Goal: Task Accomplishment & Management: Use online tool/utility

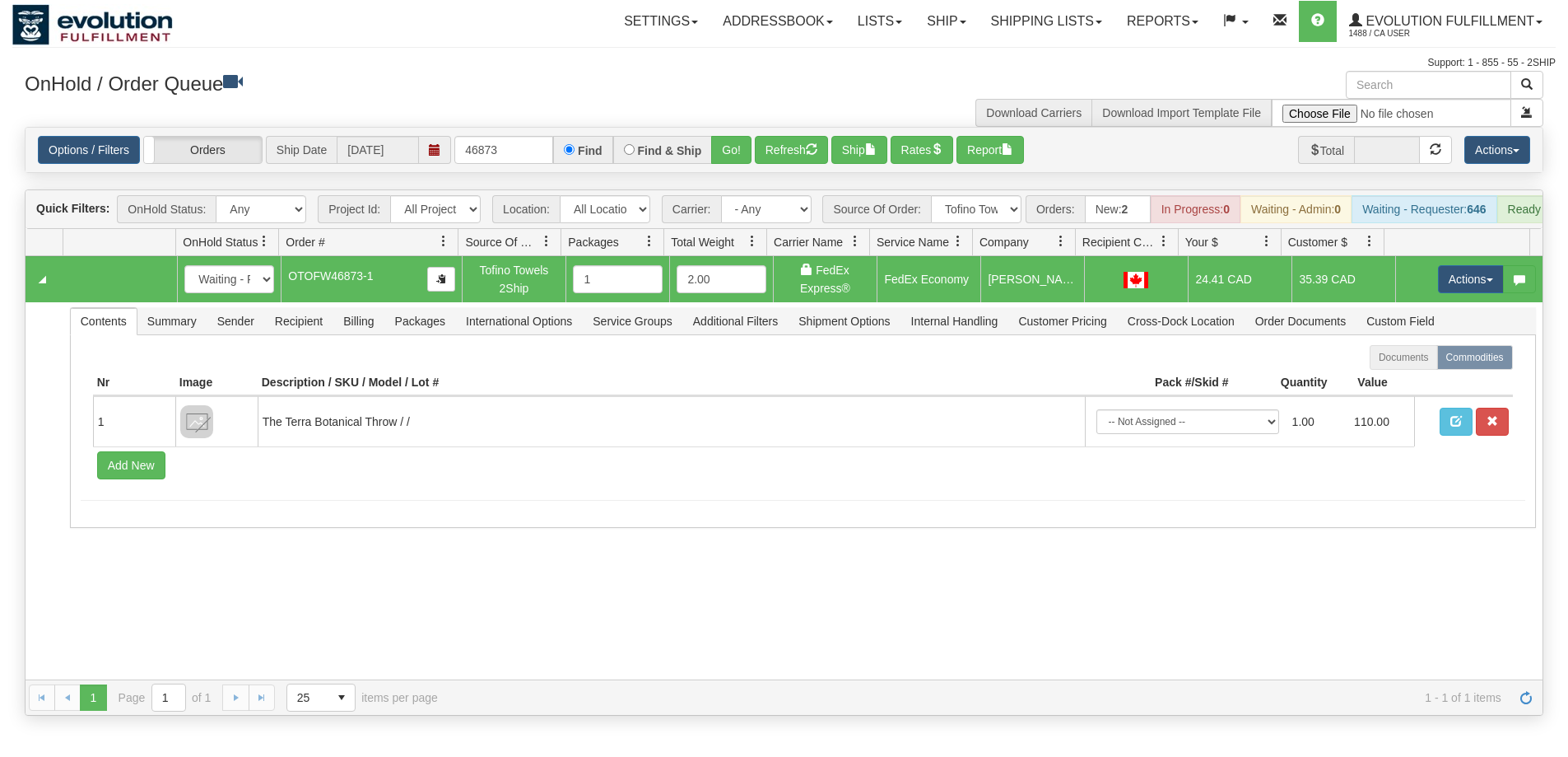
select select "Tofino Towels 2Ship"
drag, startPoint x: 510, startPoint y: 148, endPoint x: 0, endPoint y: 95, distance: 512.7
click at [124, 120] on div "× Get OnHold Shipments fields - load dt: 260 Get OnHold Shipments fields - tran…" at bounding box center [784, 393] width 1543 height 645
click at [728, 155] on button "Go!" at bounding box center [731, 150] width 41 height 28
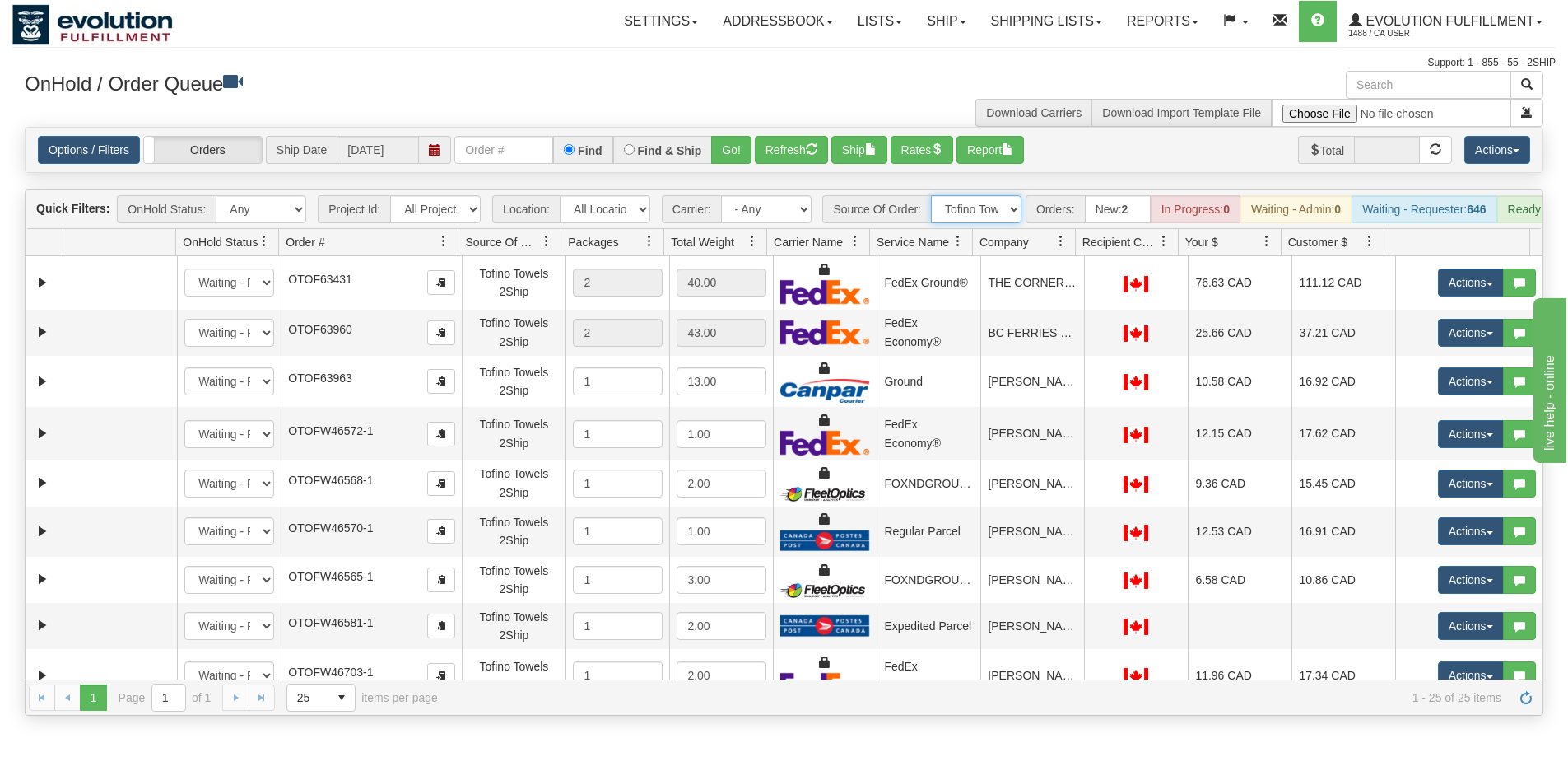
click at [977, 207] on select "All Sources AirBlaster 2Ship Integration Ambler Apparel 2Ship Integration BC Ca…" at bounding box center [976, 209] width 90 height 28
select select "grid toolbar"
click at [931, 195] on select "All Sources AirBlaster 2Ship Integration Ambler Apparel 2Ship Integration BC Ca…" at bounding box center [976, 209] width 90 height 28
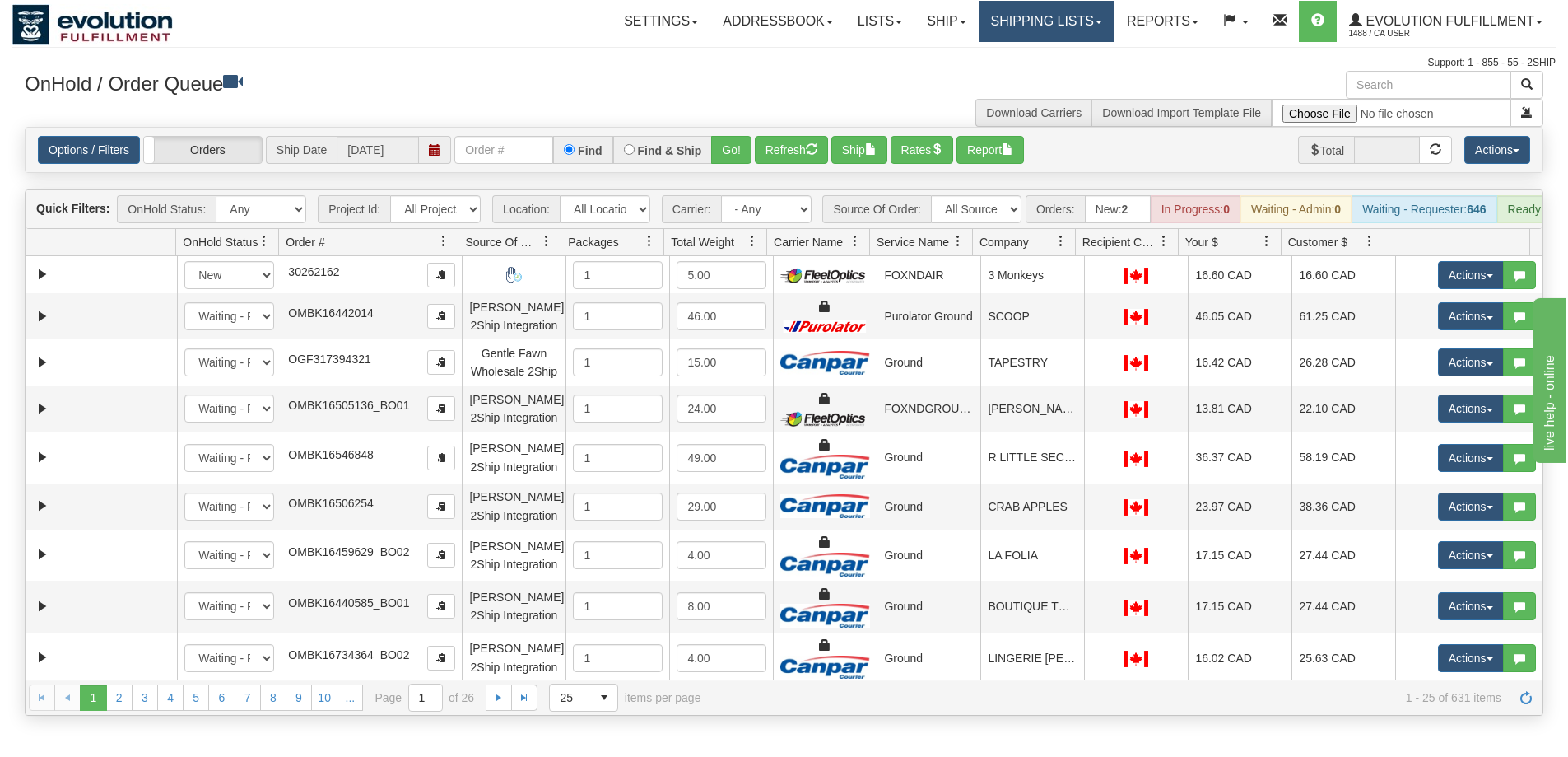
click at [980, 18] on link "Shipping lists" at bounding box center [1047, 22] width 136 height 42
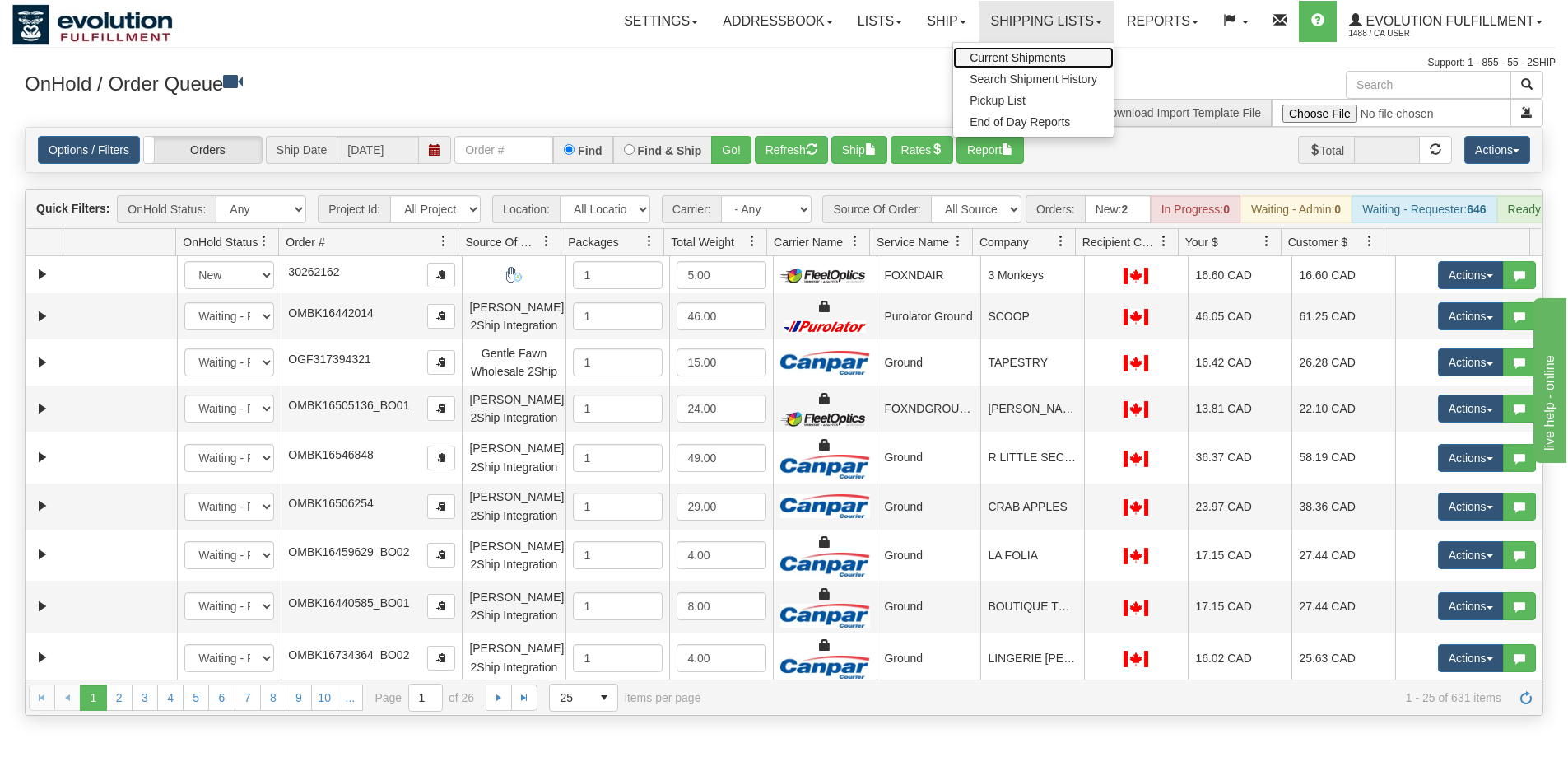
click at [989, 55] on span "Current Shipments" at bounding box center [1018, 58] width 96 height 13
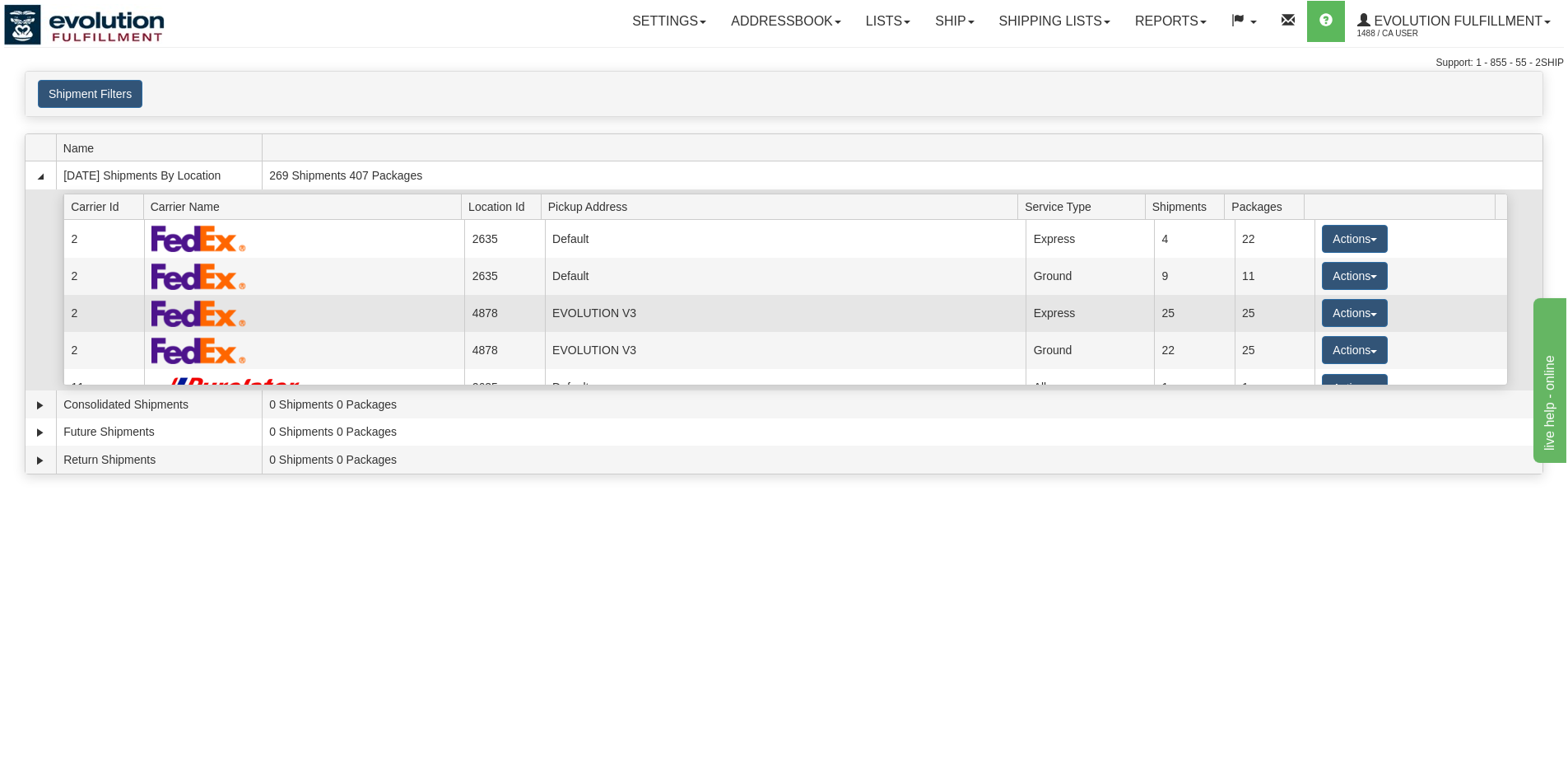
scroll to position [281, 0]
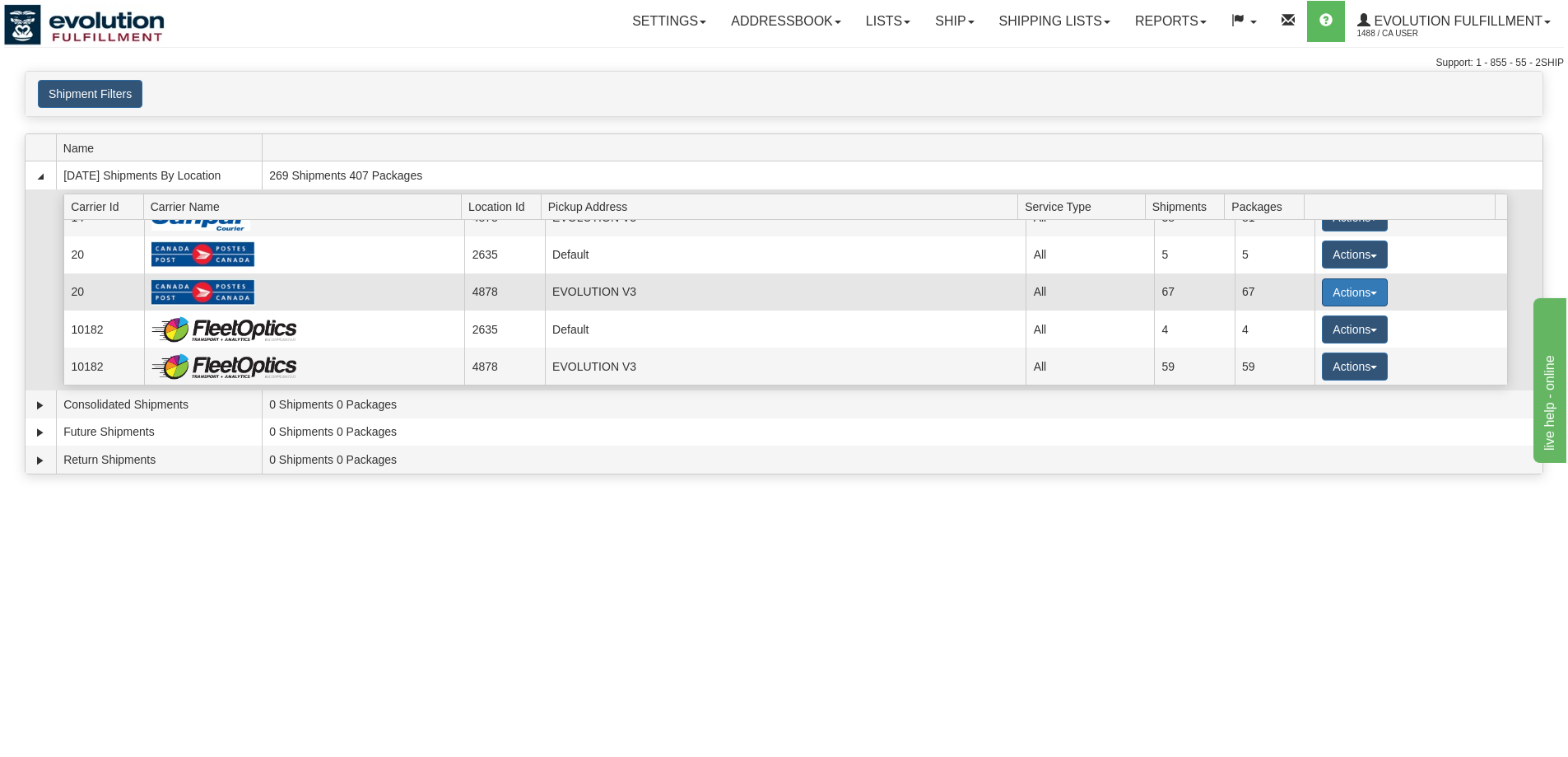
click at [1347, 291] on button "Actions" at bounding box center [1354, 292] width 66 height 28
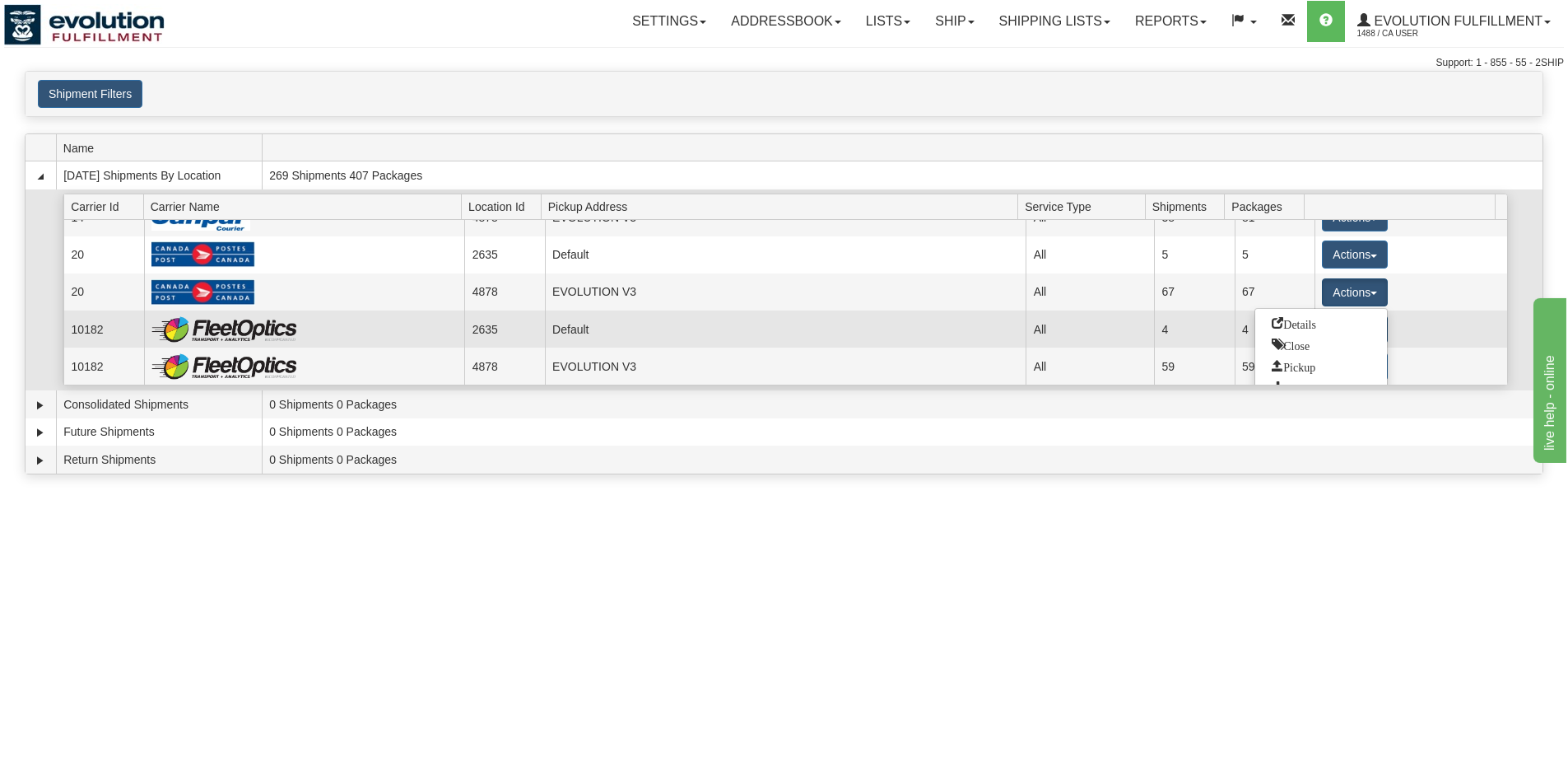
click at [1315, 317] on span "Details" at bounding box center [1294, 323] width 45 height 12
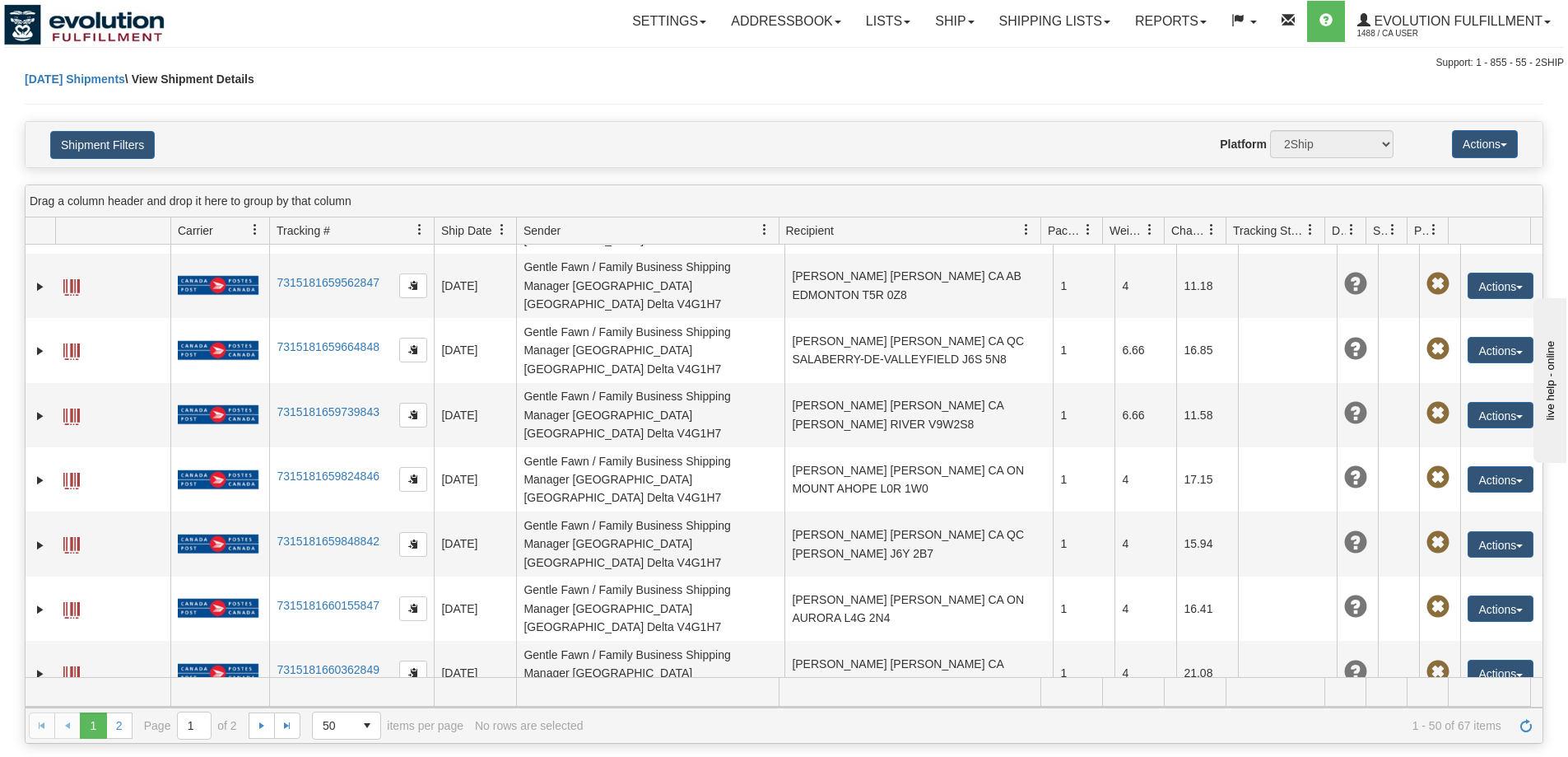
scroll to position [1984, 0]
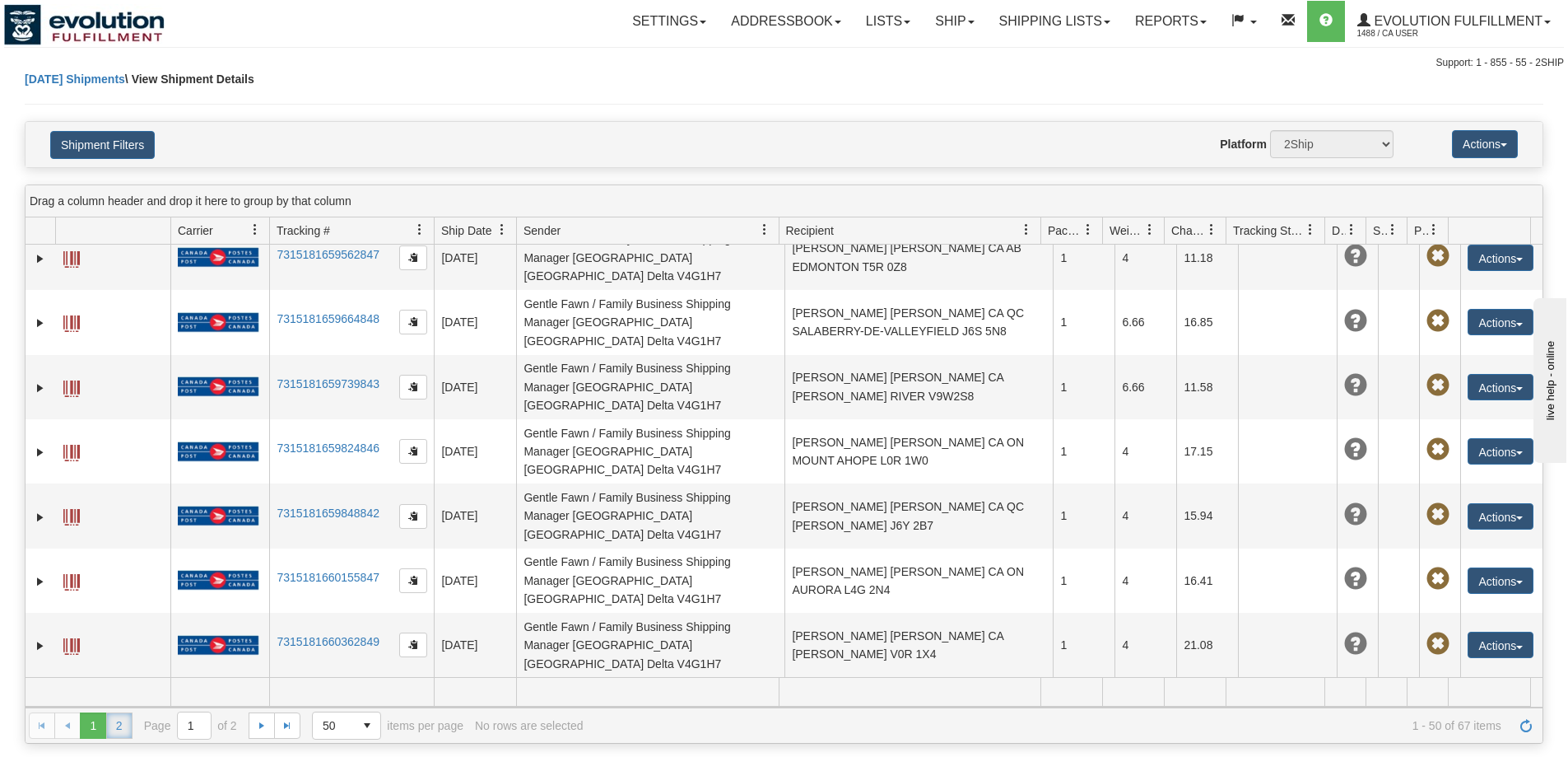
click at [125, 721] on link "2" at bounding box center [119, 725] width 27 height 27
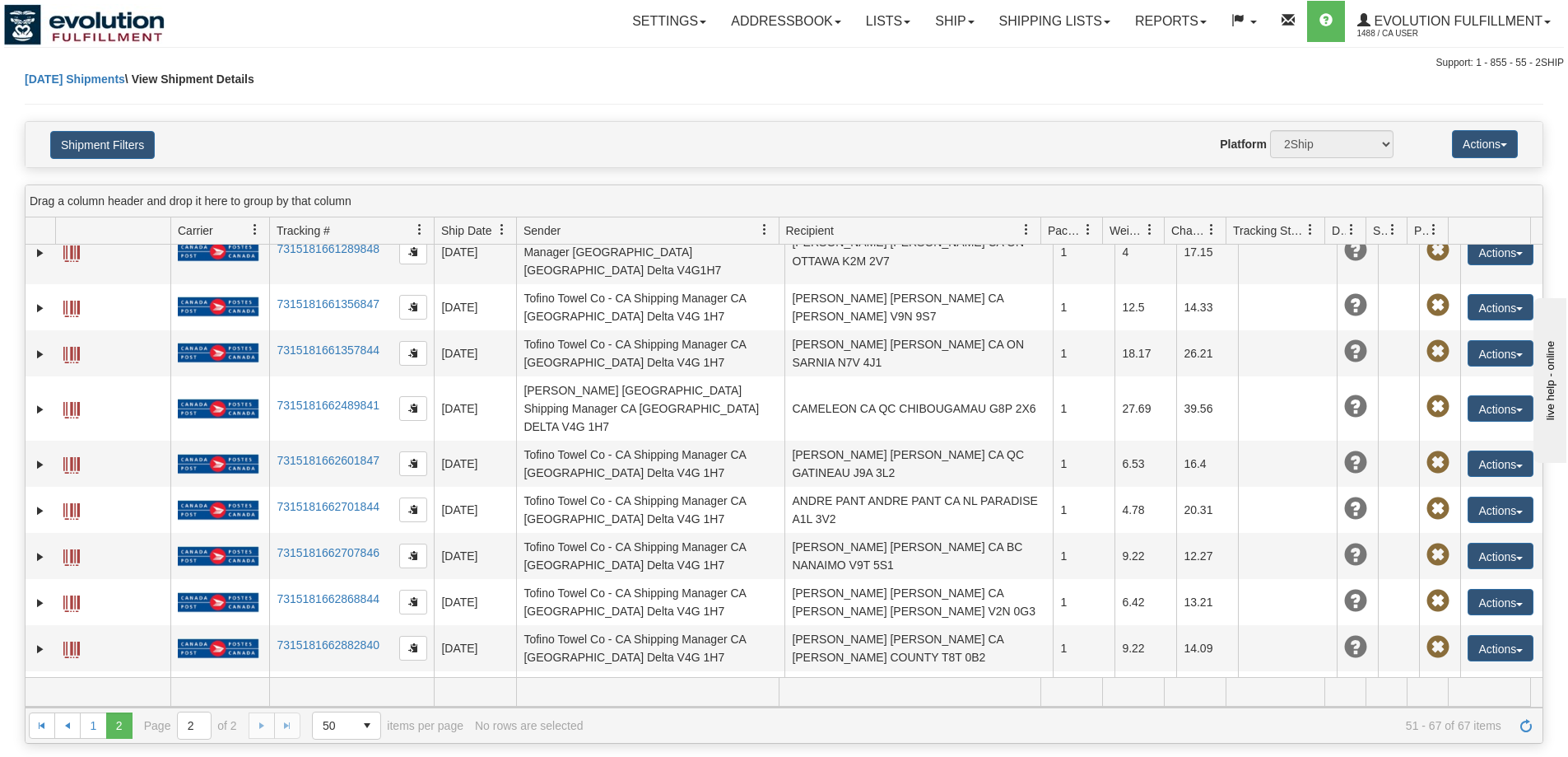
scroll to position [352, 0]
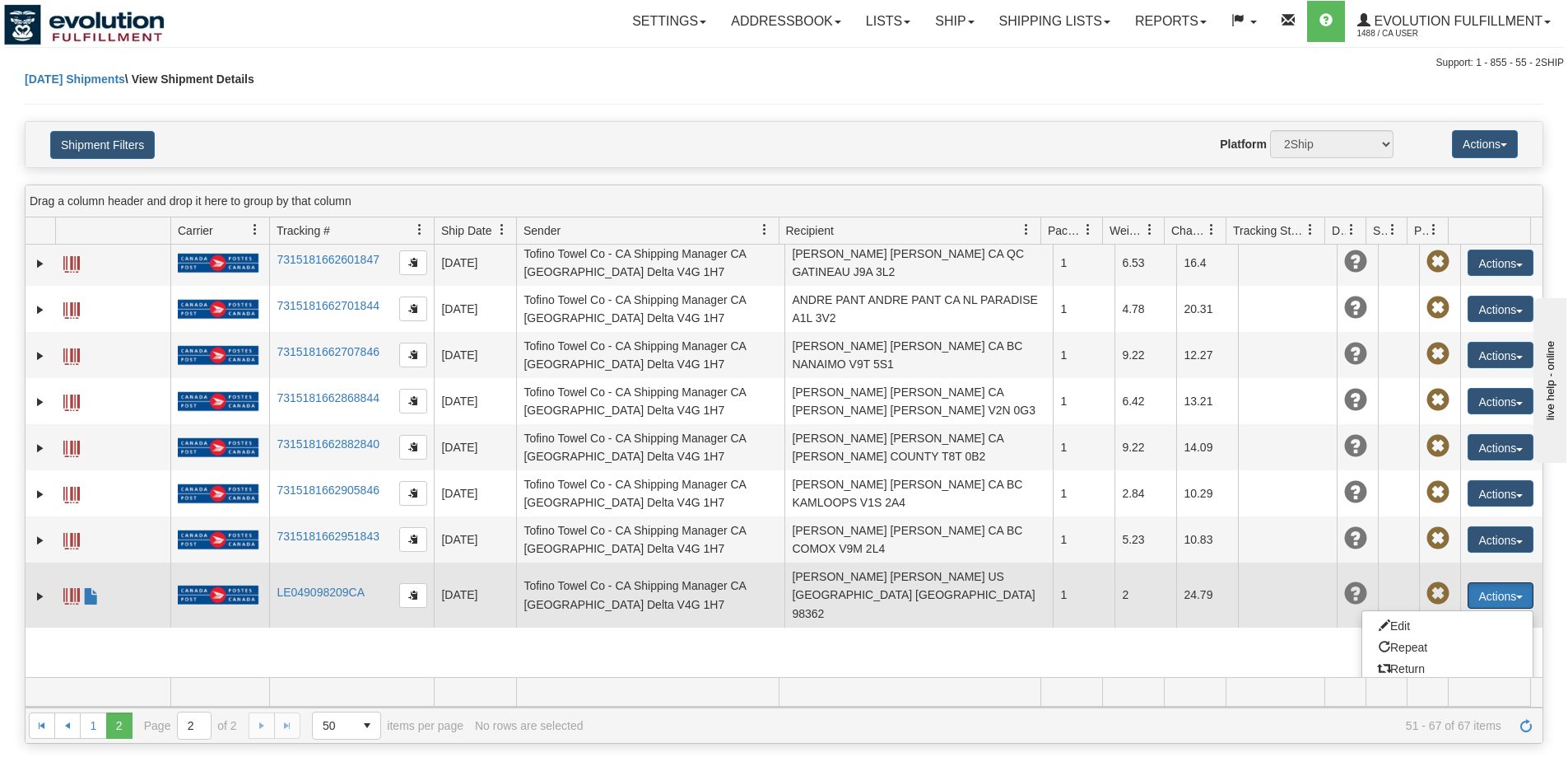
scroll to position [537, 0]
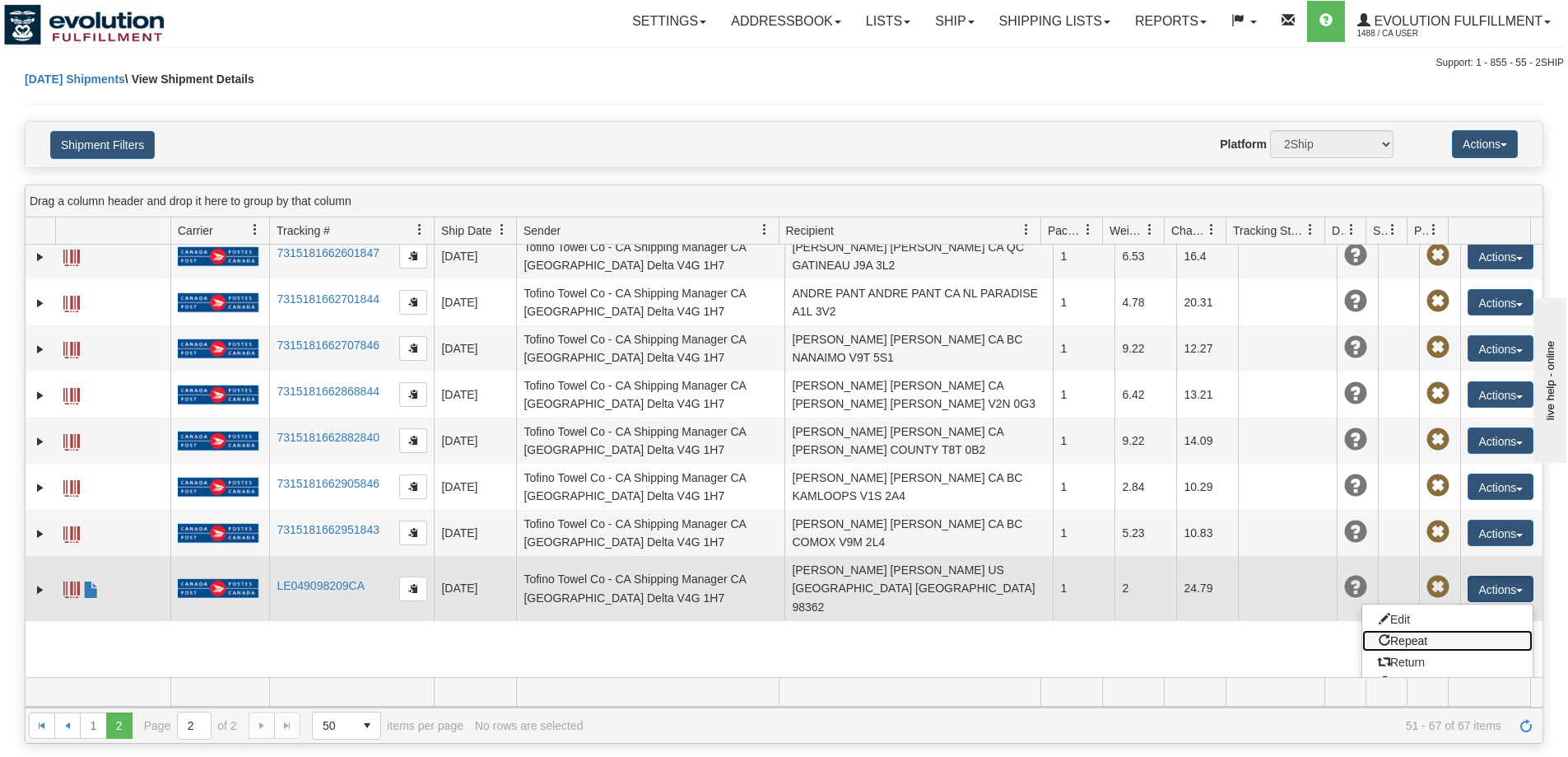
click at [1430, 630] on link "Repeat" at bounding box center [1447, 641] width 170 height 22
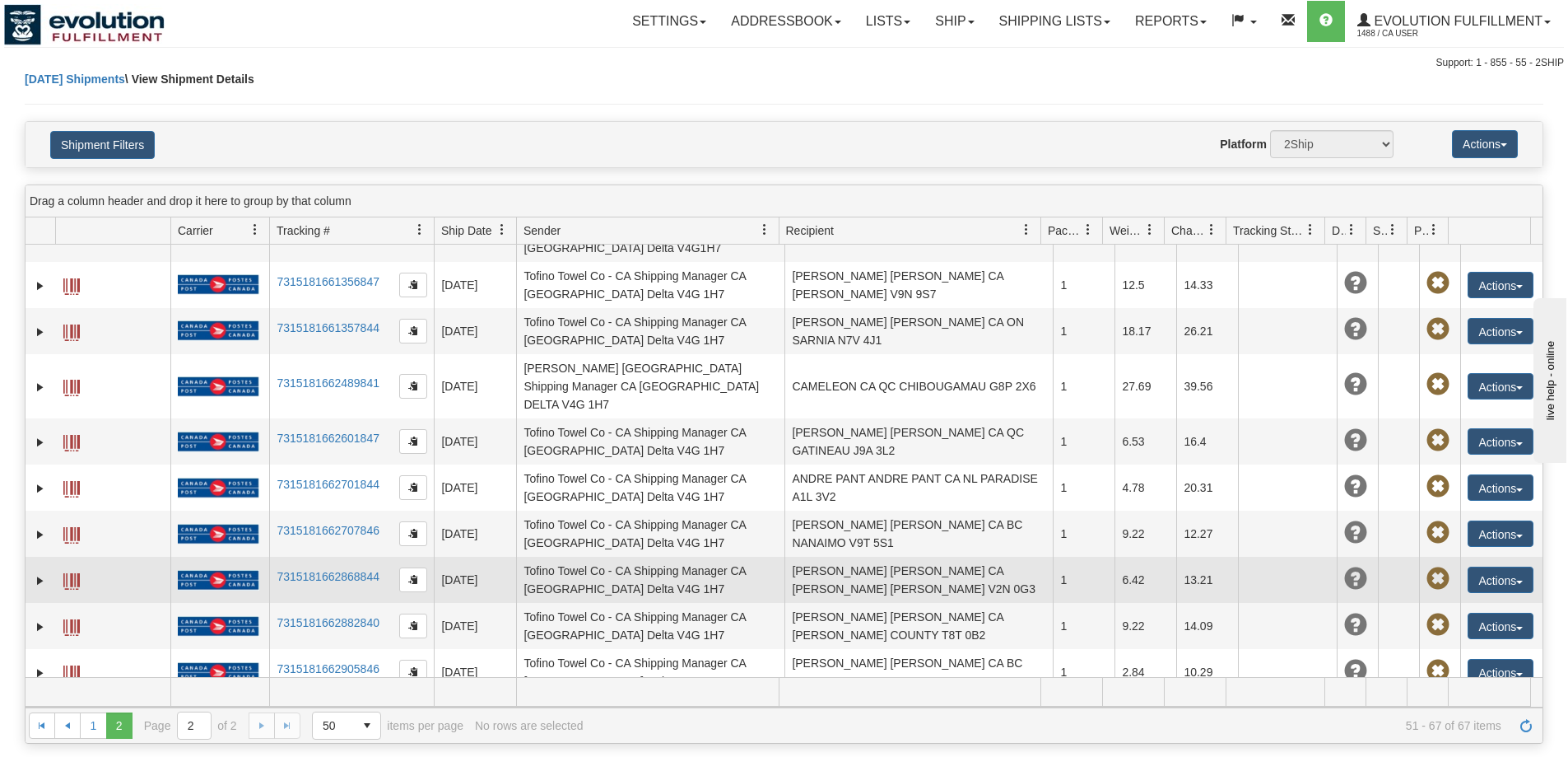
scroll to position [331, 0]
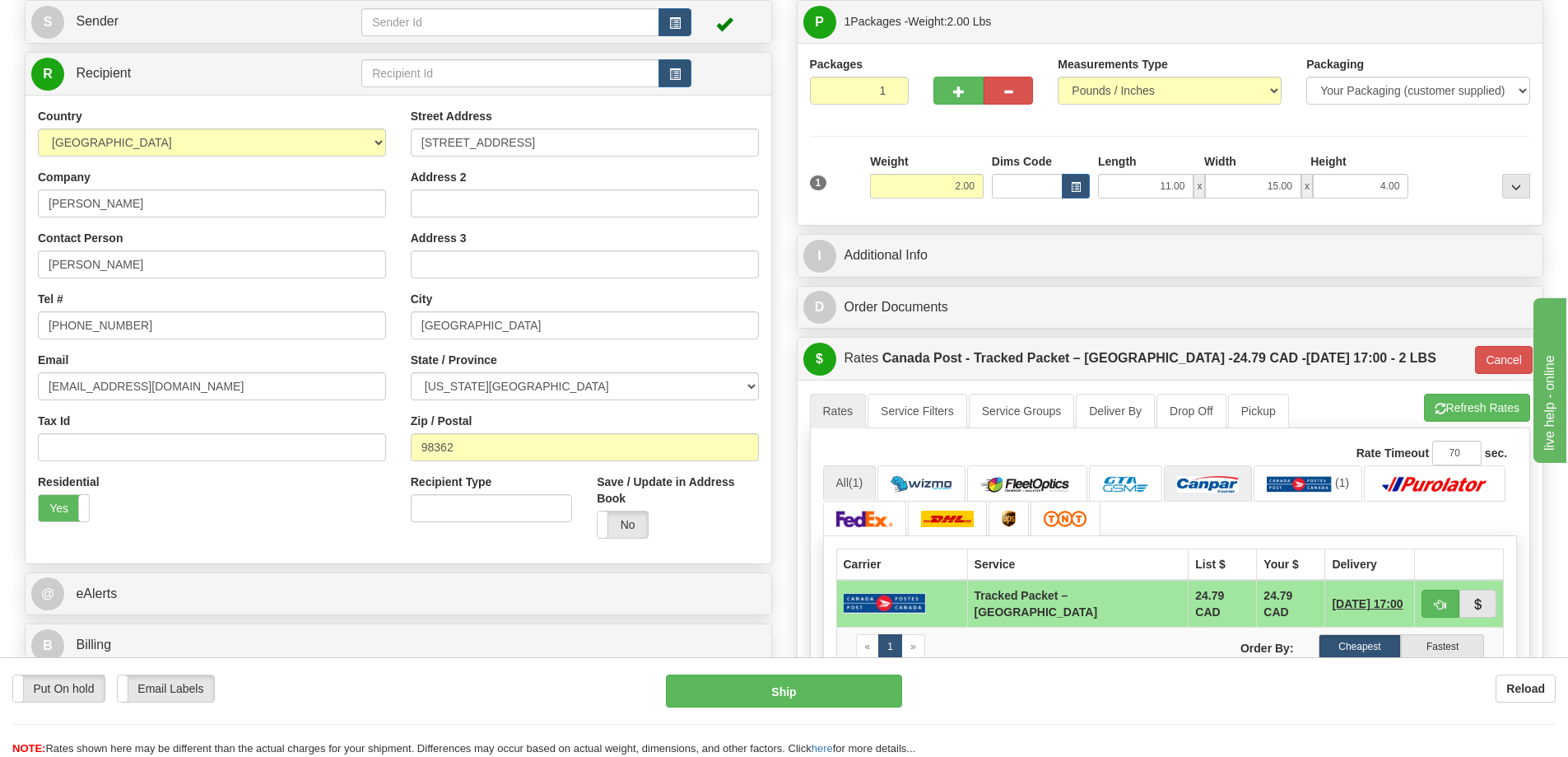
scroll to position [227, 0]
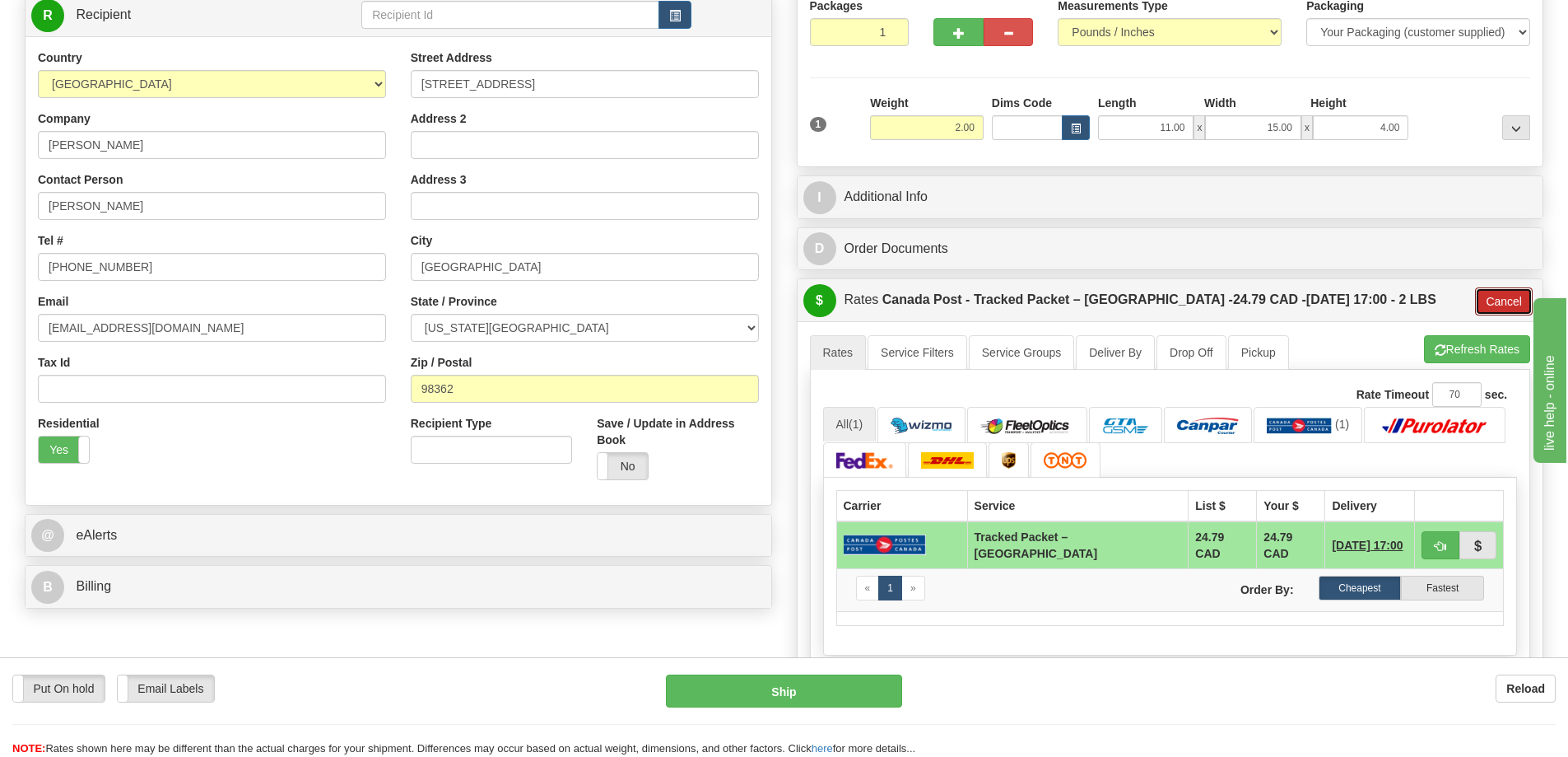
click at [1495, 299] on button "Cancel" at bounding box center [1503, 301] width 57 height 28
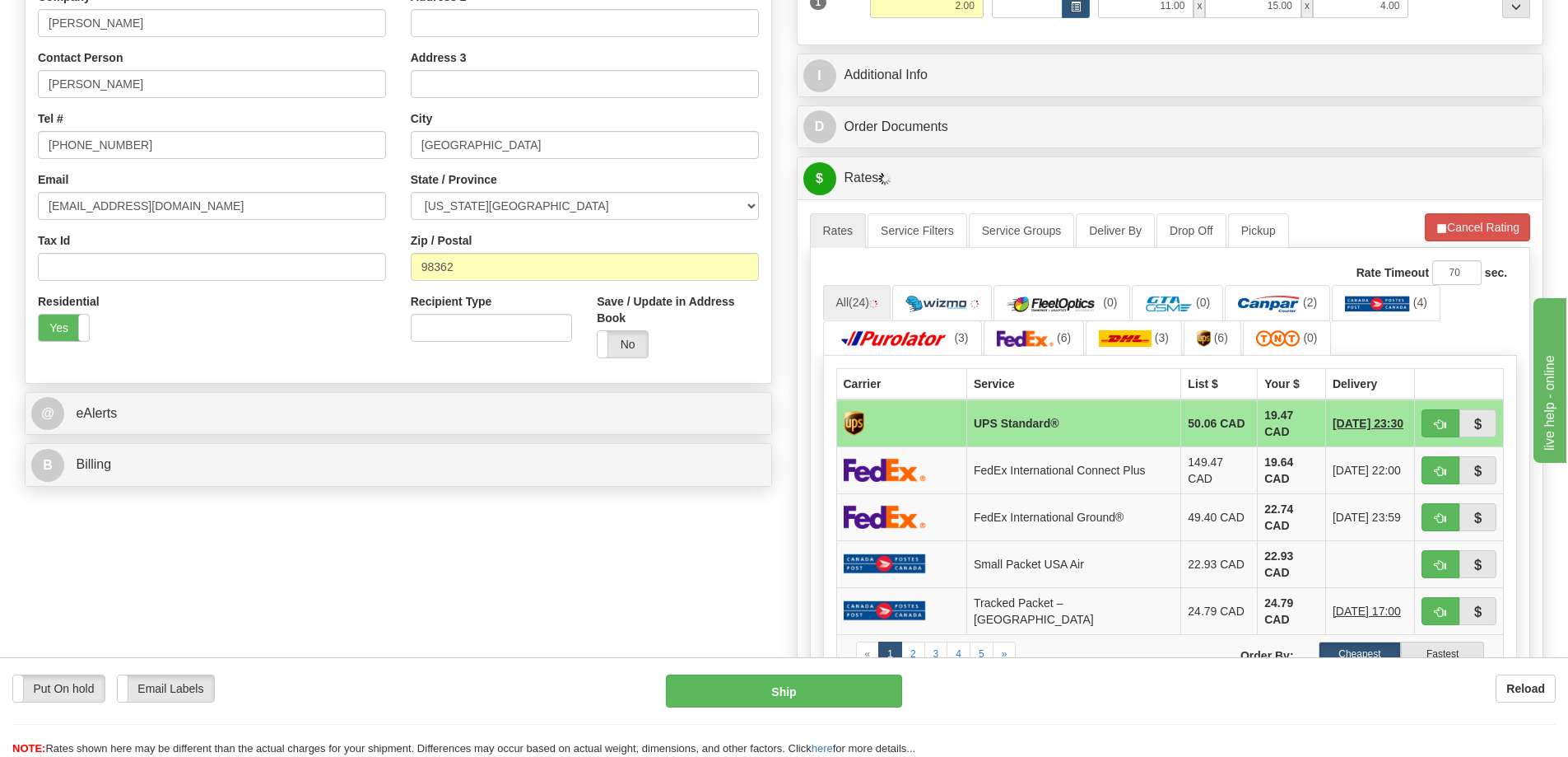
scroll to position [350, 0]
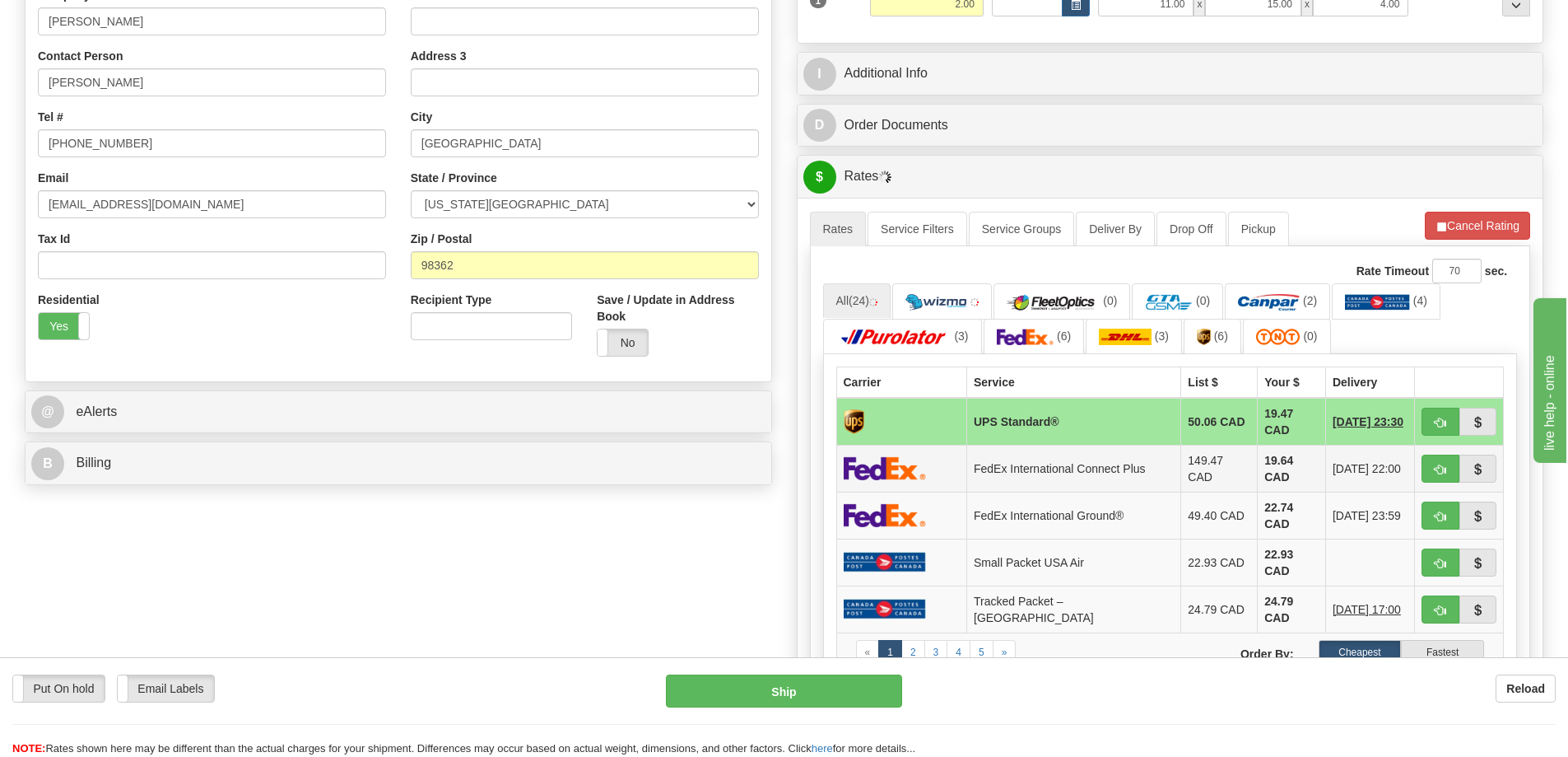
click at [1071, 451] on td "FedEx International Connect Plus" at bounding box center [1074, 468] width 214 height 47
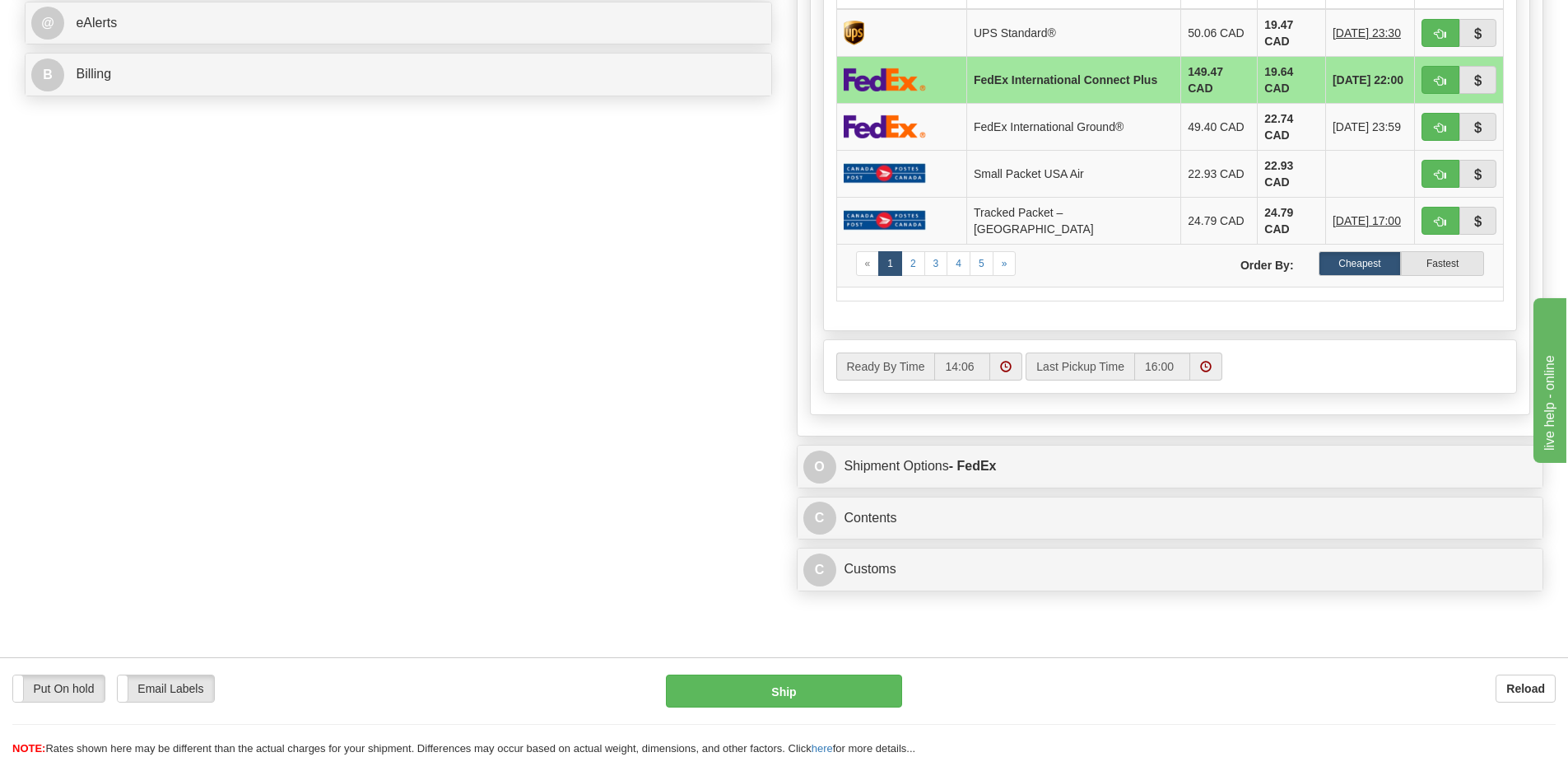
scroll to position [762, 0]
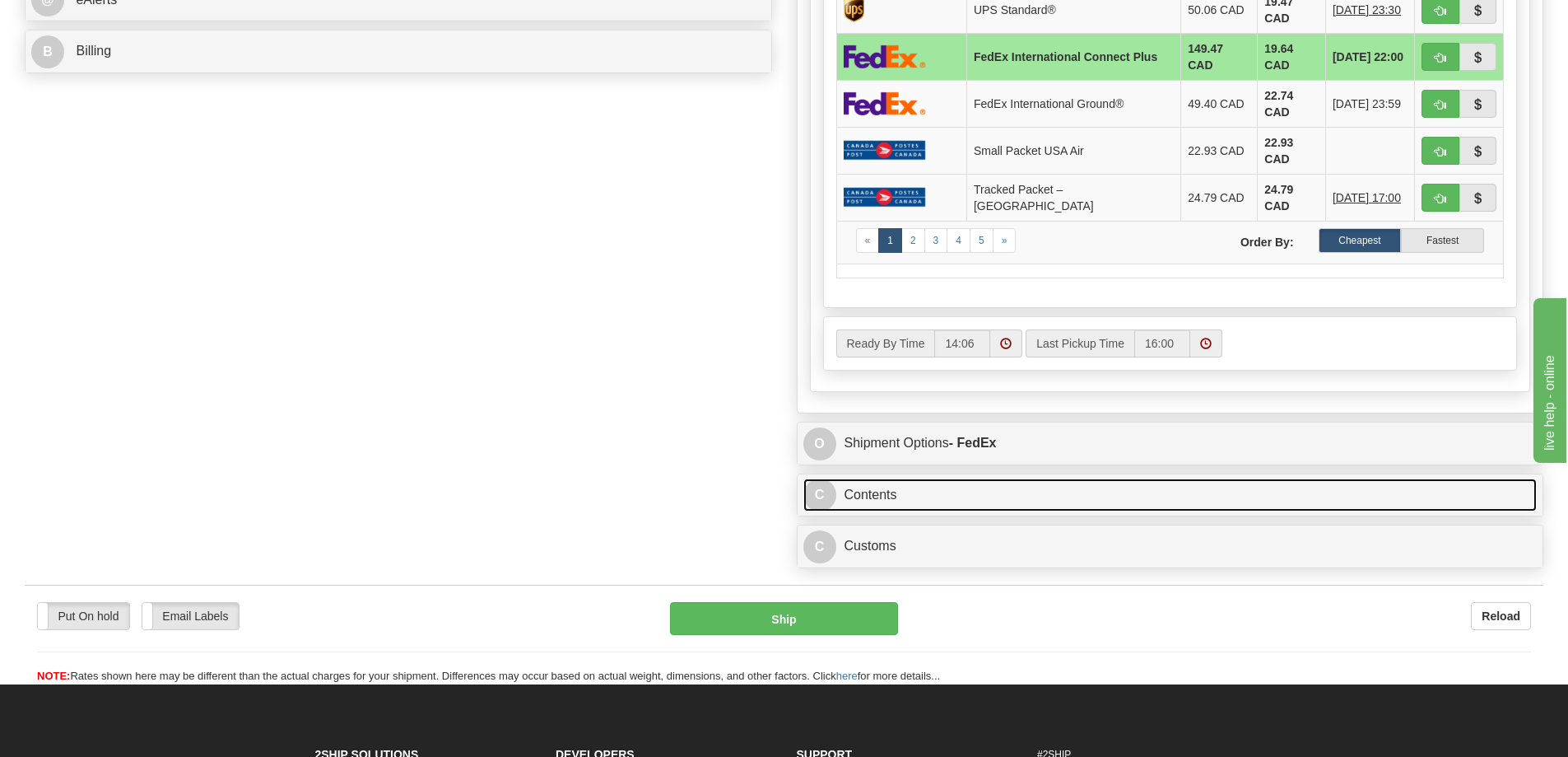
click at [906, 478] on link "C Contents" at bounding box center [1170, 495] width 734 height 34
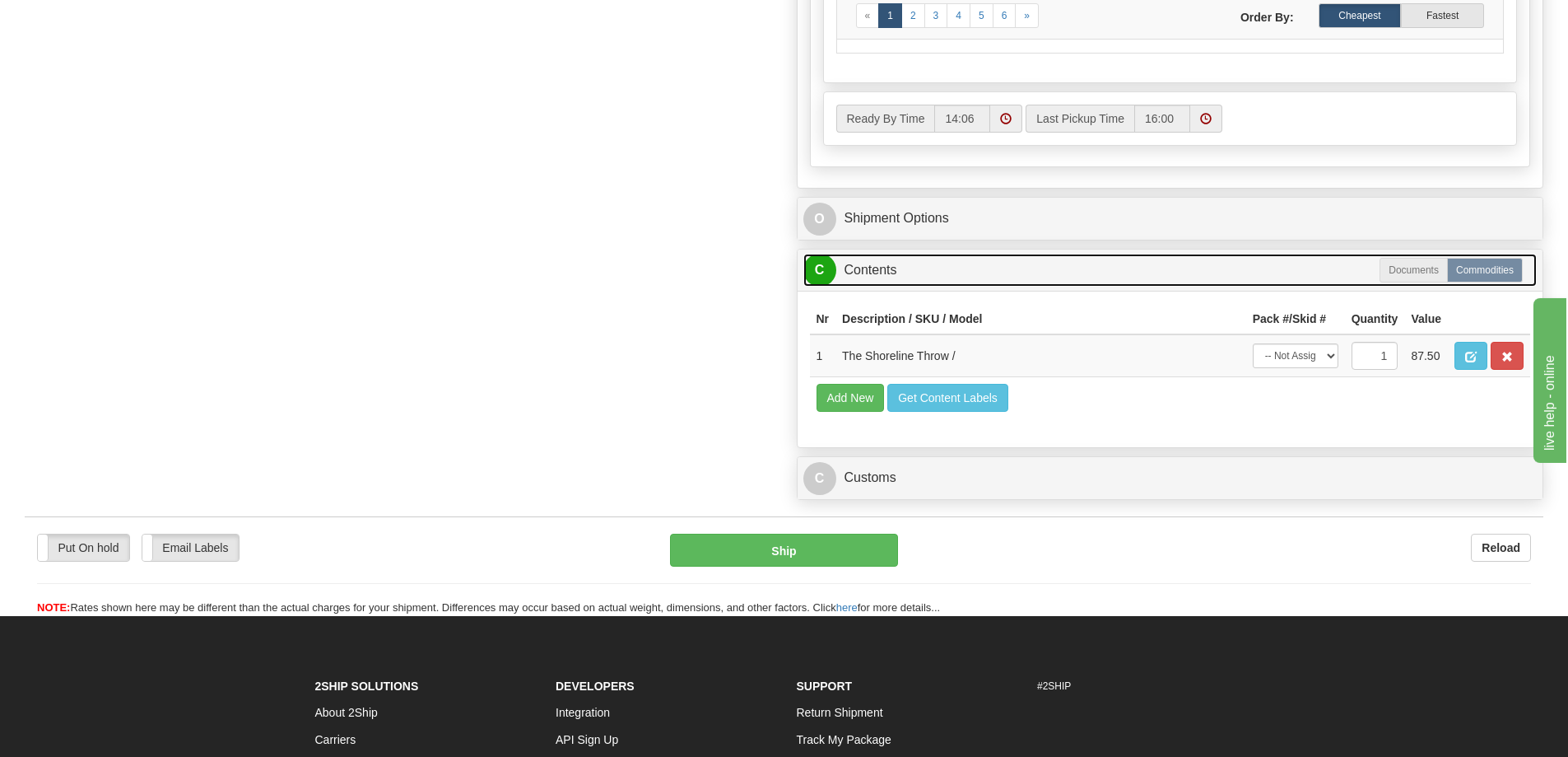
scroll to position [988, 0]
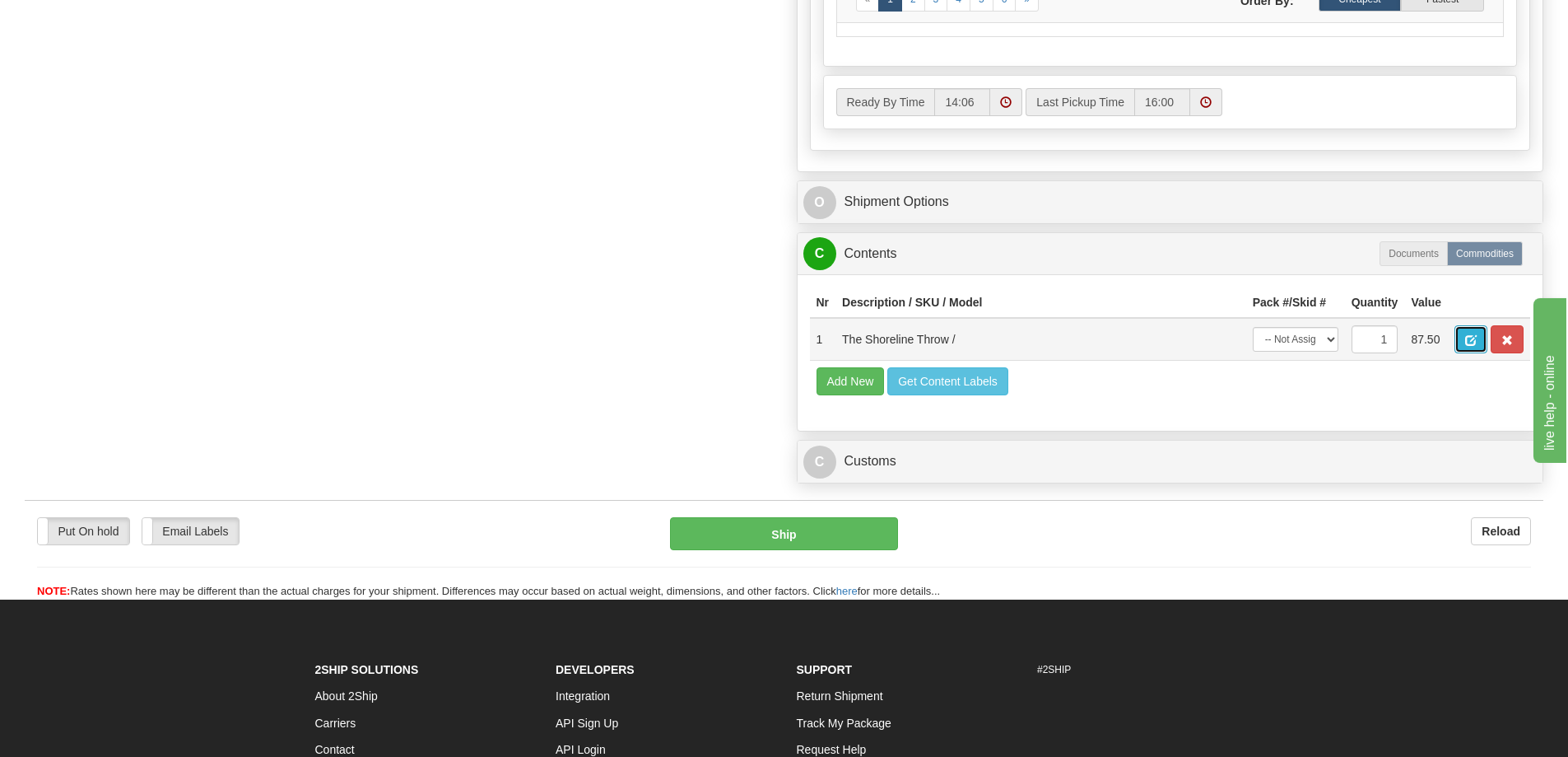
click at [1463, 354] on button "button" at bounding box center [1471, 339] width 33 height 28
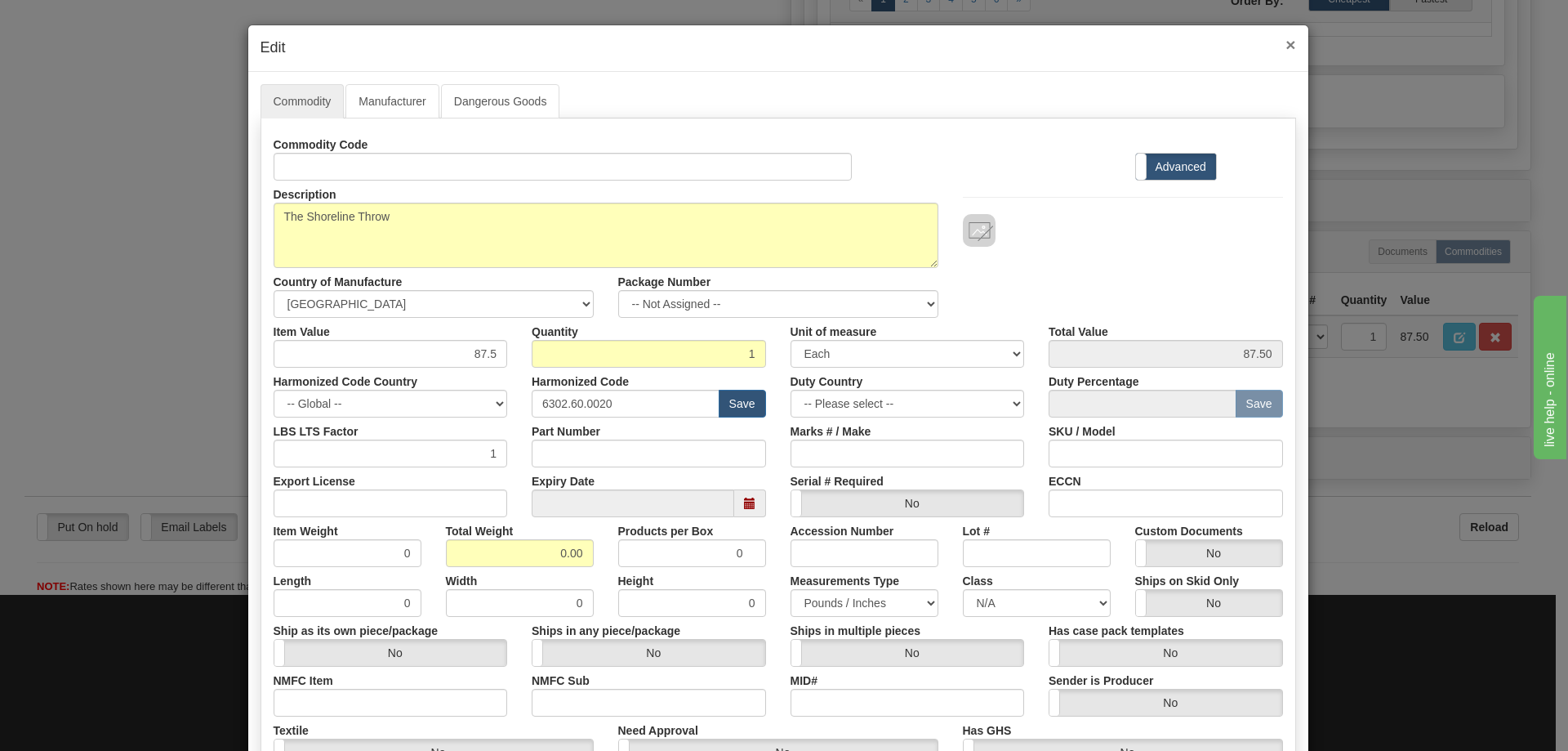
click at [1285, 44] on span "×" at bounding box center [1290, 44] width 10 height 19
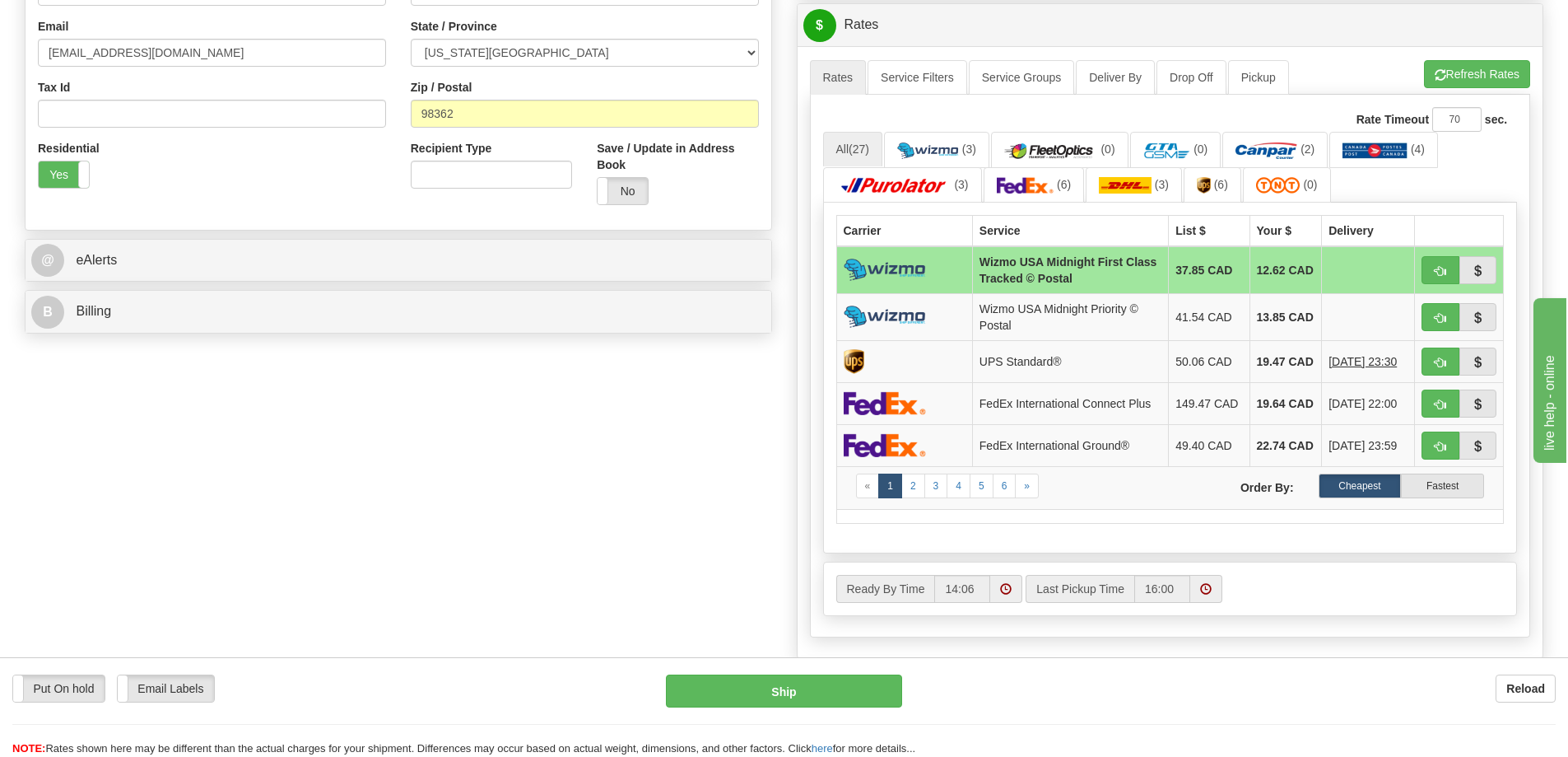
scroll to position [494, 0]
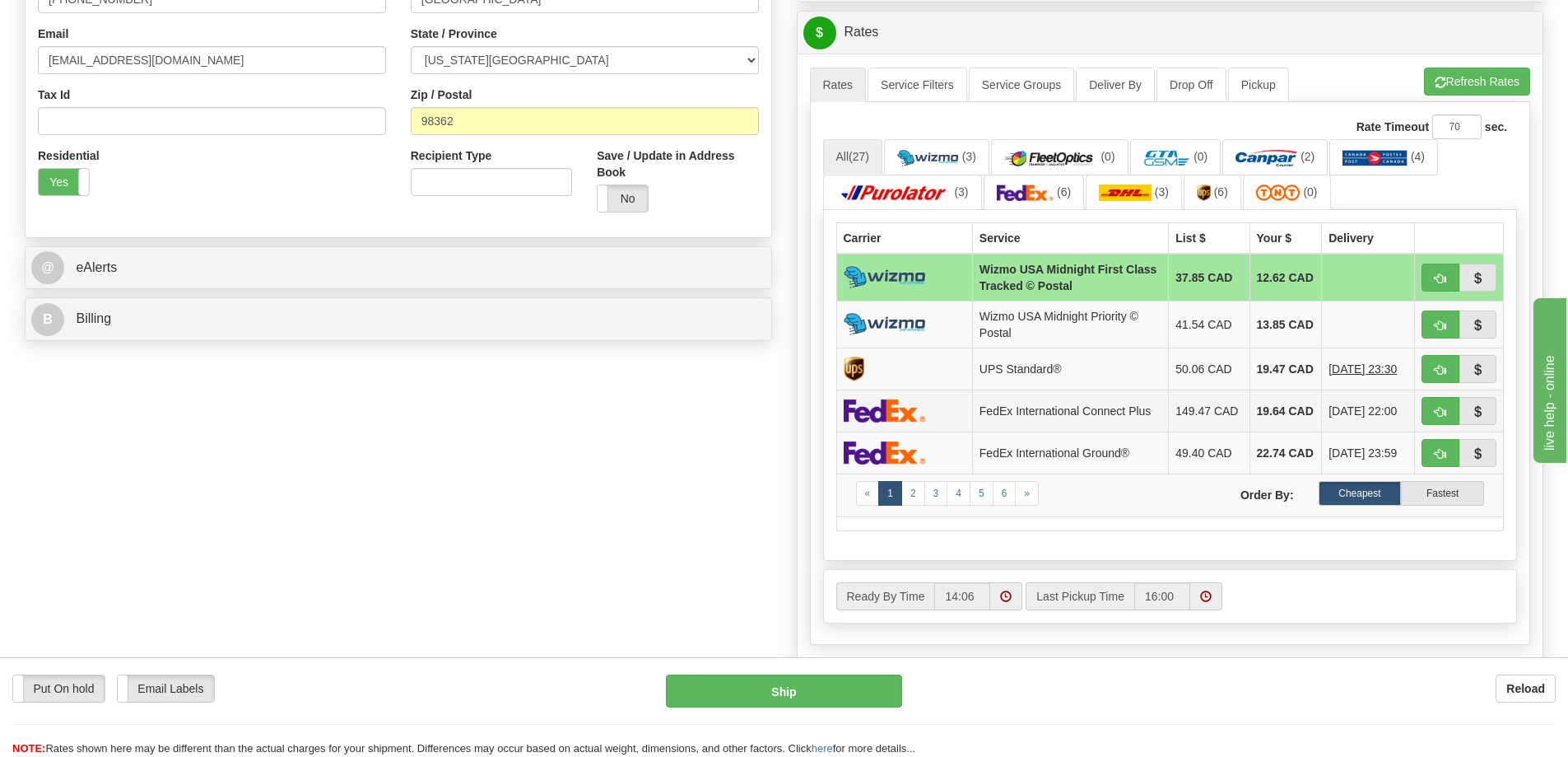
click at [1031, 428] on td "FedEx International Connect Plus" at bounding box center [1070, 410] width 196 height 42
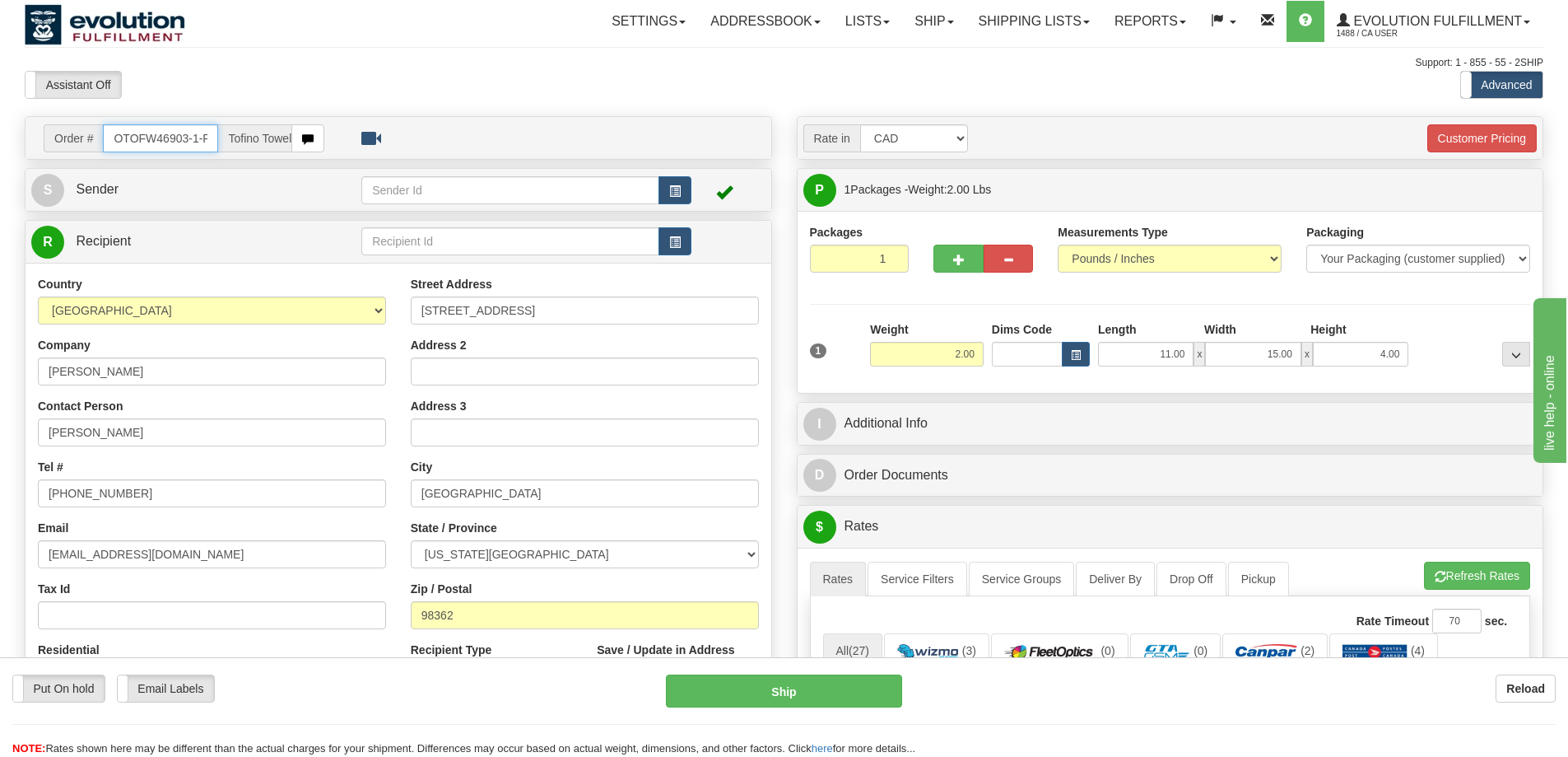
scroll to position [0, 3]
drag, startPoint x: 178, startPoint y: 142, endPoint x: 220, endPoint y: 142, distance: 42.0
click at [220, 142] on div "Order # OTOFW46903-1-R Tofino Towels 2Ship" at bounding box center [184, 139] width 280 height 28
click at [163, 144] on input "OTOFW46903-1-R" at bounding box center [160, 139] width 115 height 28
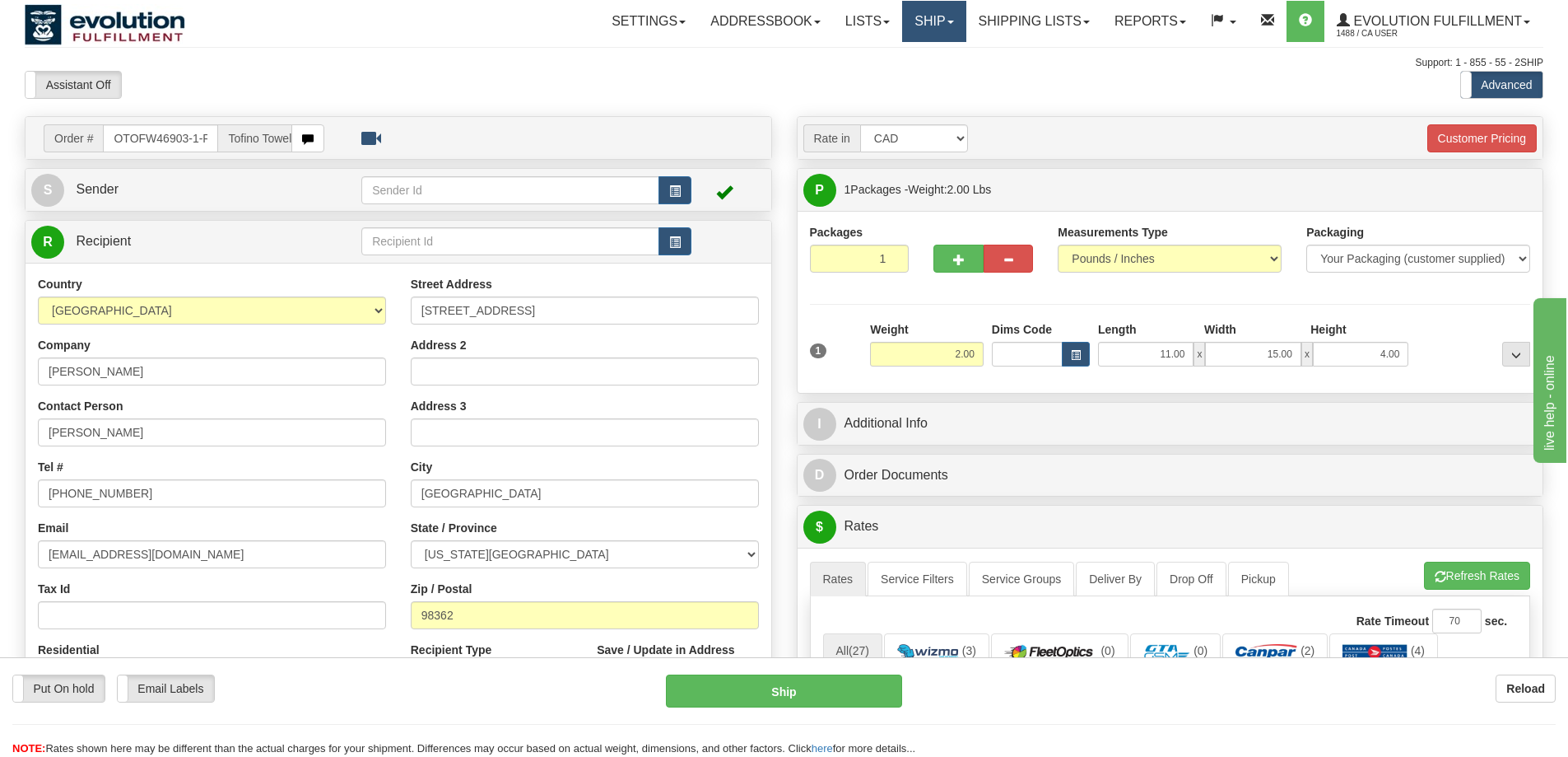
click at [928, 25] on link "Ship" at bounding box center [933, 22] width 63 height 42
click at [906, 74] on span "OnHold / Order Queue" at bounding box center [891, 79] width 116 height 13
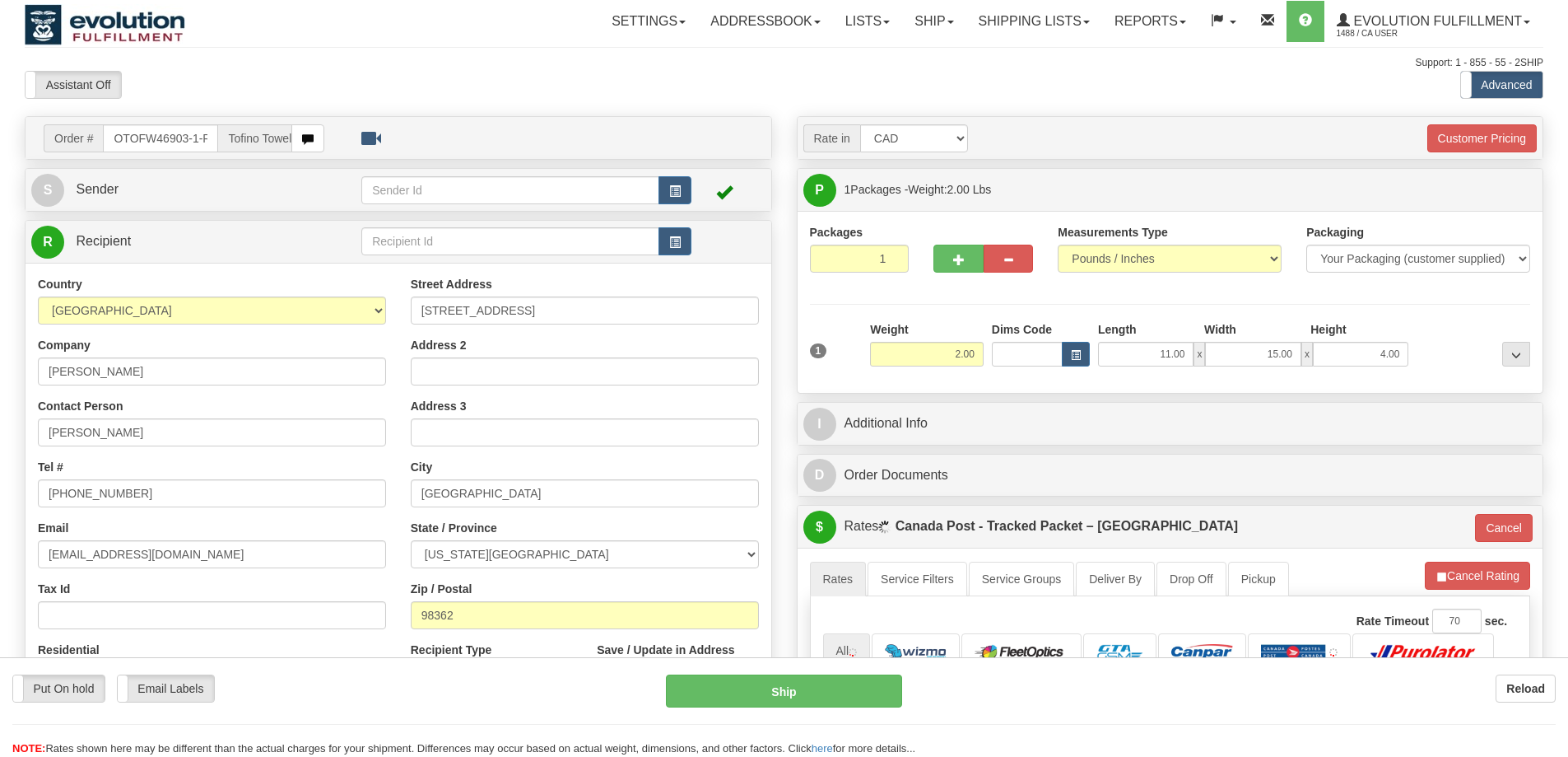
click at [1025, 23] on div at bounding box center [784, 378] width 1568 height 757
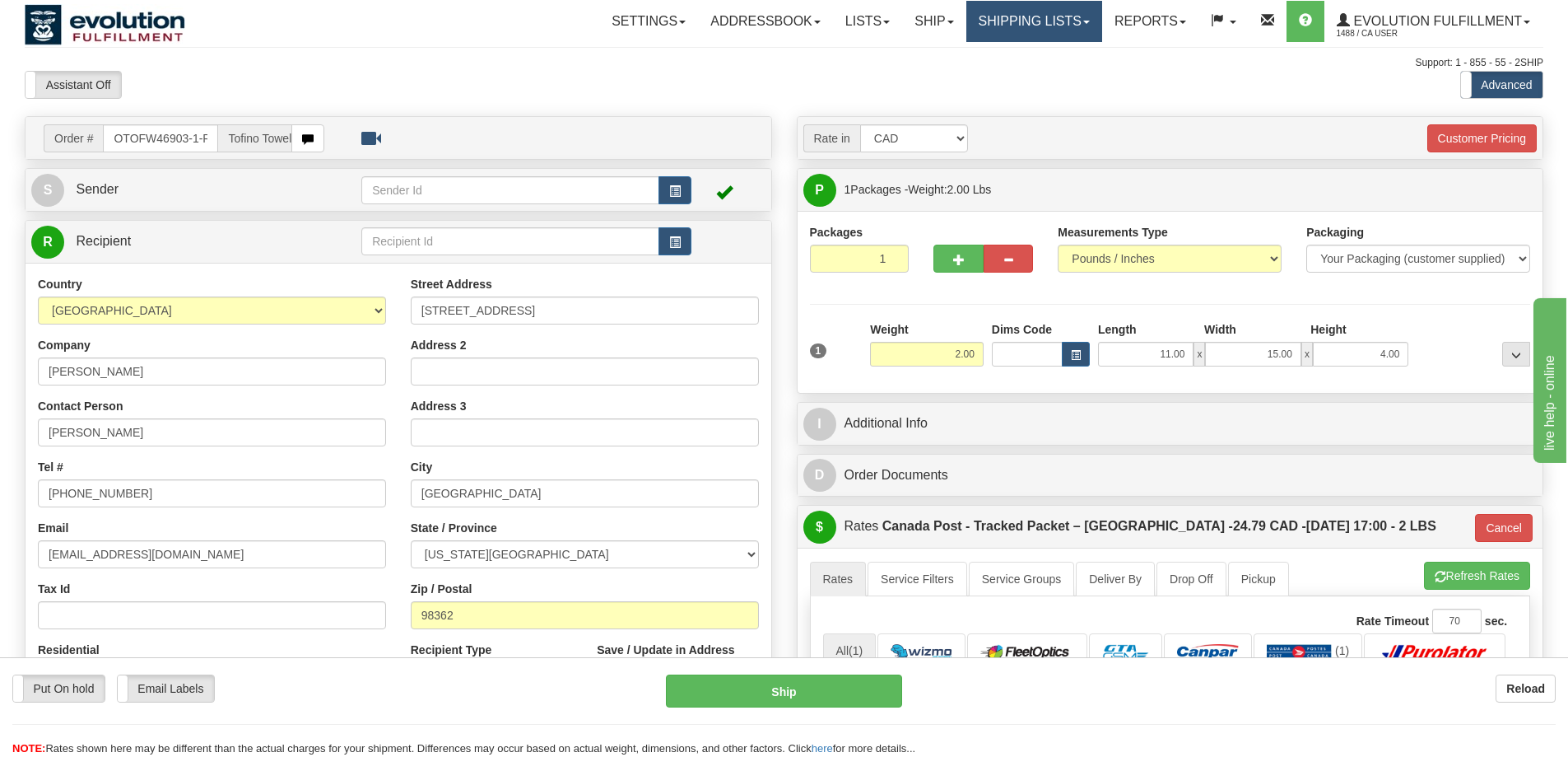
click at [1025, 23] on link "Shipping lists" at bounding box center [1035, 22] width 136 height 42
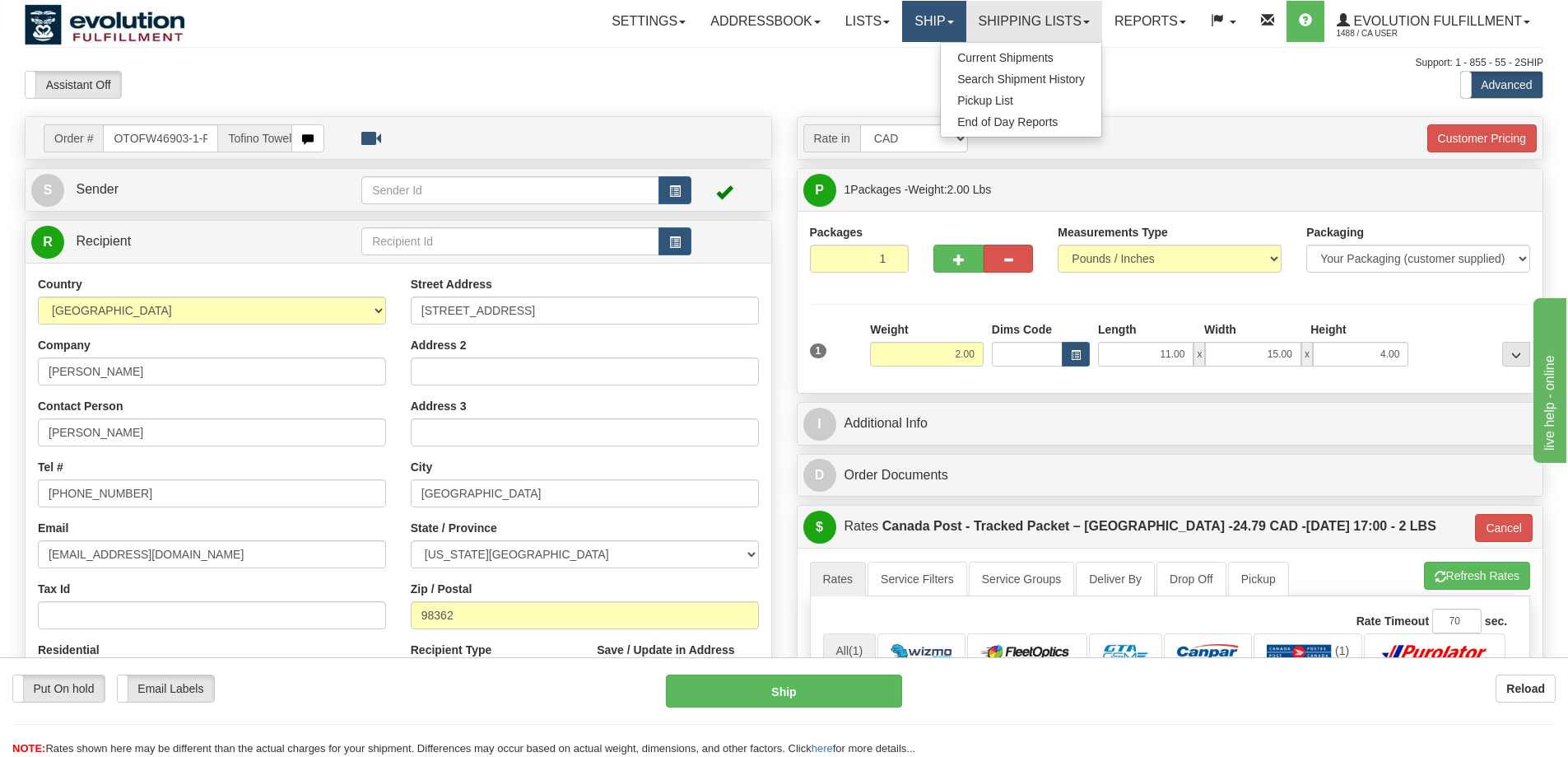
click at [936, 22] on link "Ship" at bounding box center [933, 22] width 63 height 42
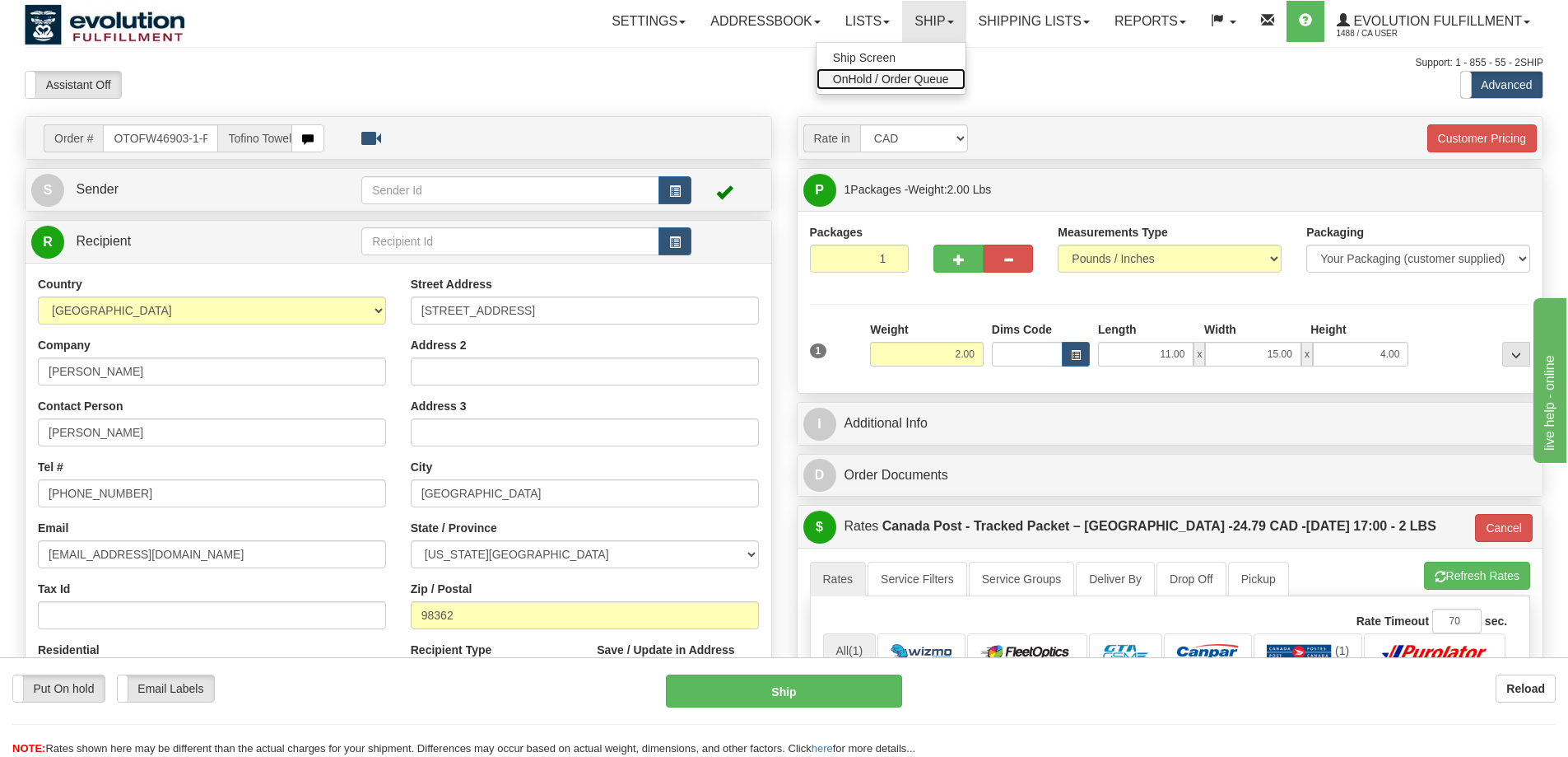
click at [896, 81] on span "OnHold / Order Queue" at bounding box center [891, 79] width 116 height 13
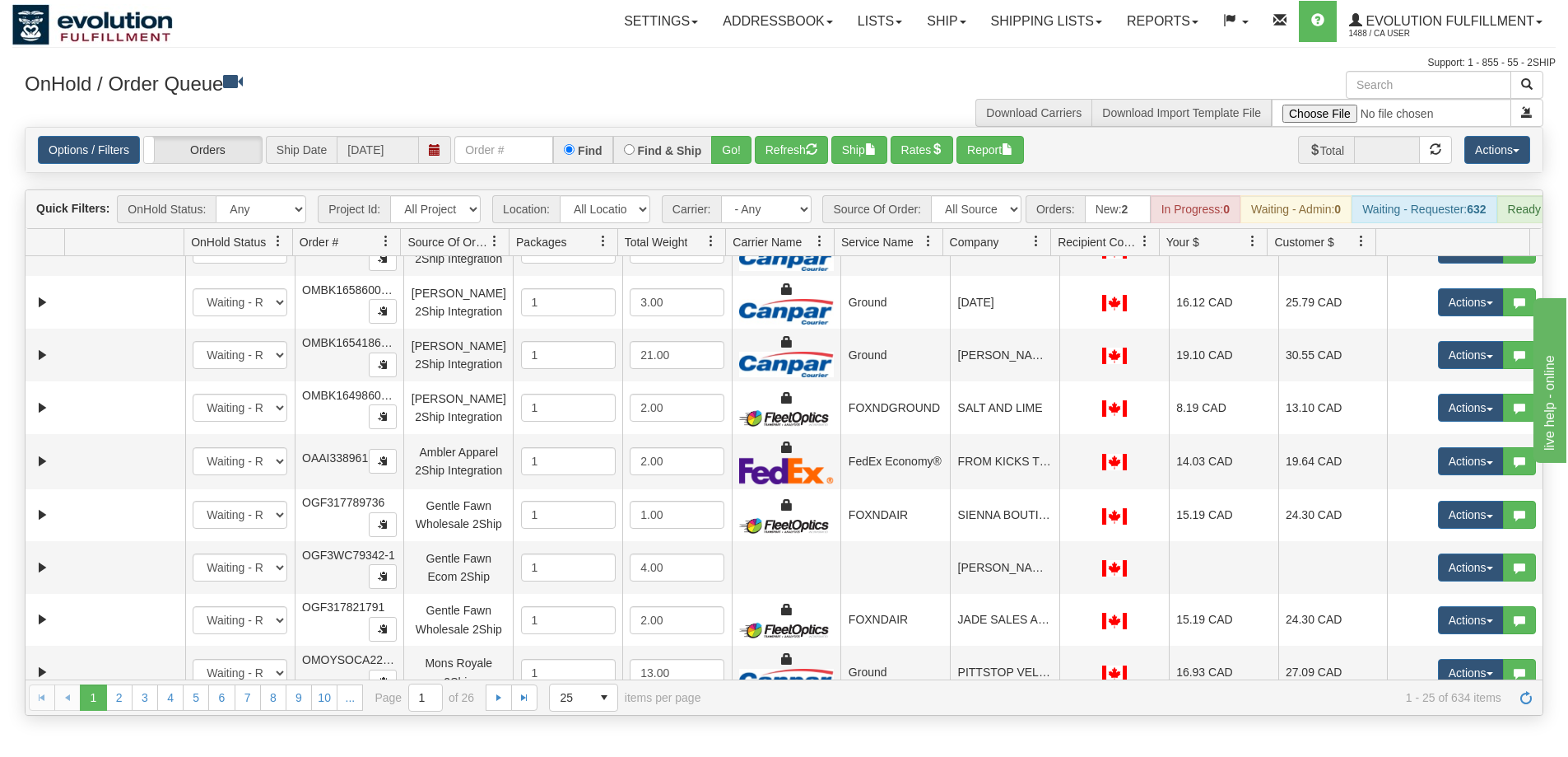
scroll to position [597, 0]
click at [1035, 24] on link "Shipping lists" at bounding box center [1047, 22] width 136 height 42
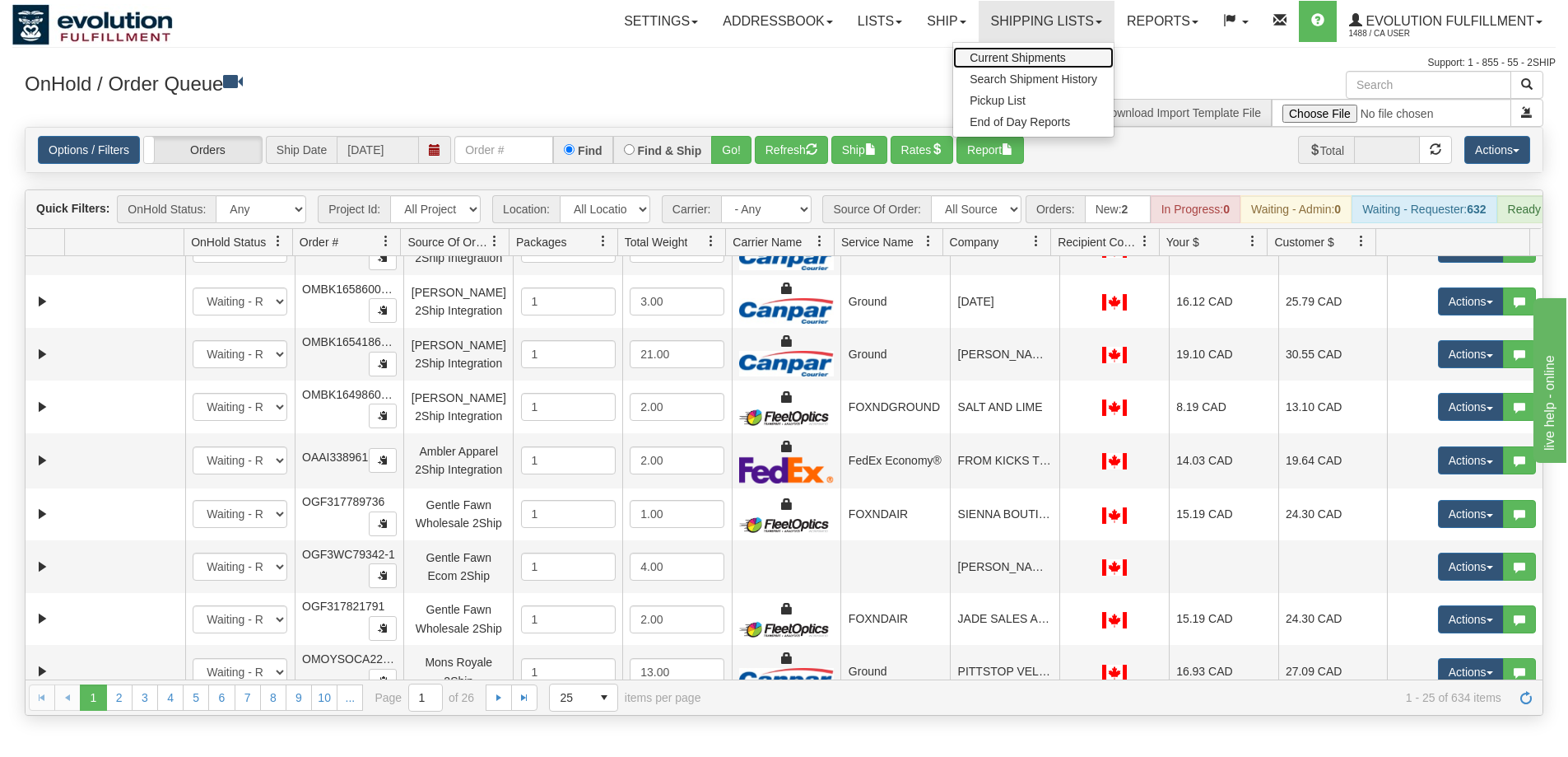
click at [1029, 57] on span "Current Shipments" at bounding box center [1018, 58] width 96 height 13
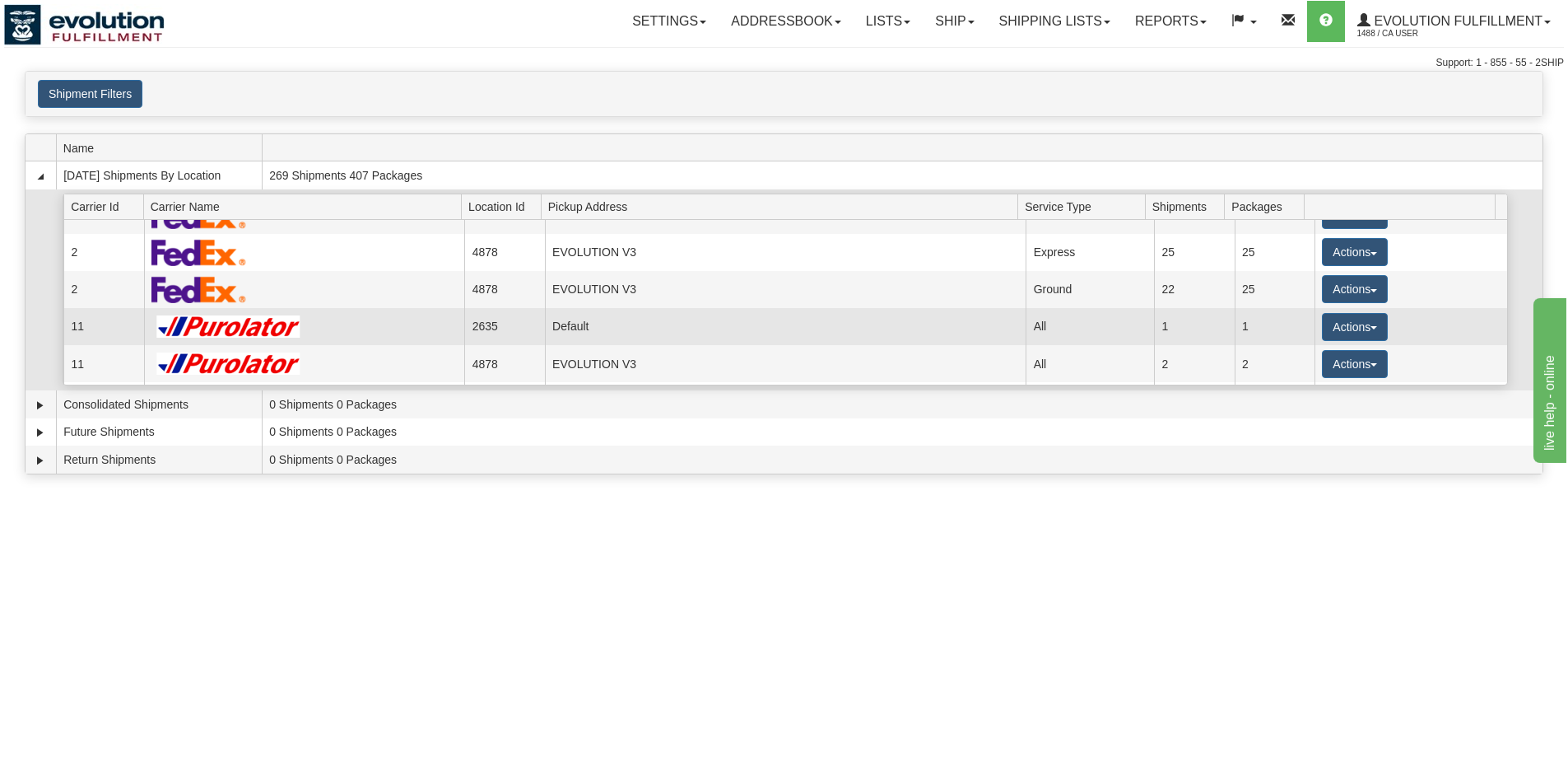
scroll to position [82, 0]
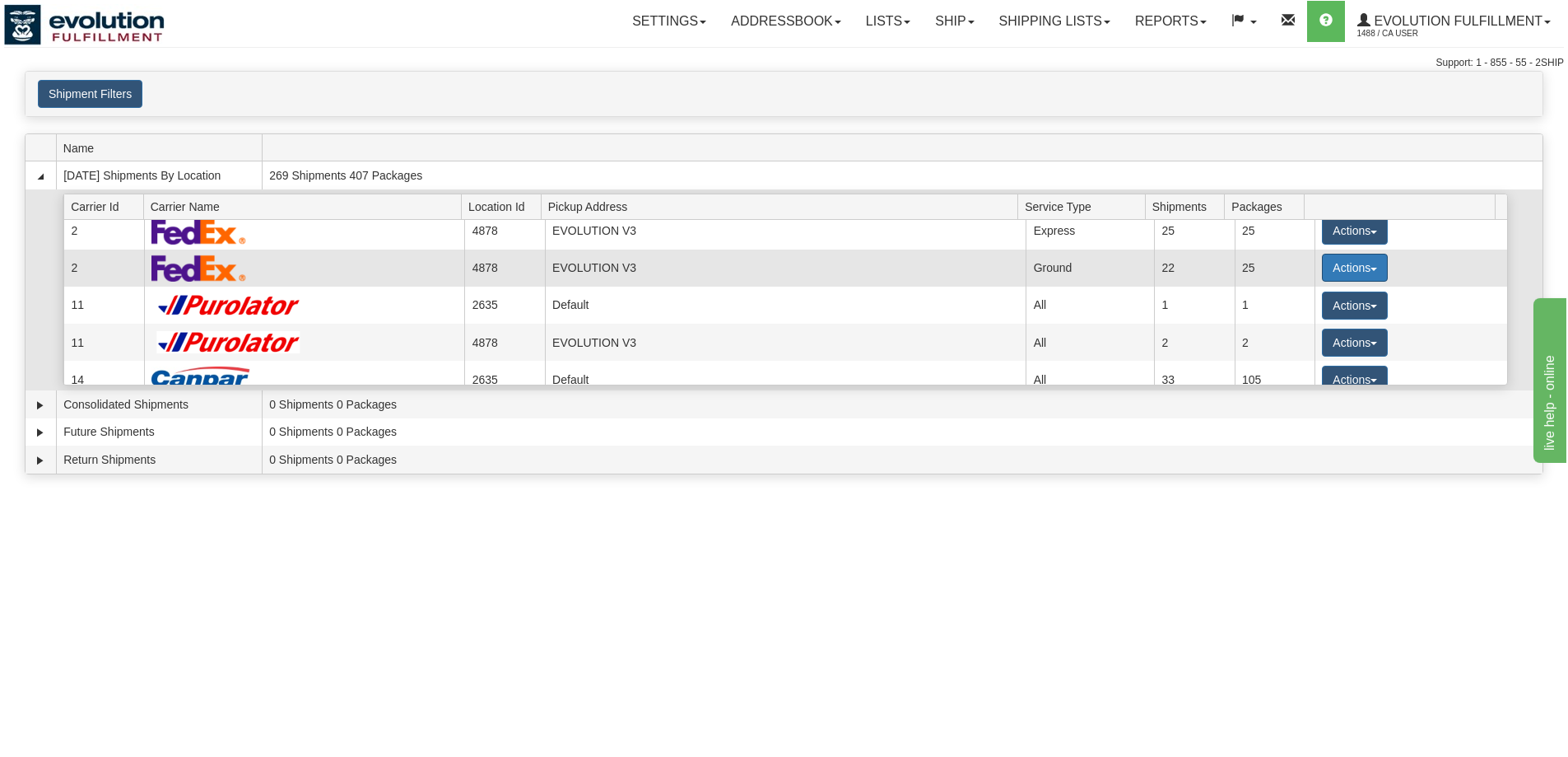
click at [1333, 263] on button "Actions" at bounding box center [1354, 268] width 66 height 28
click at [1313, 297] on span "Details" at bounding box center [1294, 298] width 45 height 12
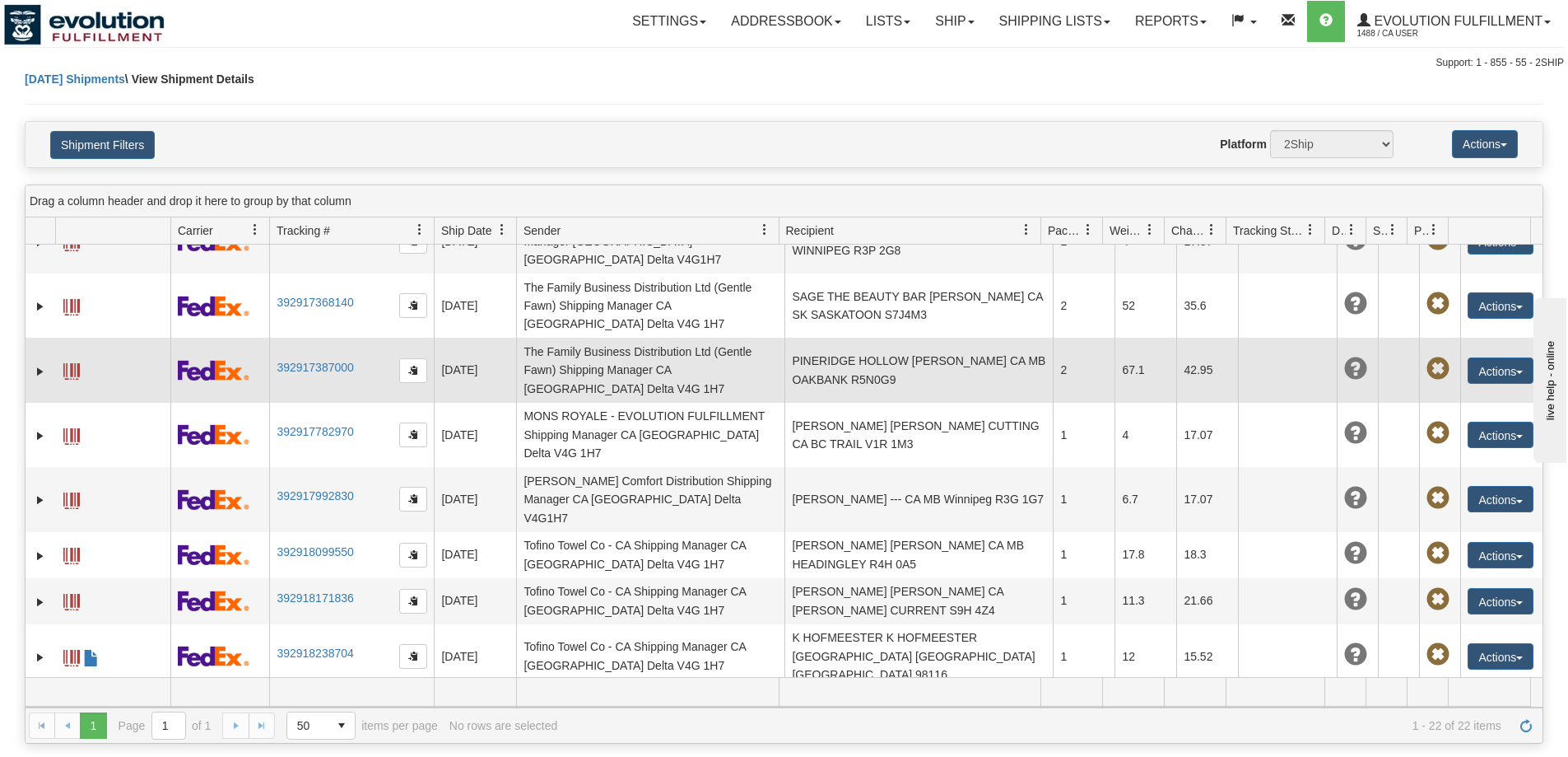
scroll to position [711, 0]
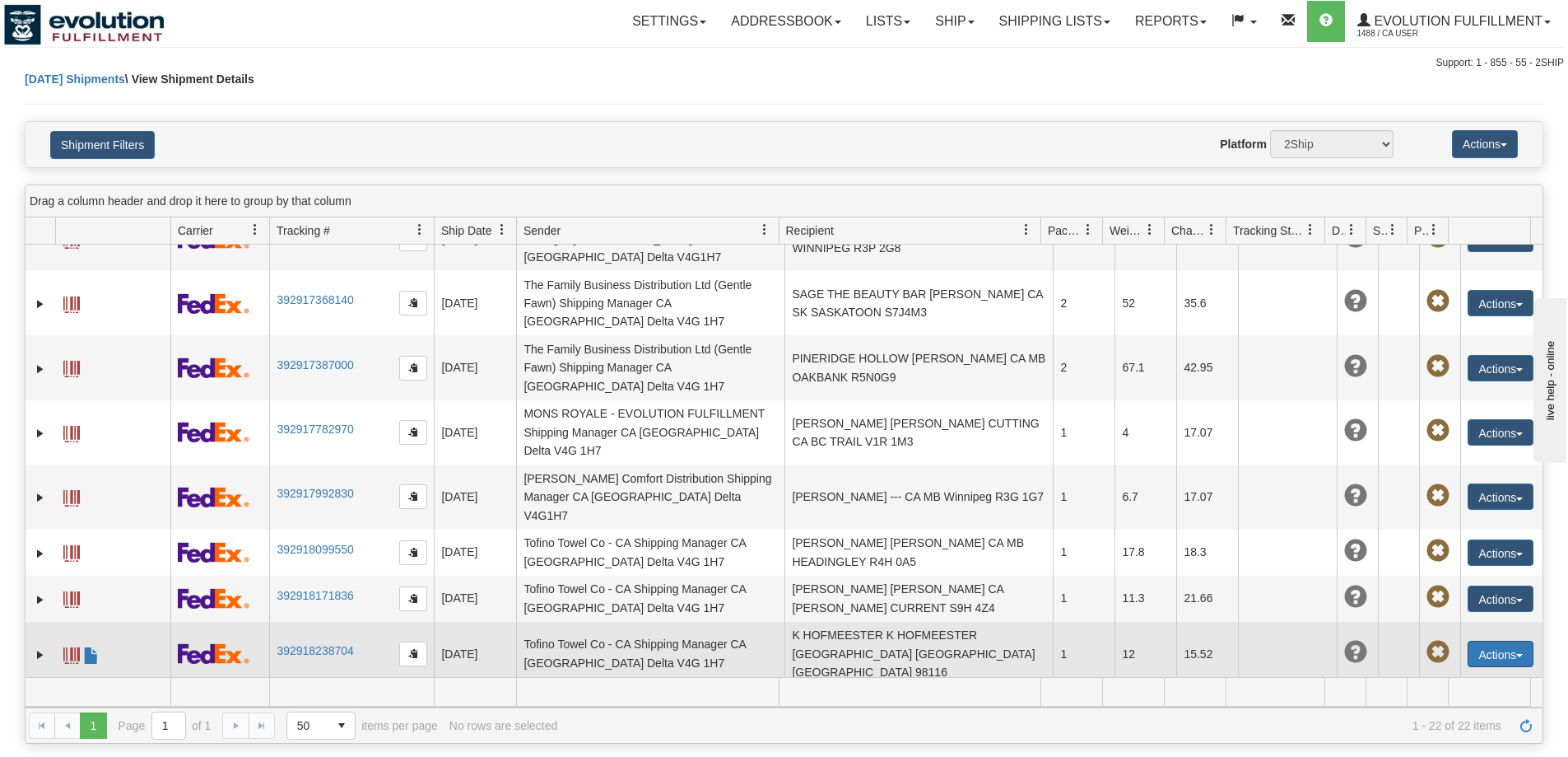
click at [1505, 641] on button "Actions" at bounding box center [1500, 654] width 66 height 27
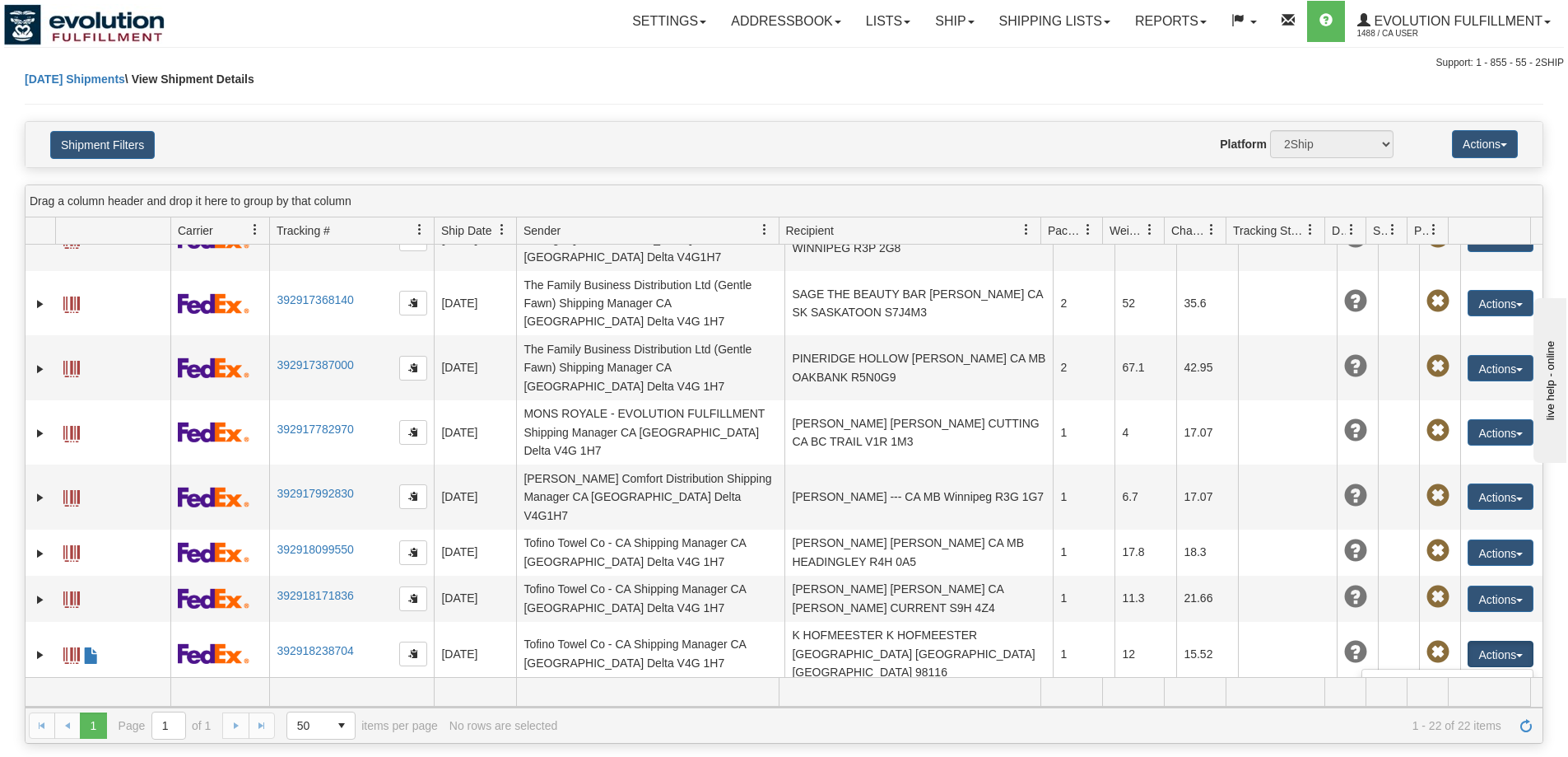
click at [1431, 695] on link "Repeat" at bounding box center [1447, 706] width 170 height 22
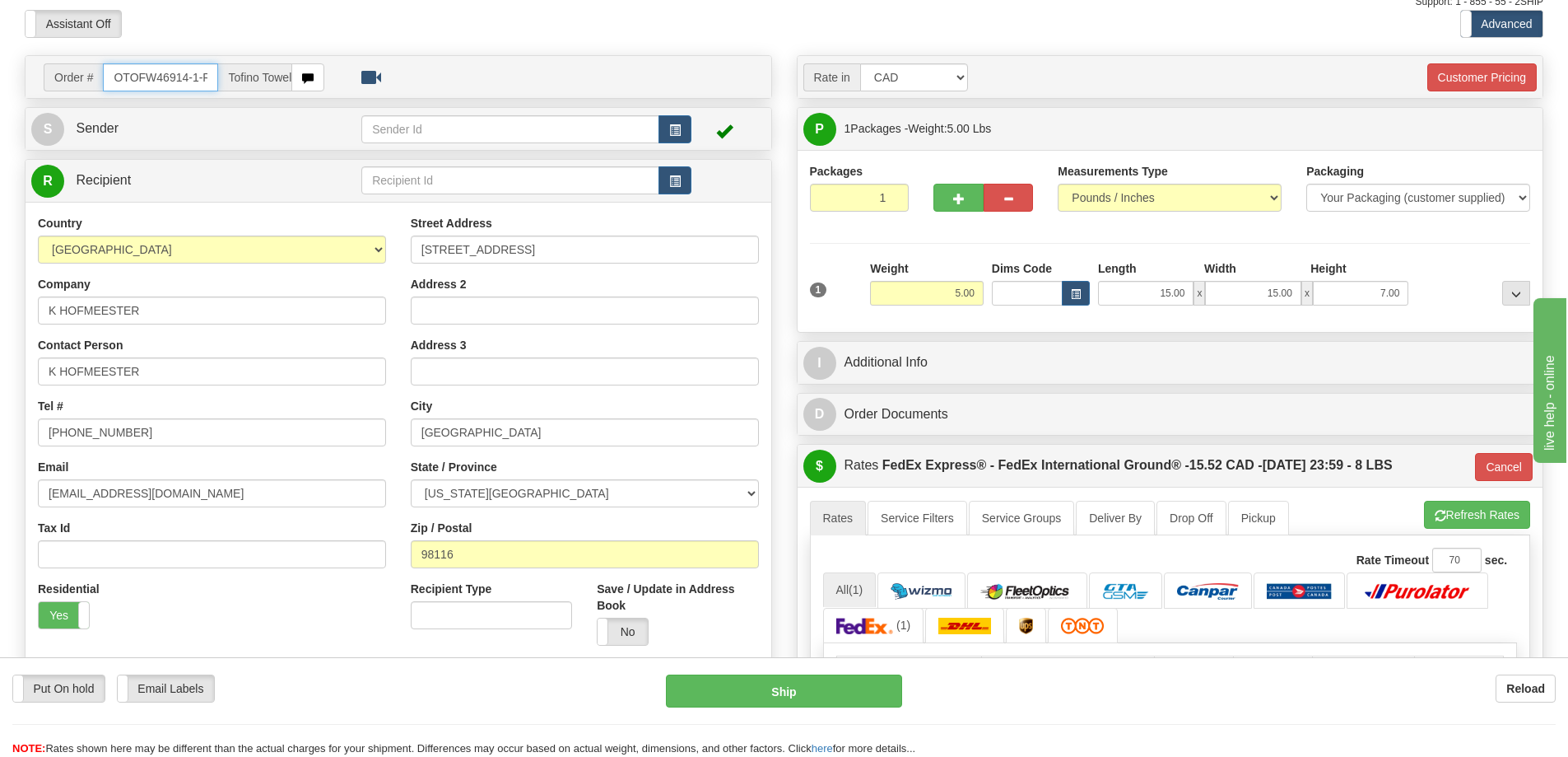
scroll to position [288, 0]
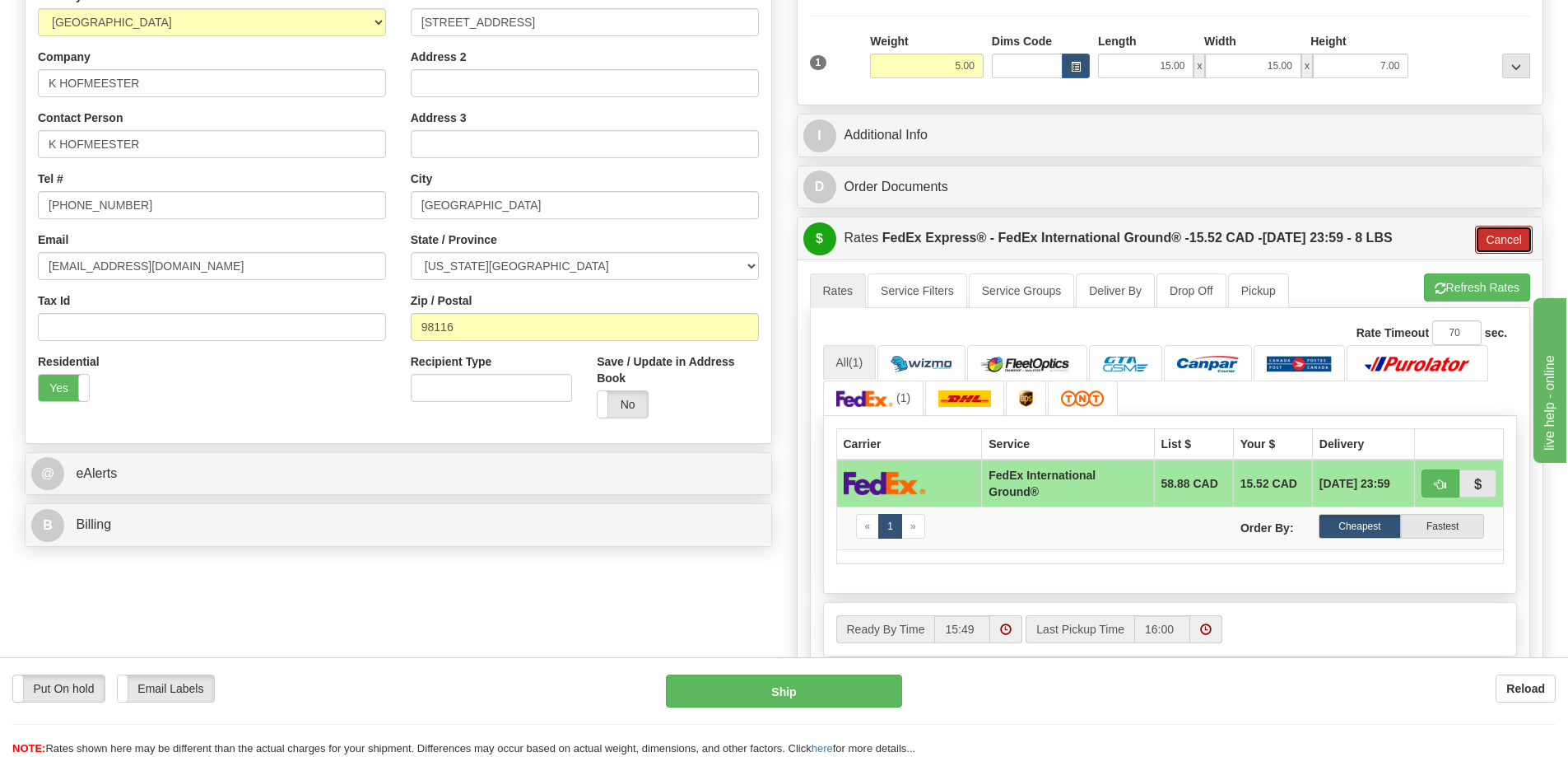
click at [1500, 236] on button "Cancel" at bounding box center [1503, 240] width 57 height 28
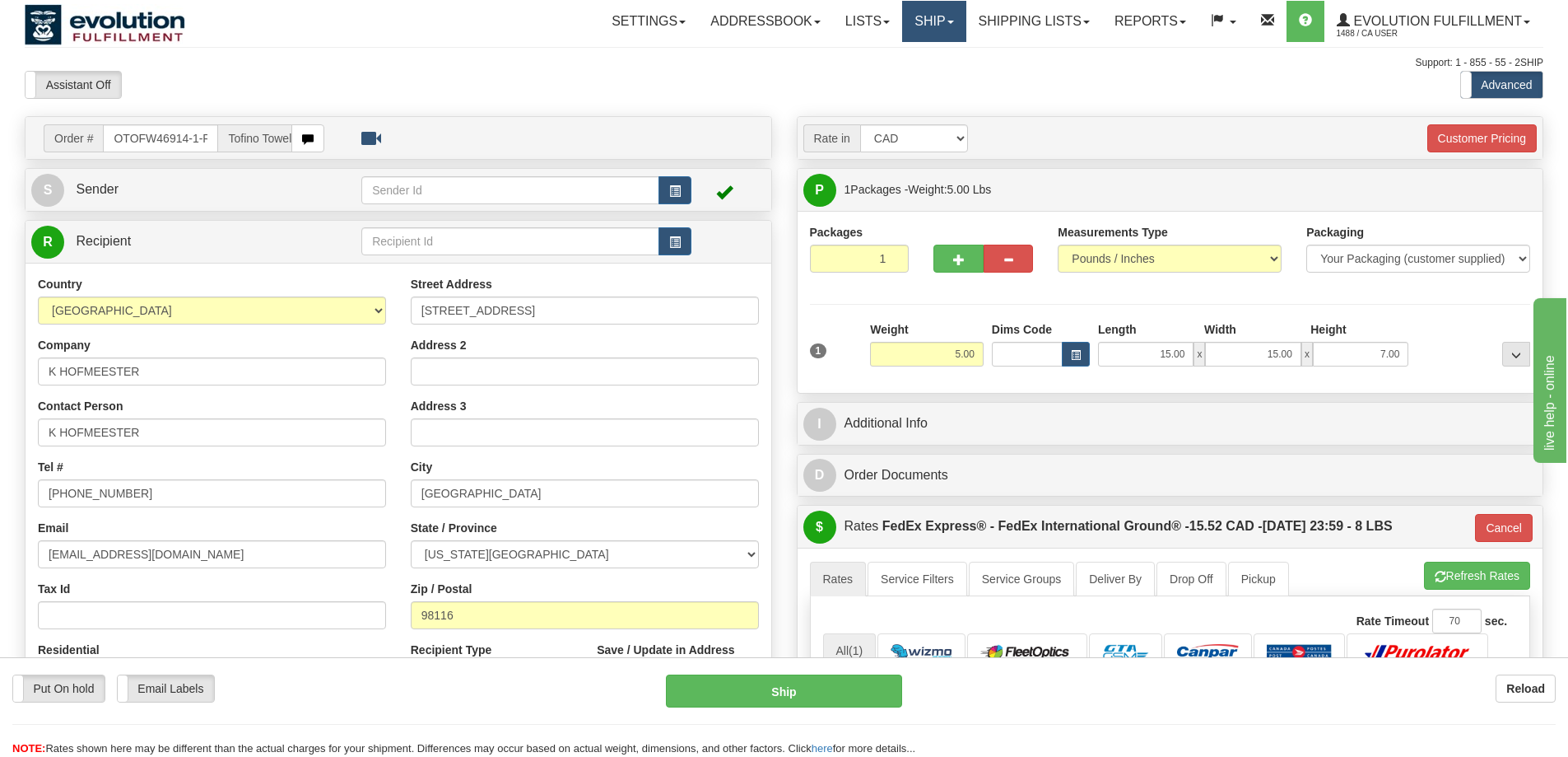
click at [932, 23] on link "Ship" at bounding box center [933, 22] width 63 height 42
click at [892, 79] on span "OnHold / Order Queue" at bounding box center [891, 79] width 116 height 13
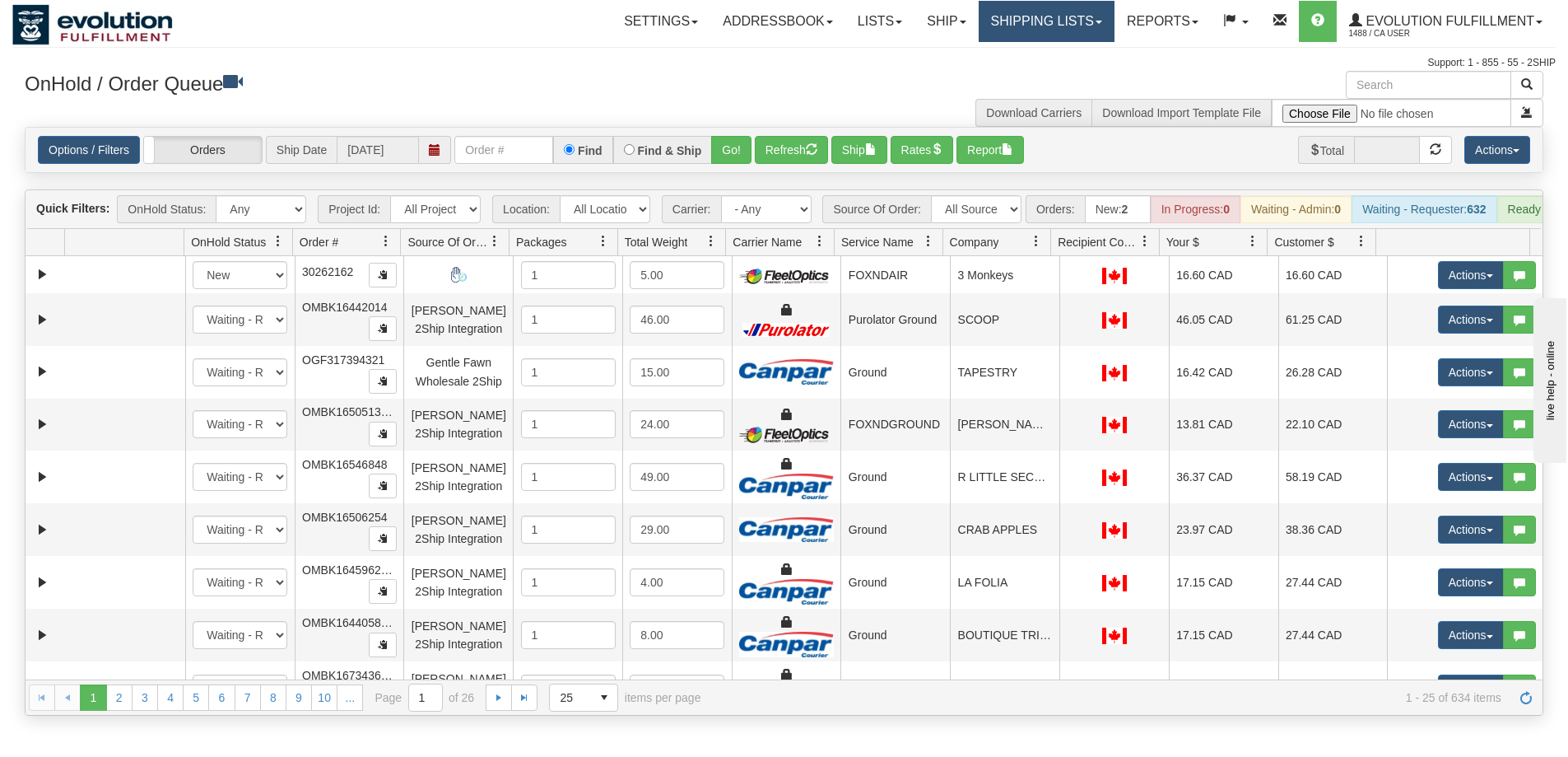
click at [1045, 17] on link "Shipping lists" at bounding box center [1047, 22] width 136 height 42
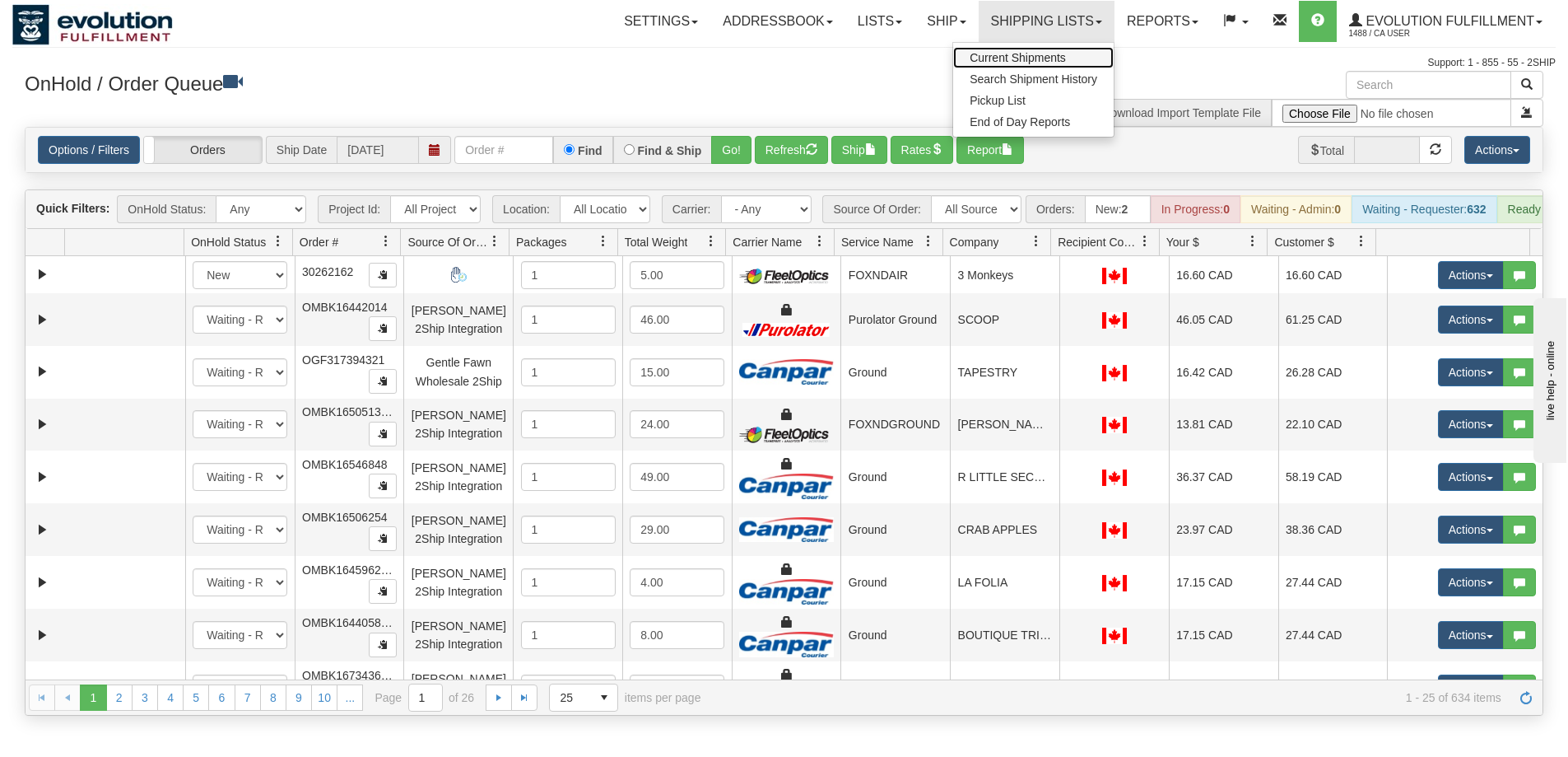
click at [1042, 60] on span "Current Shipments" at bounding box center [1018, 58] width 96 height 13
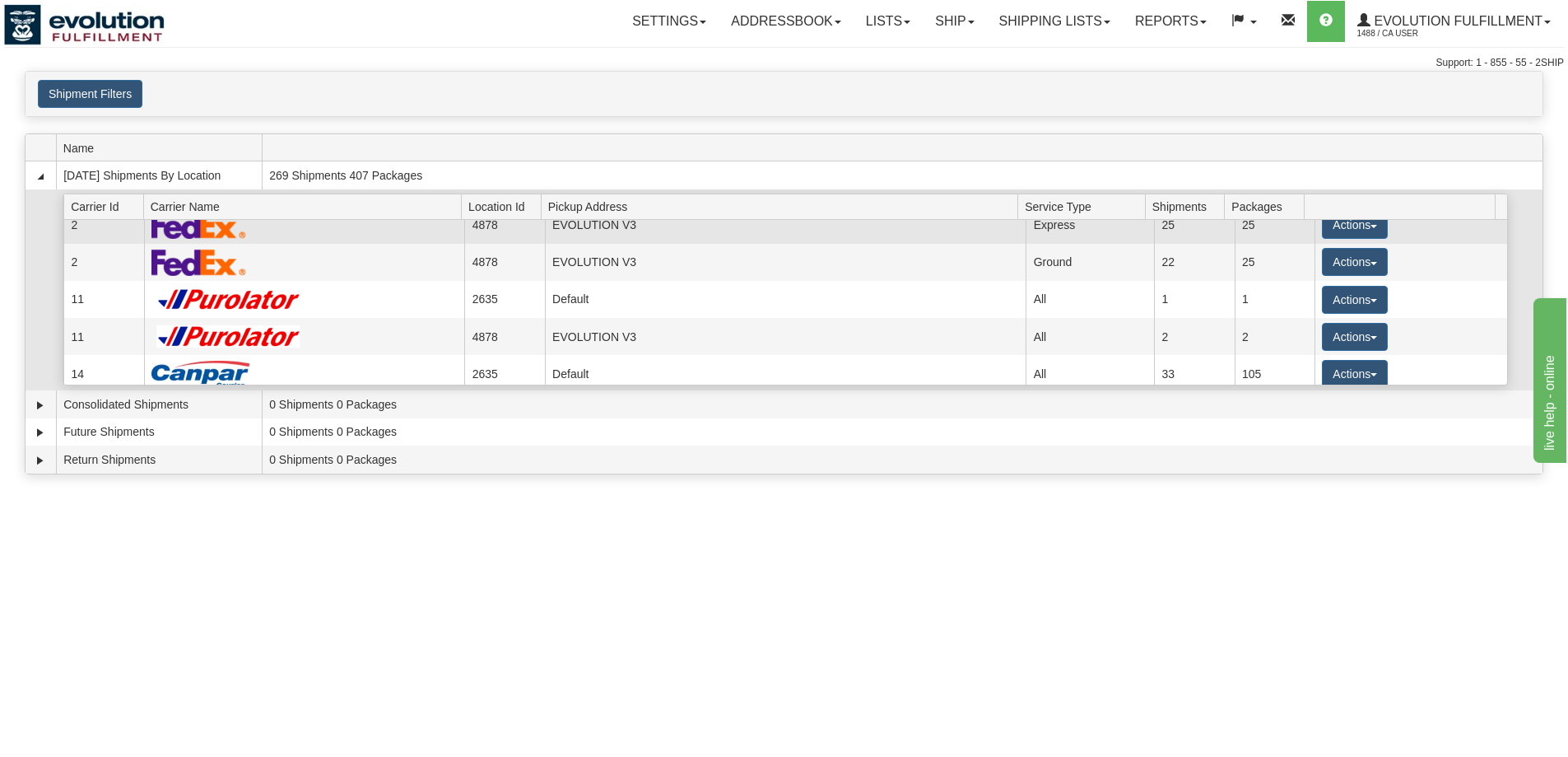
scroll to position [103, 0]
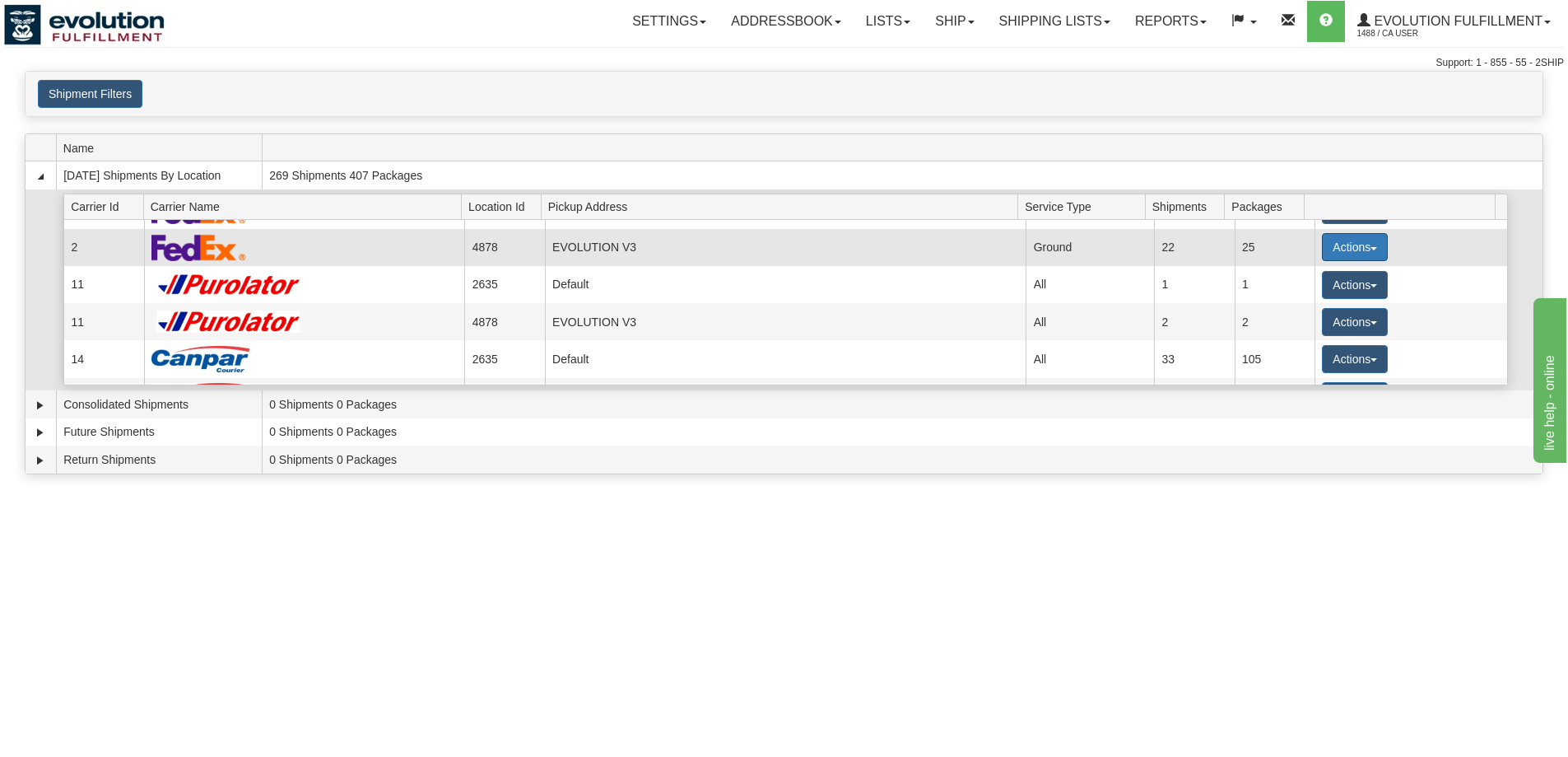
click at [1348, 242] on button "Actions" at bounding box center [1354, 247] width 66 height 28
click at [1311, 275] on span "Details" at bounding box center [1294, 277] width 45 height 12
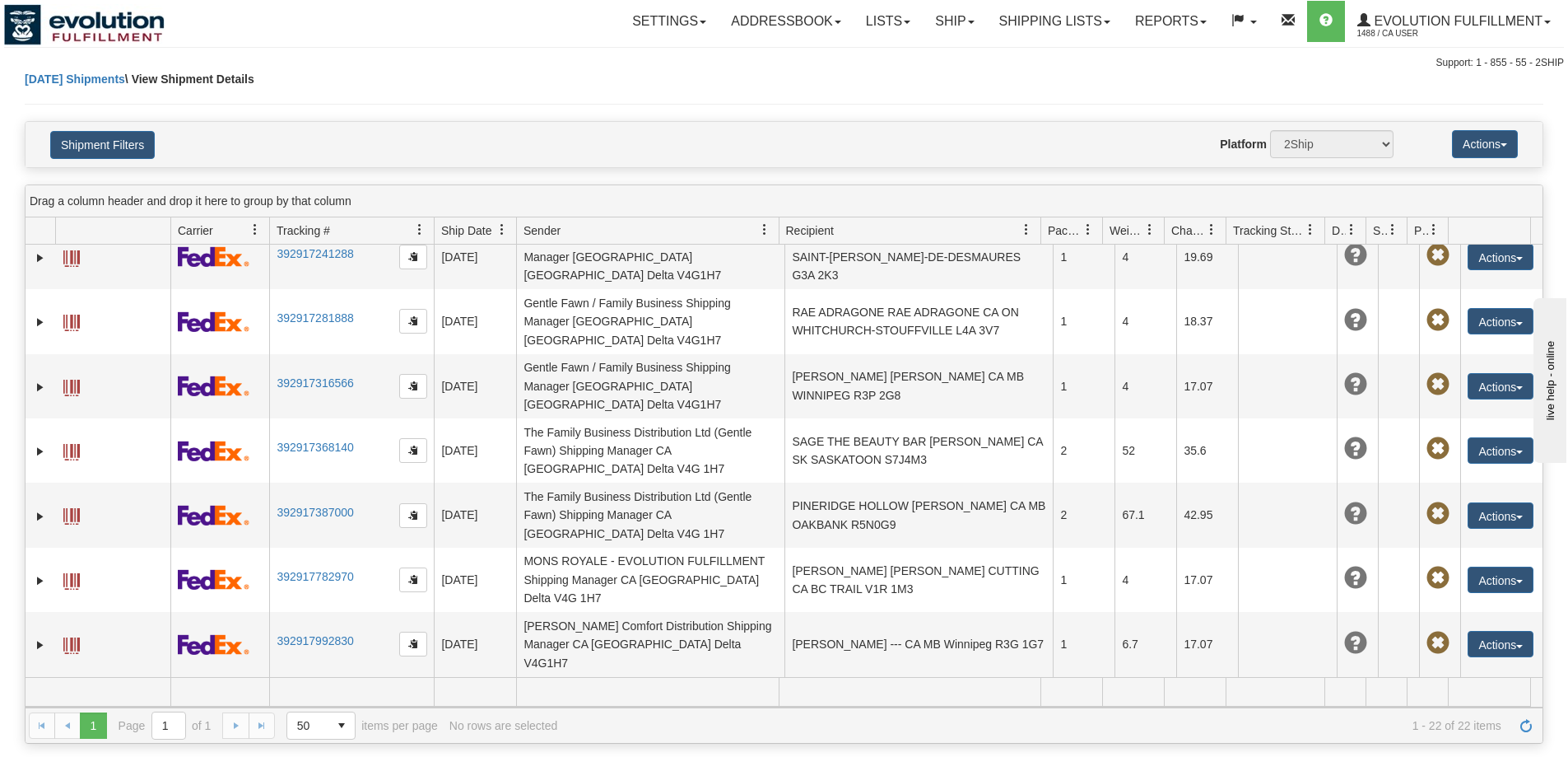
scroll to position [711, 0]
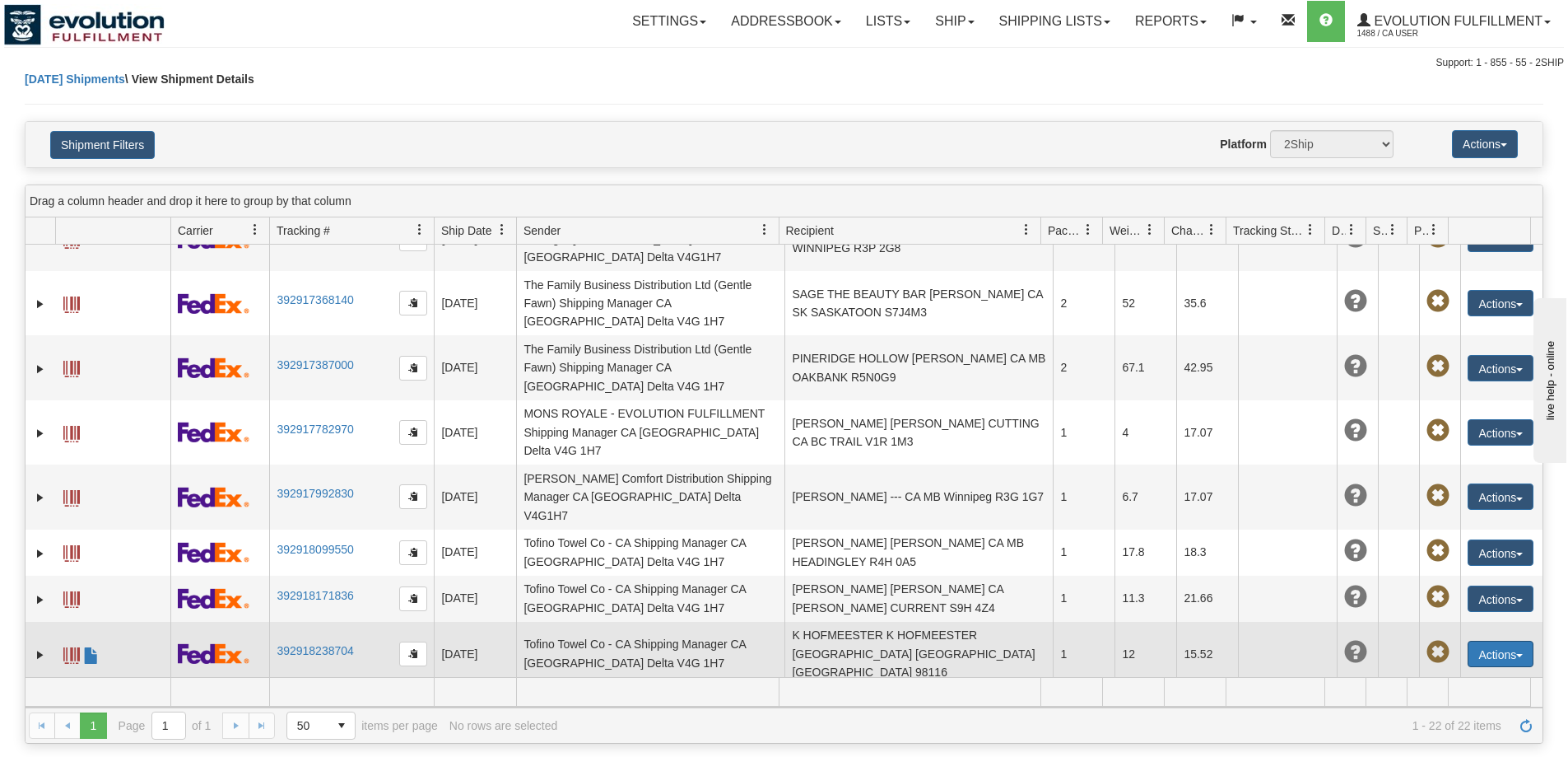
click at [1499, 641] on button "Actions" at bounding box center [1500, 654] width 66 height 27
click at [1393, 738] on link "Delete" at bounding box center [1447, 749] width 170 height 22
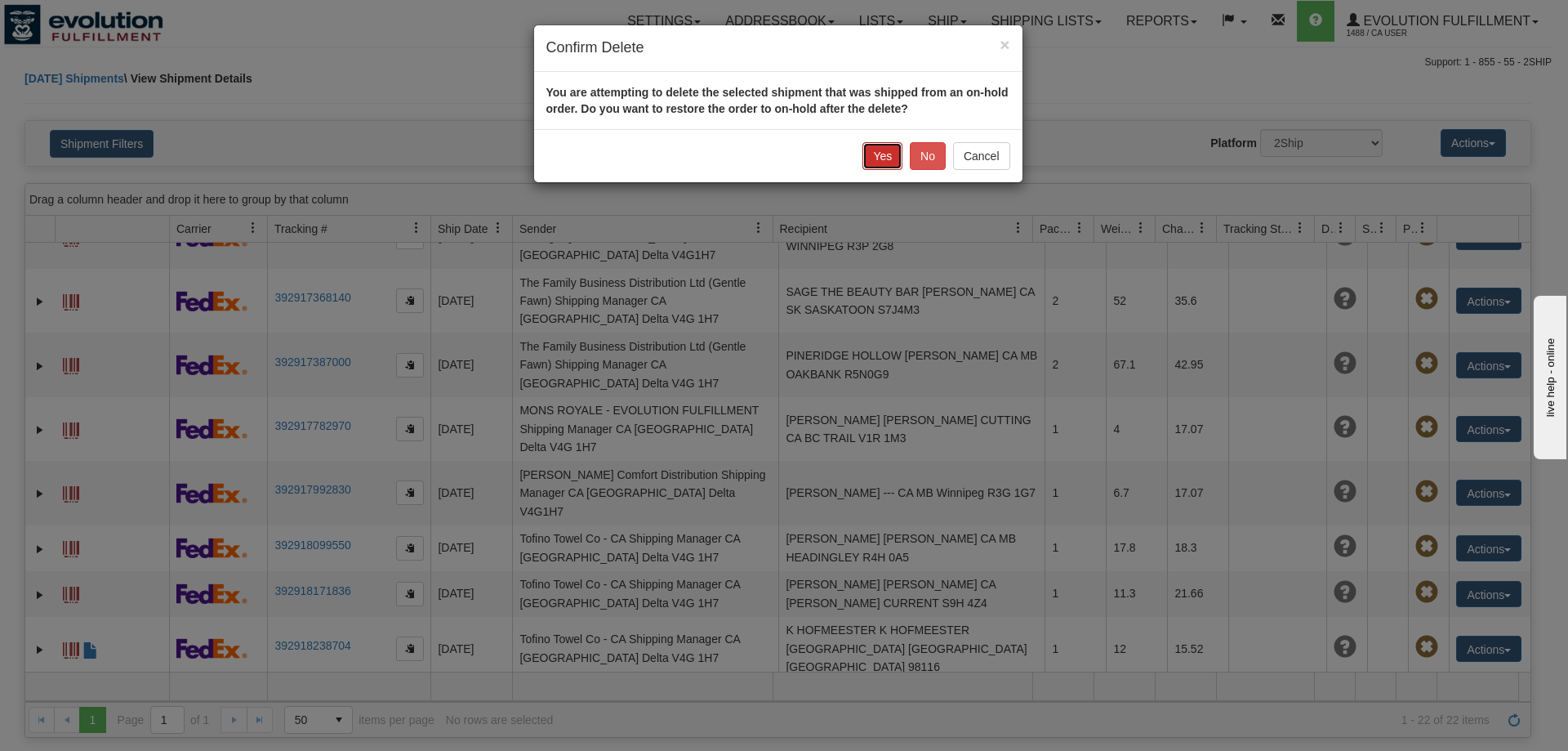
click at [877, 154] on button "Yes" at bounding box center [882, 156] width 40 height 28
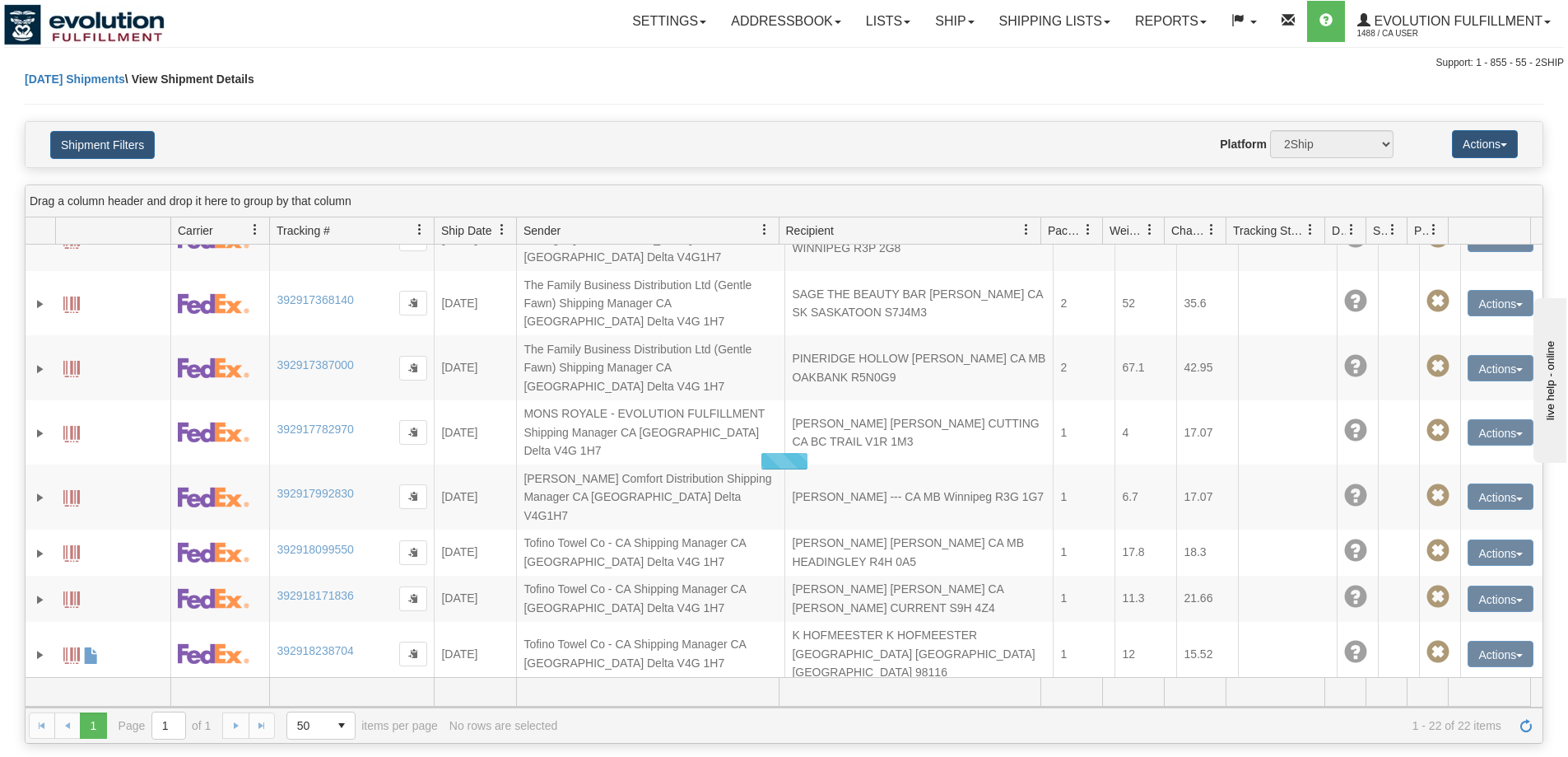
scroll to position [666, 0]
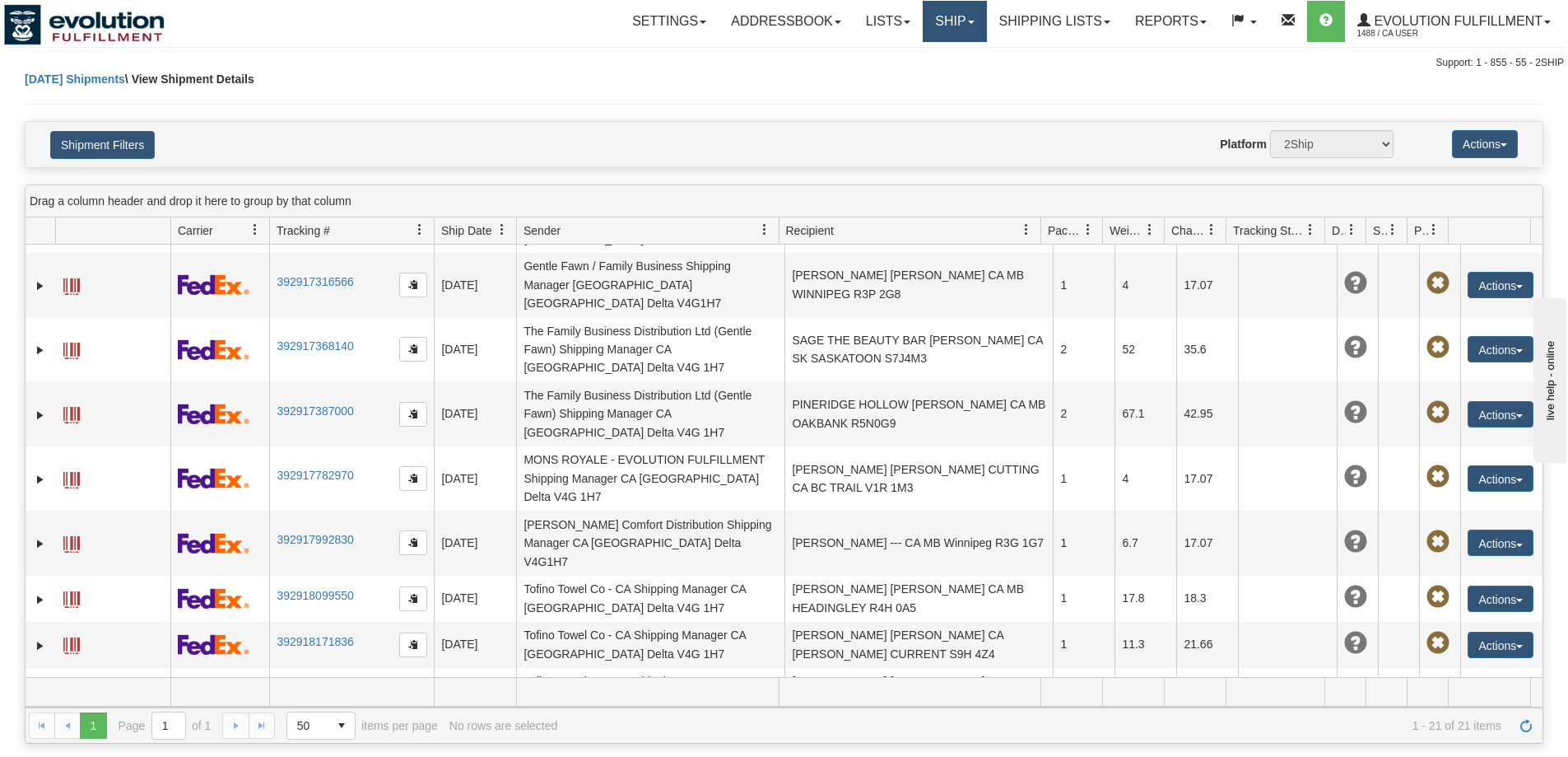
click at [963, 17] on link "Ship" at bounding box center [954, 22] width 63 height 42
click at [899, 80] on span "OnHold / Order Queue" at bounding box center [912, 79] width 116 height 13
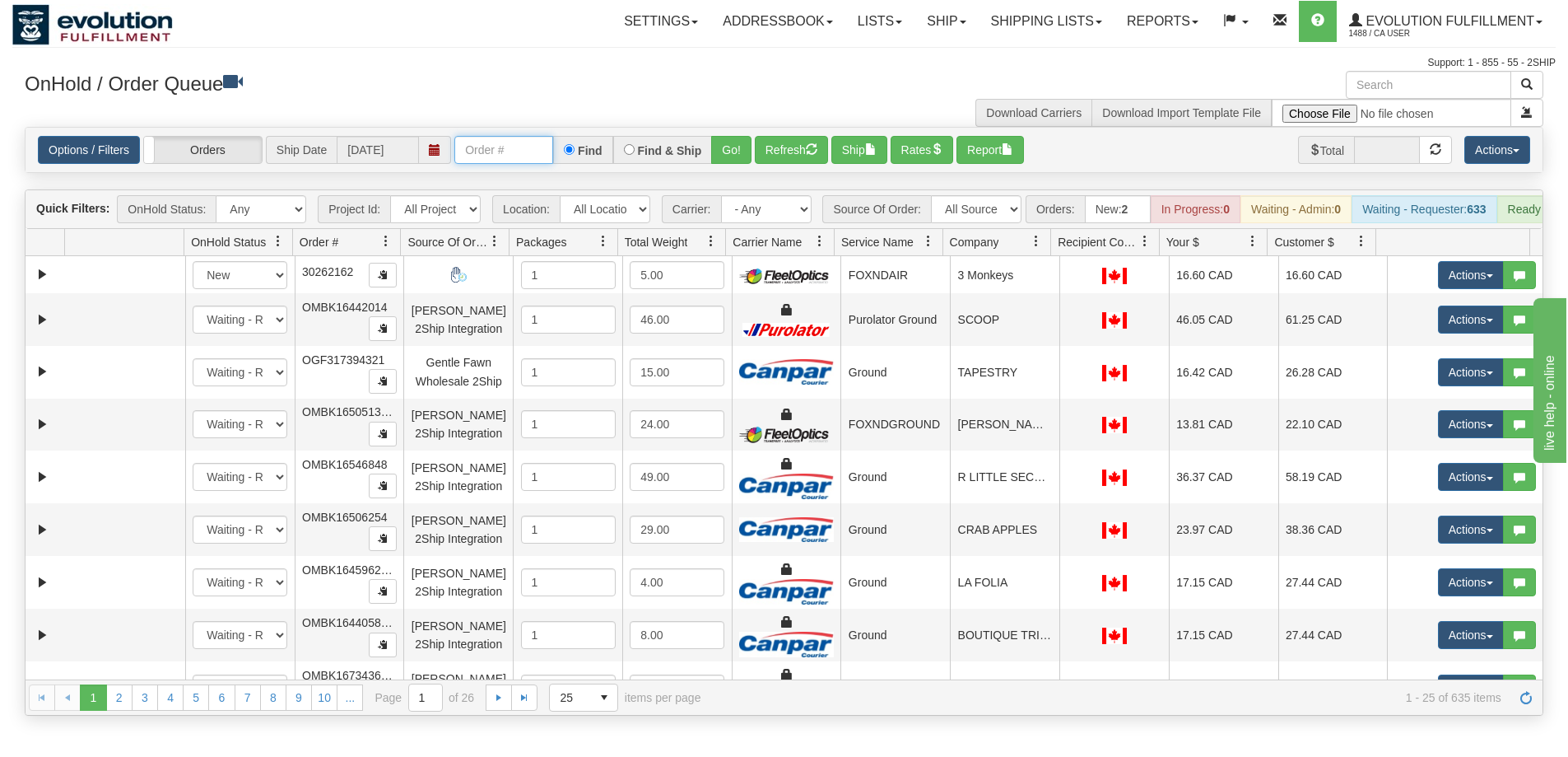
click at [504, 161] on input "text" at bounding box center [504, 150] width 99 height 28
type input "46914"
click at [716, 152] on button "Go!" at bounding box center [731, 150] width 41 height 28
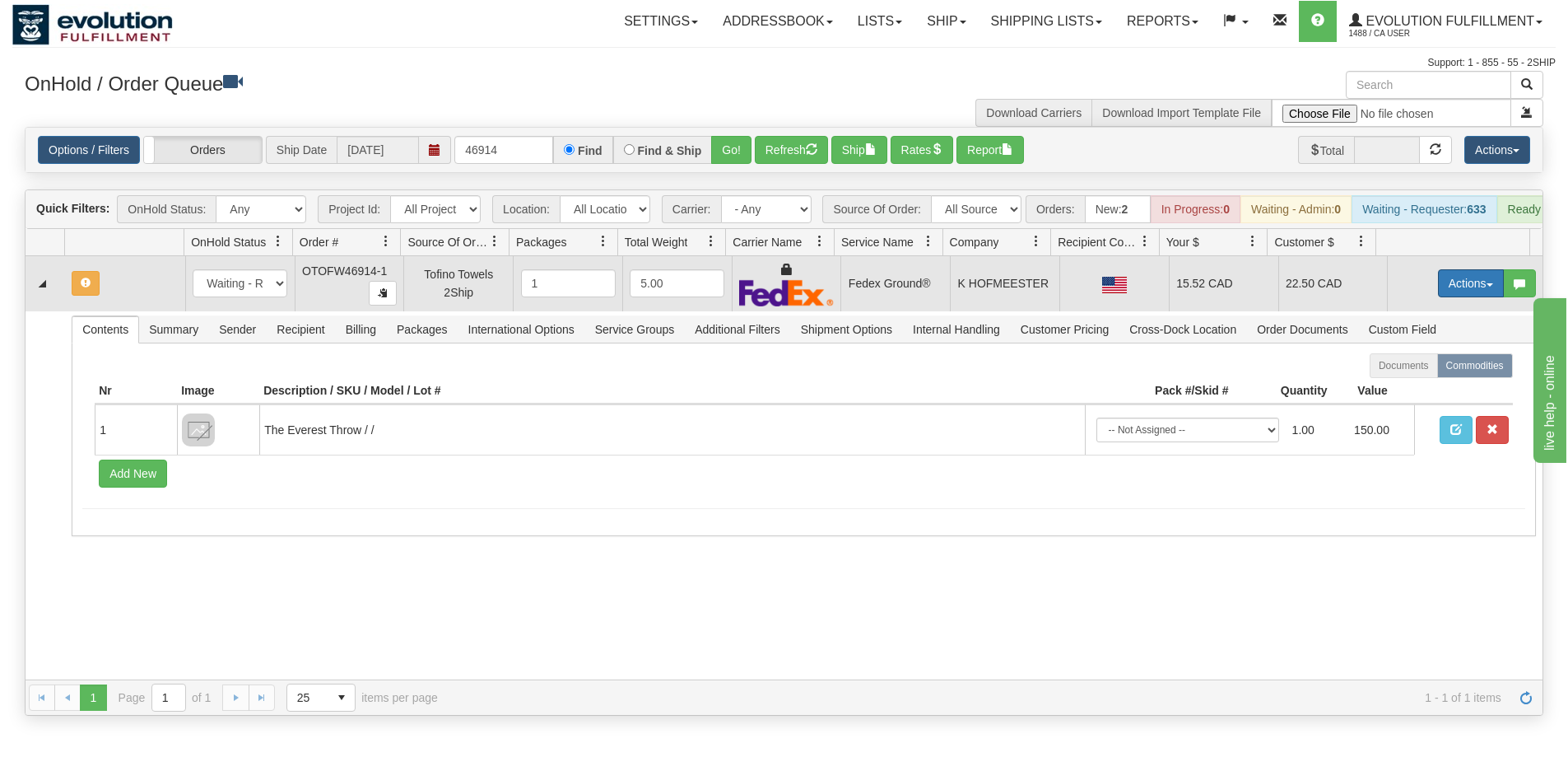
click at [1449, 295] on button "Actions" at bounding box center [1470, 283] width 66 height 28
click at [1426, 364] on span "Rate All Services" at bounding box center [1437, 358] width 99 height 13
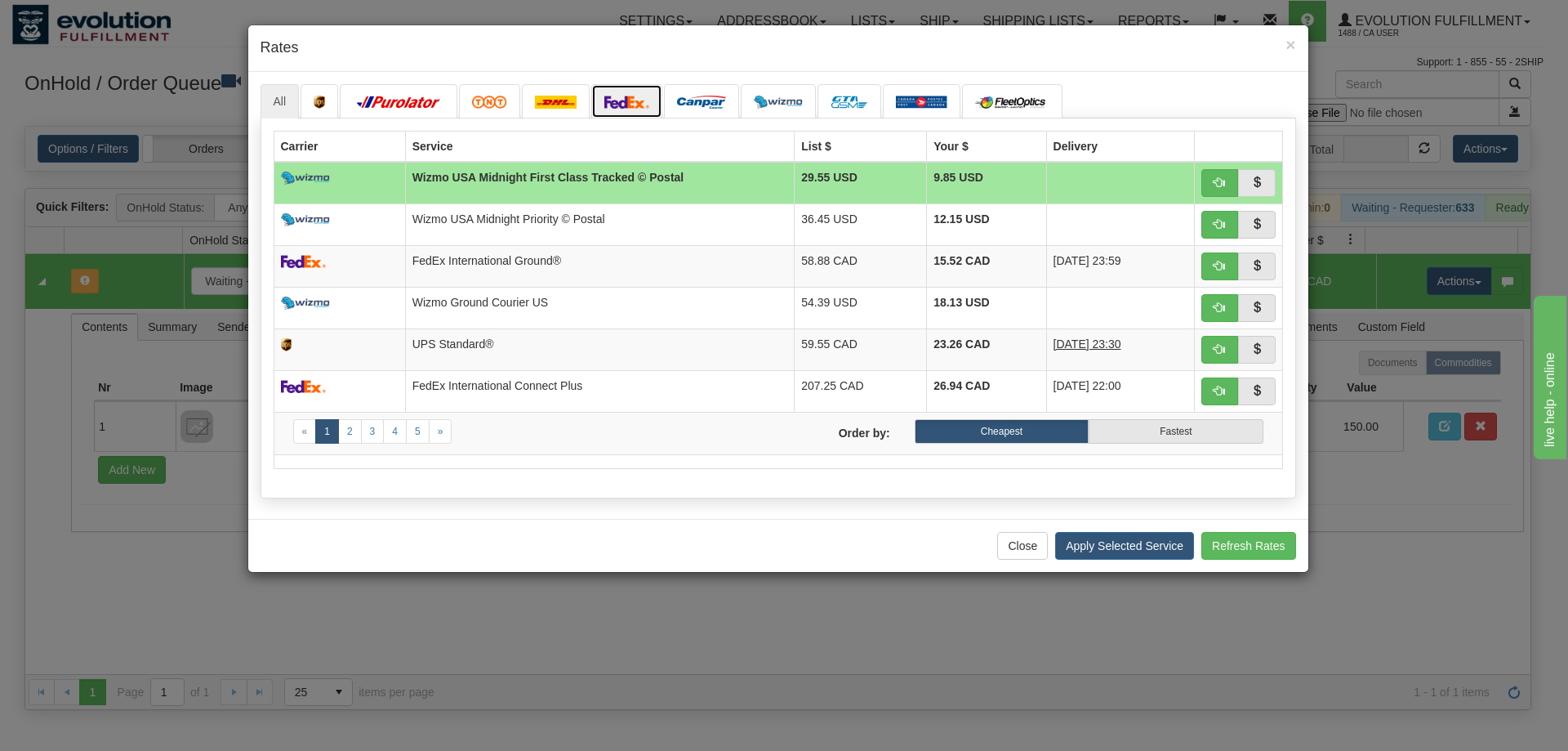
click at [641, 93] on link at bounding box center [626, 101] width 72 height 35
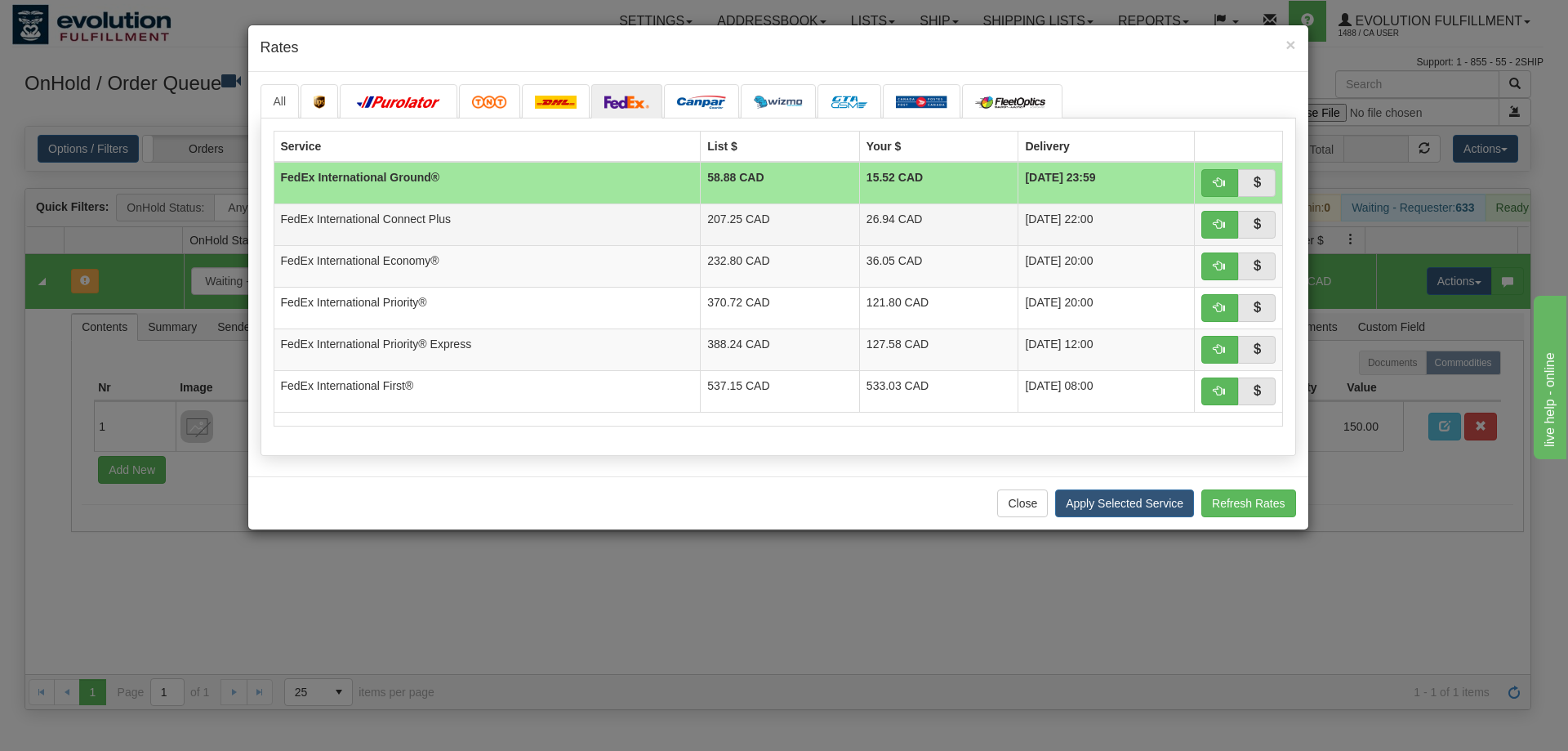
click at [434, 216] on td "FedEx International Connect Plus" at bounding box center [486, 224] width 427 height 42
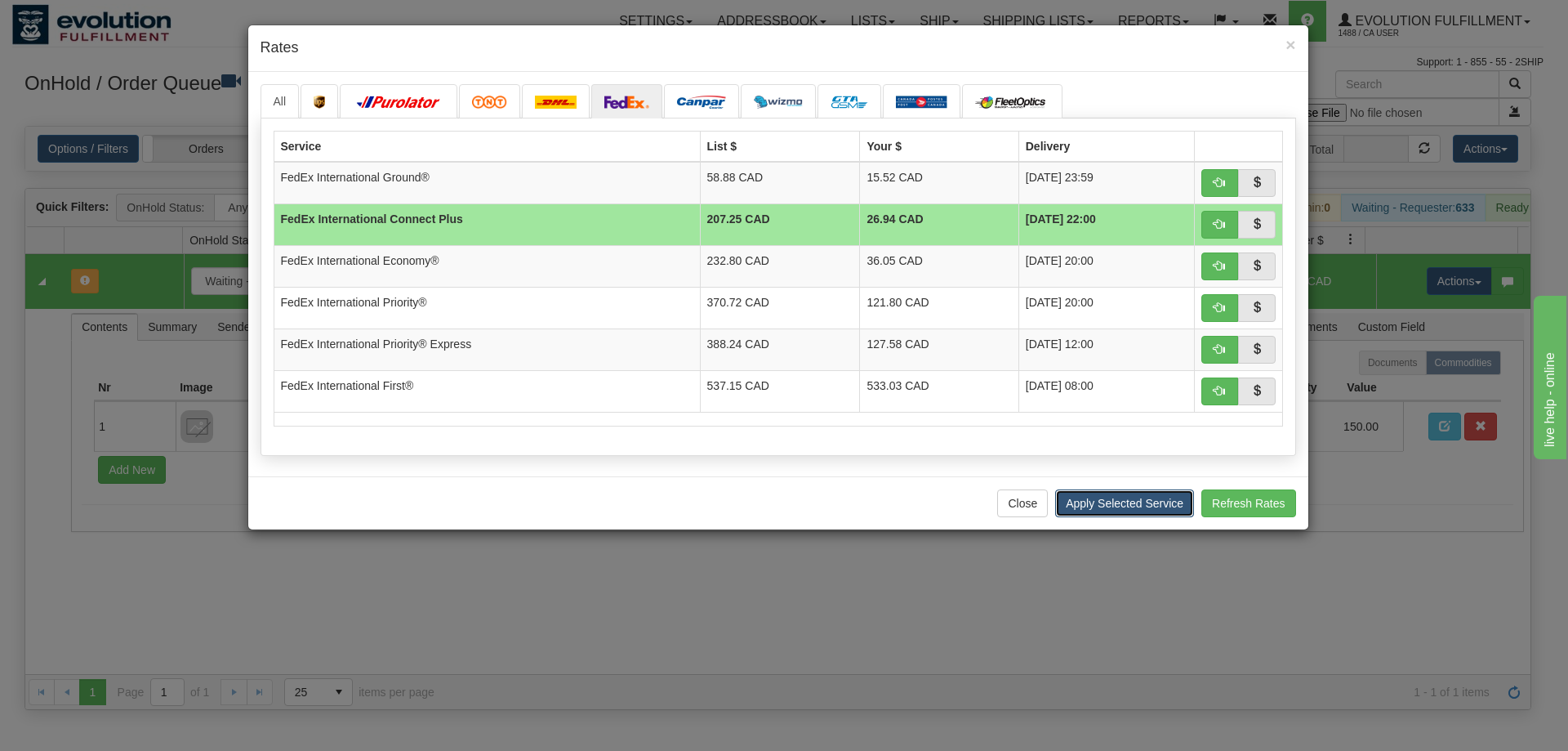
click at [1151, 501] on button "Apply Selected Service" at bounding box center [1124, 503] width 139 height 28
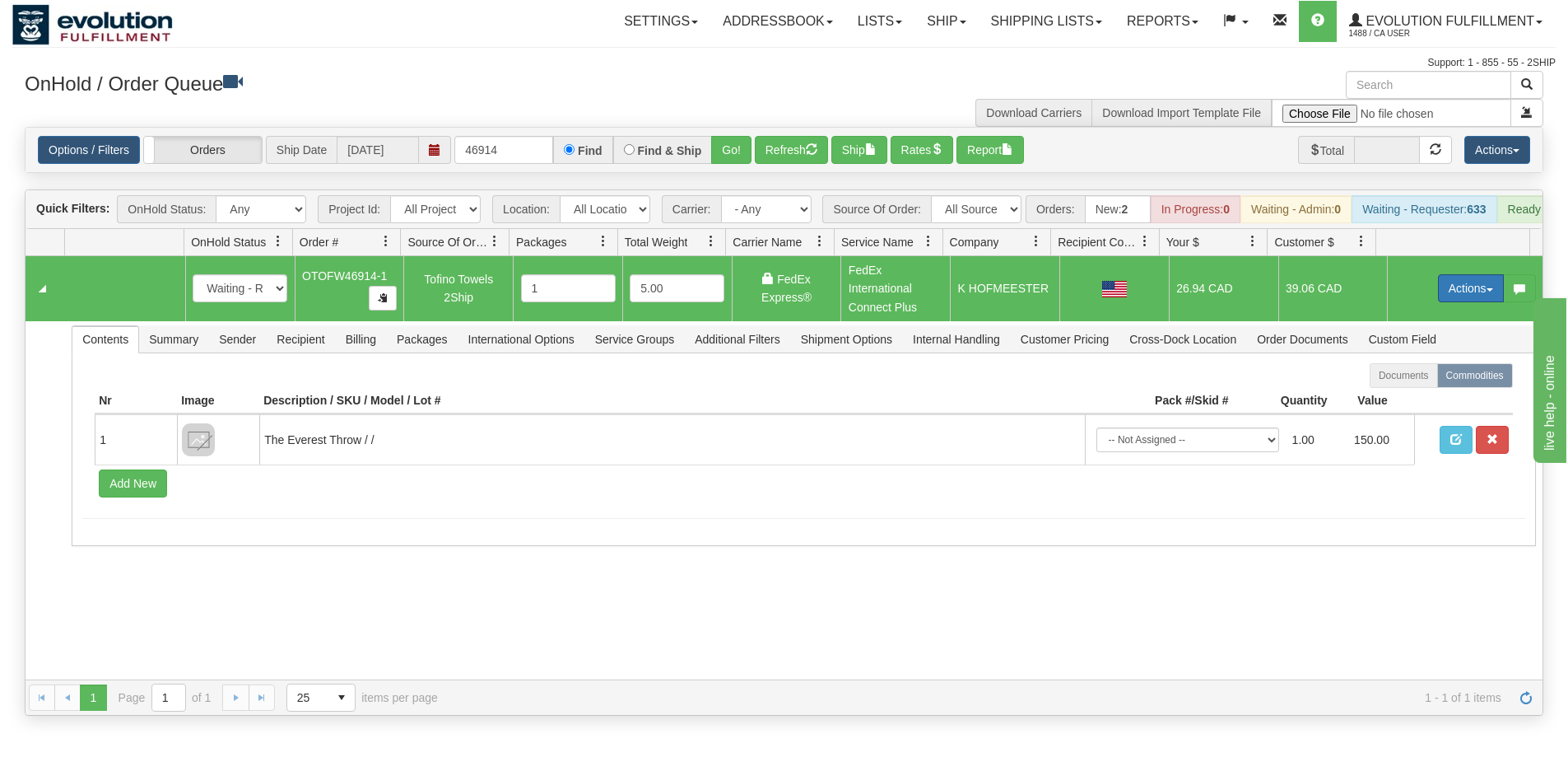
click at [1473, 299] on button "Actions" at bounding box center [1470, 288] width 66 height 28
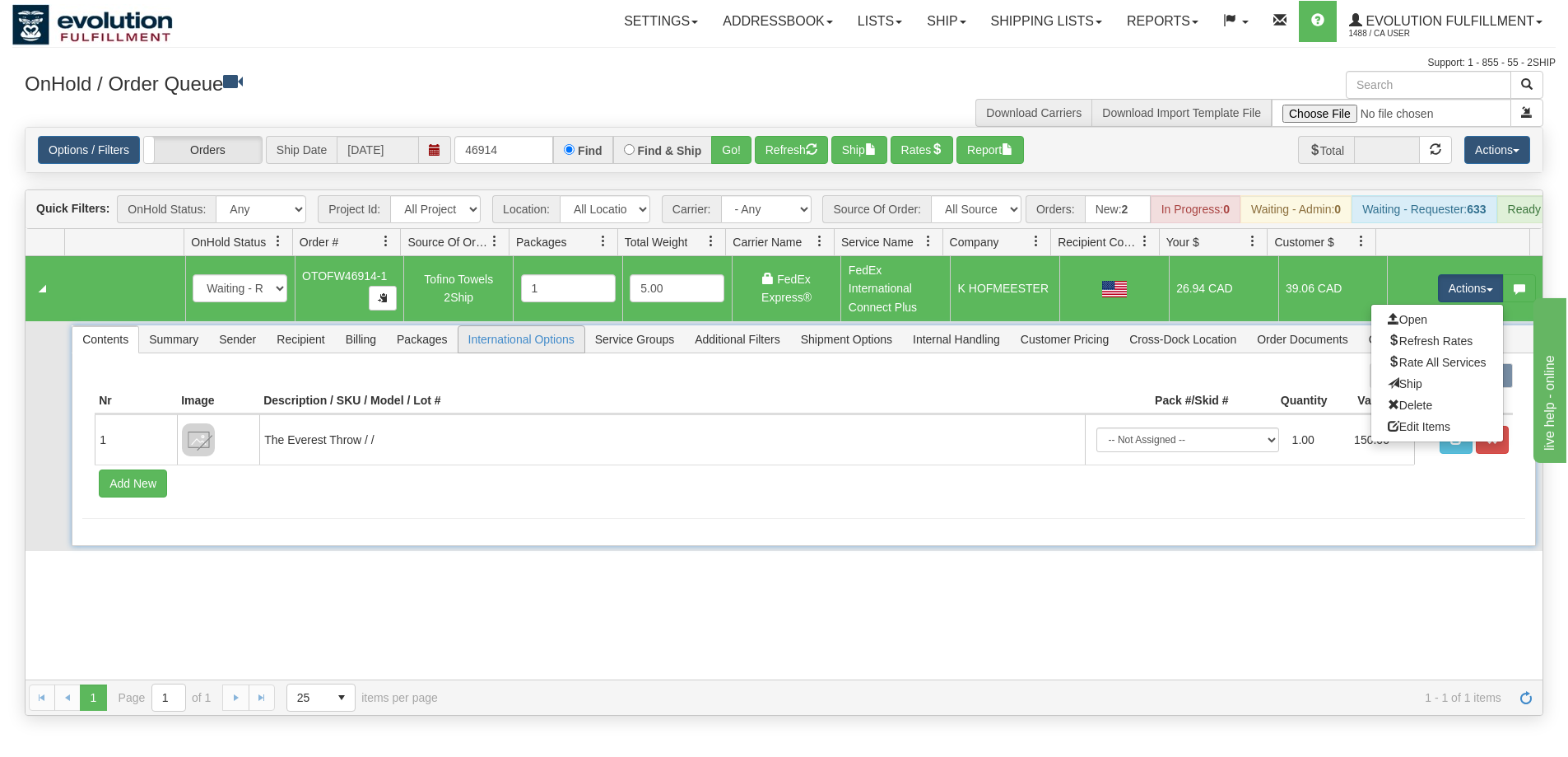
click at [518, 353] on span "International Options" at bounding box center [522, 339] width 126 height 27
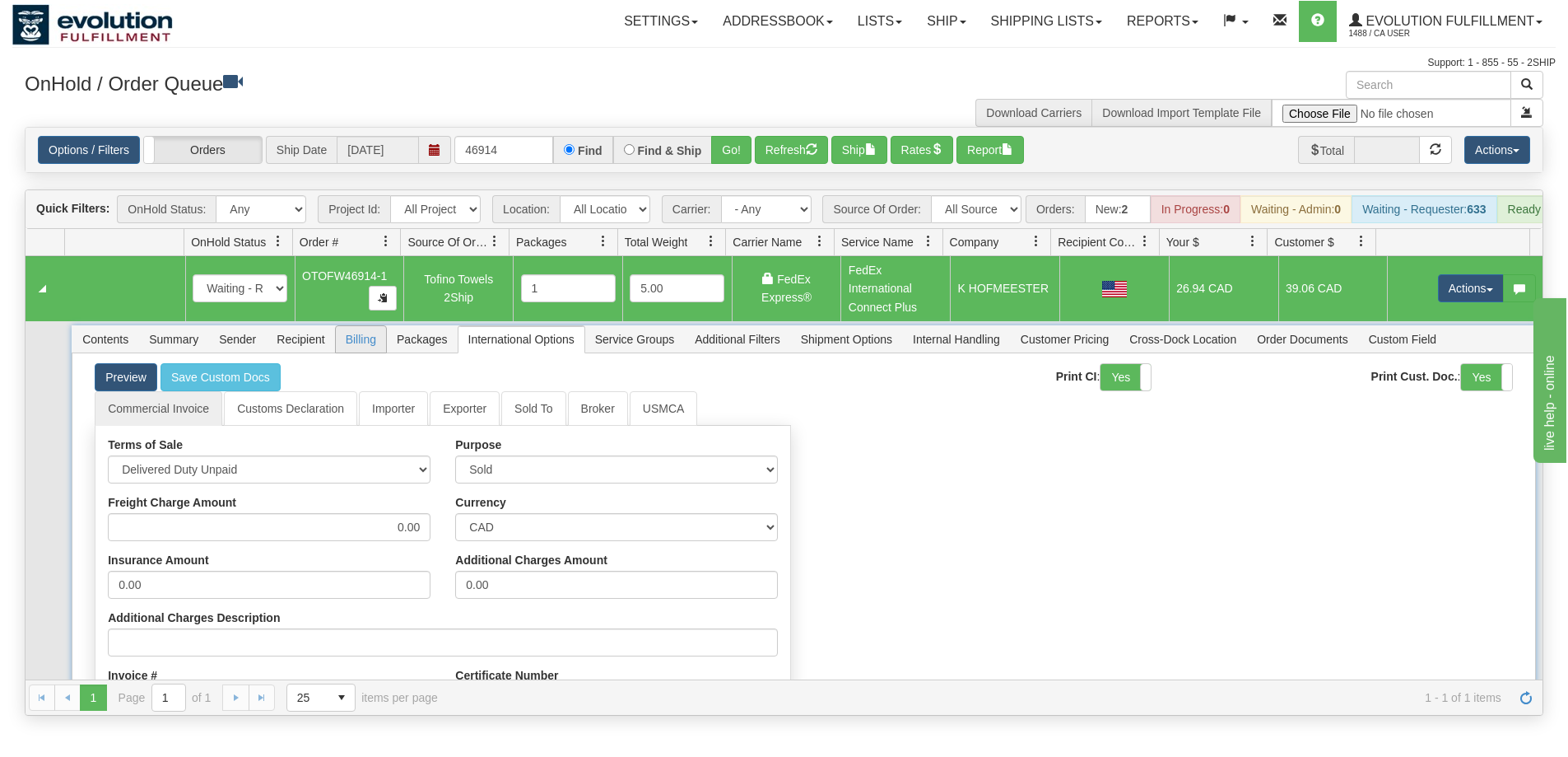
click at [343, 348] on span "Billing" at bounding box center [361, 339] width 51 height 27
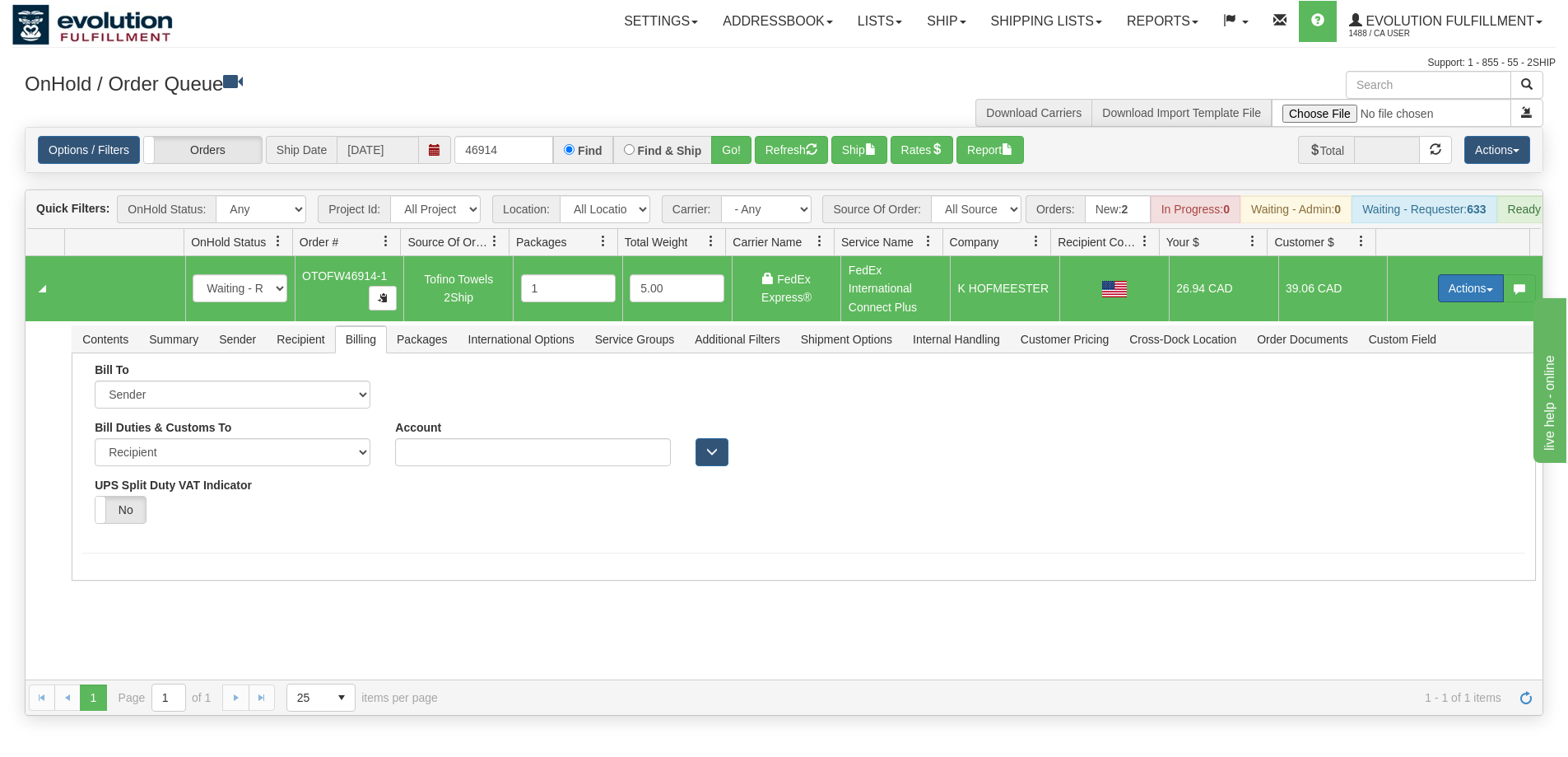
click at [1458, 299] on button "Actions" at bounding box center [1470, 288] width 66 height 28
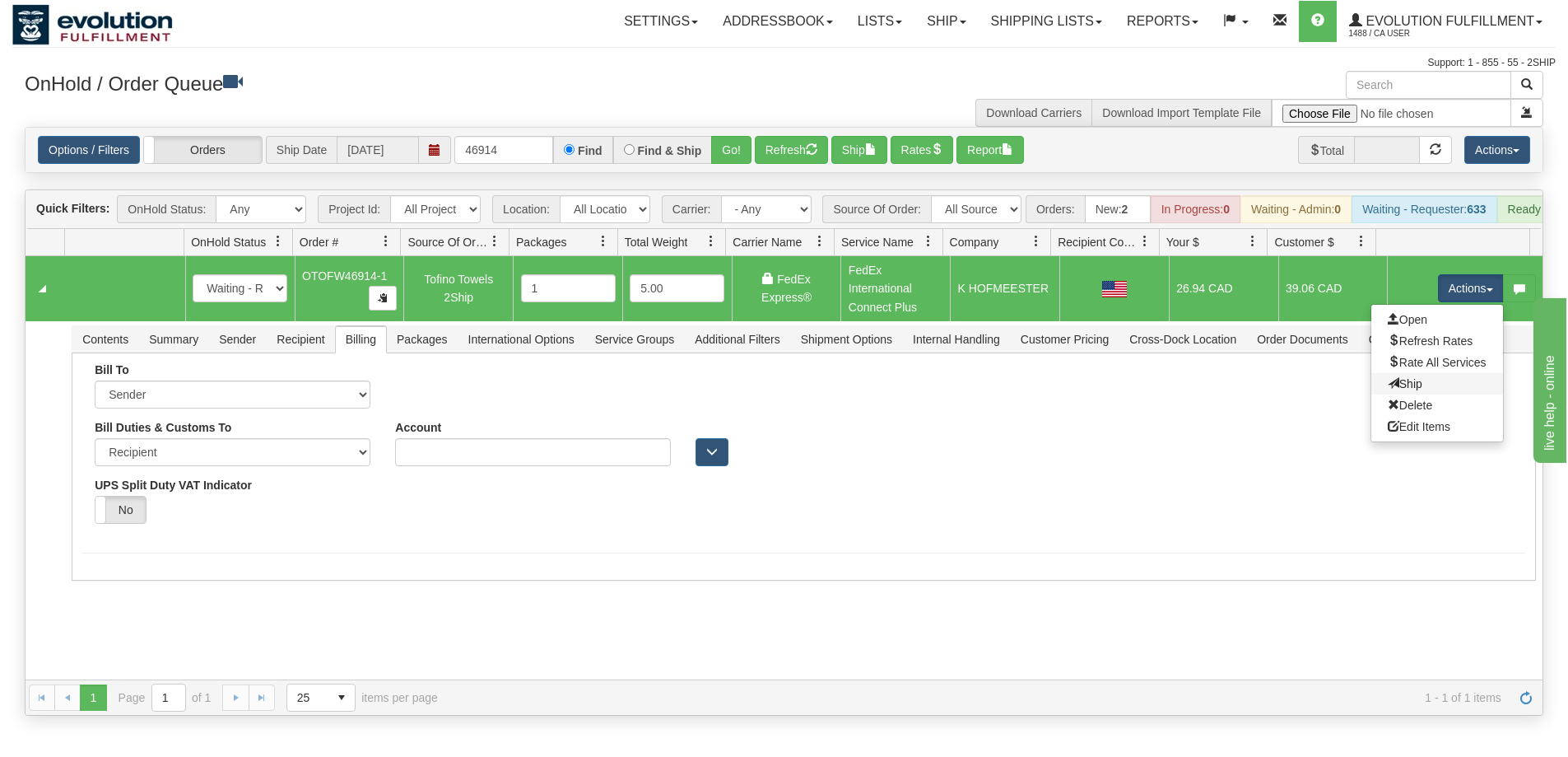
click at [1412, 394] on link "Ship" at bounding box center [1437, 383] width 132 height 22
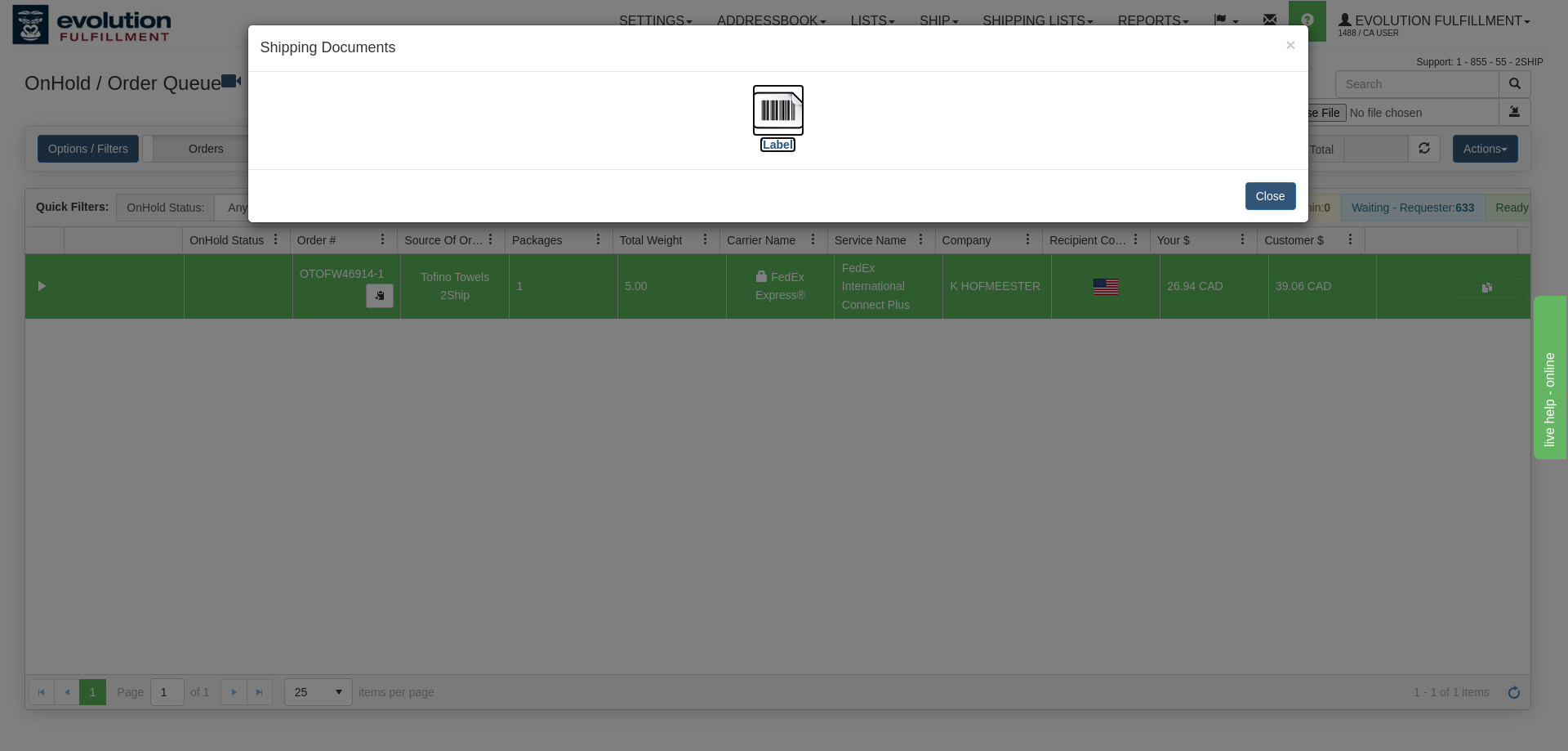
click at [791, 107] on img at bounding box center [778, 110] width 52 height 52
click at [1281, 198] on button "Close" at bounding box center [1271, 196] width 51 height 28
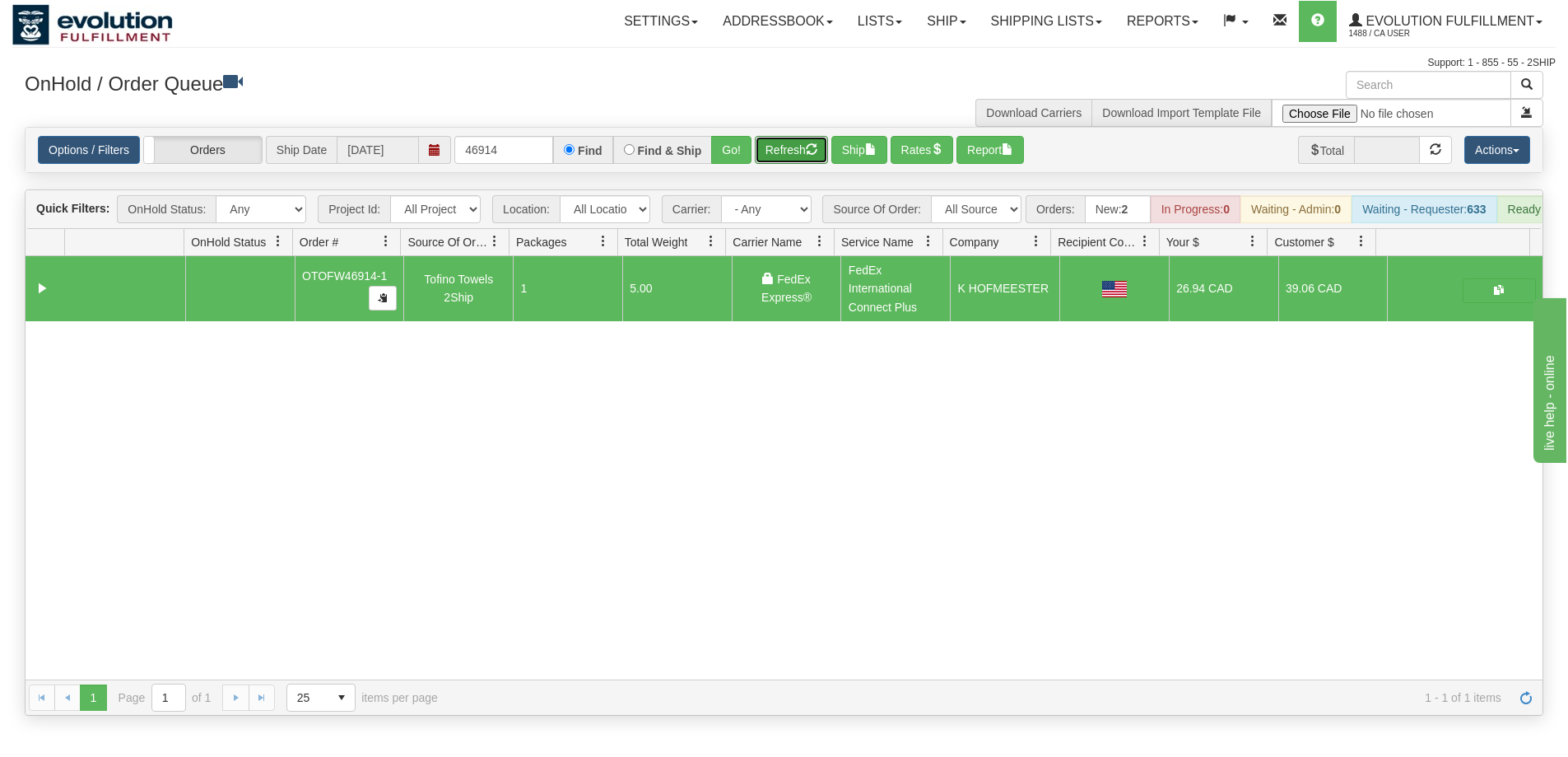
click at [778, 144] on button "Refresh" at bounding box center [791, 150] width 73 height 28
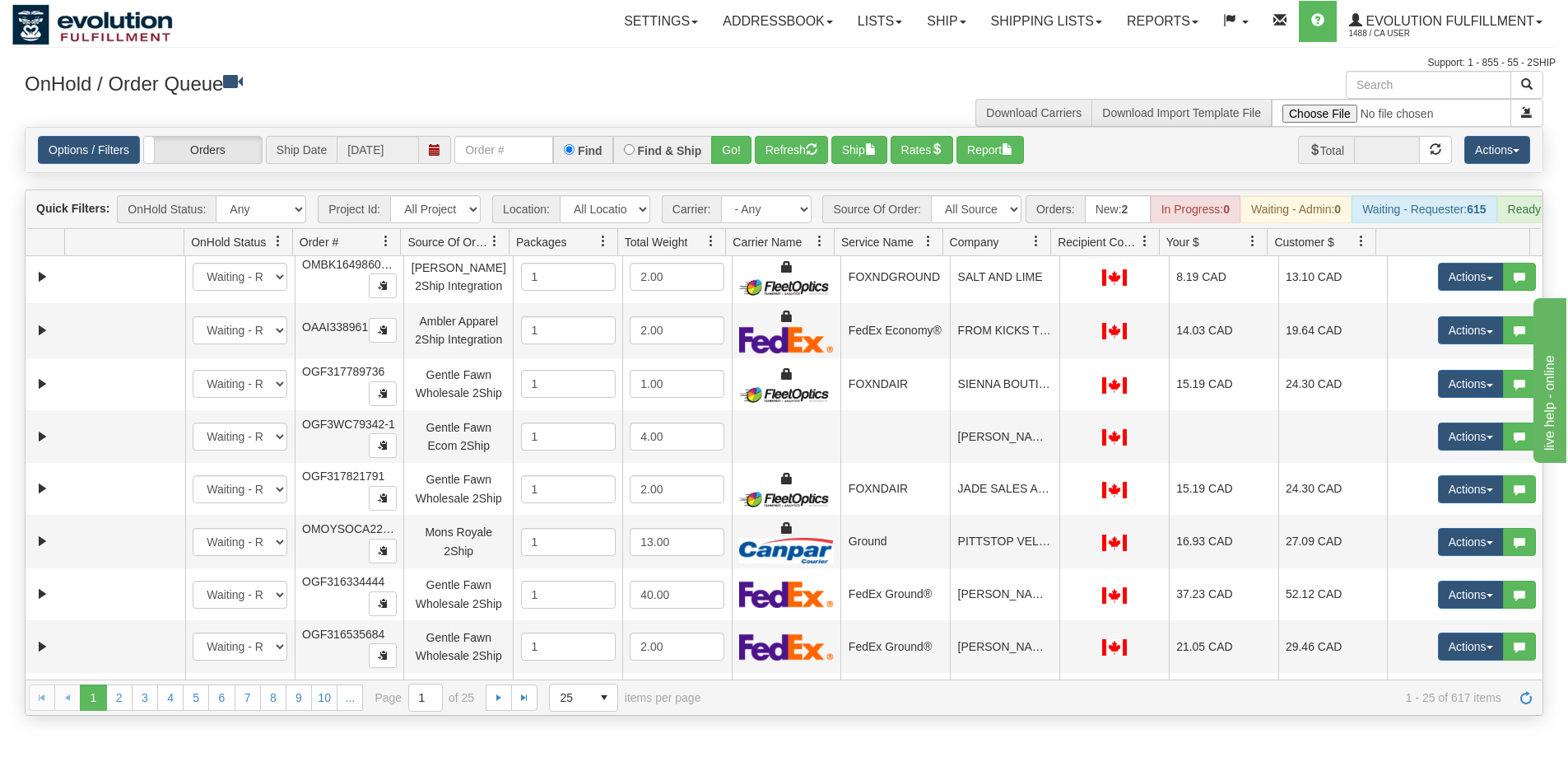
scroll to position [423, 0]
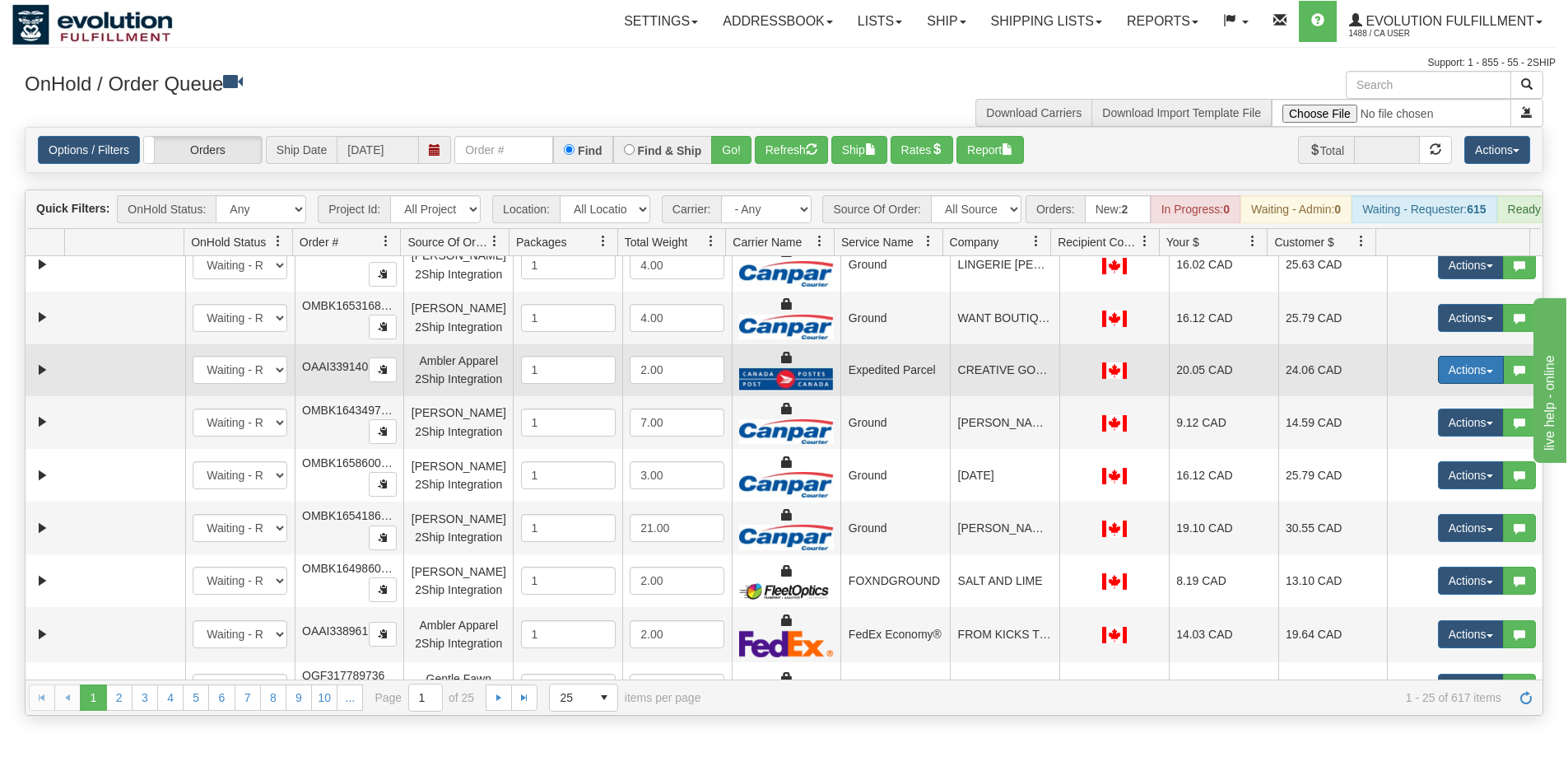
click at [1458, 374] on button "Actions" at bounding box center [1470, 370] width 66 height 28
click at [1407, 451] on span "Rate All Services" at bounding box center [1437, 444] width 99 height 13
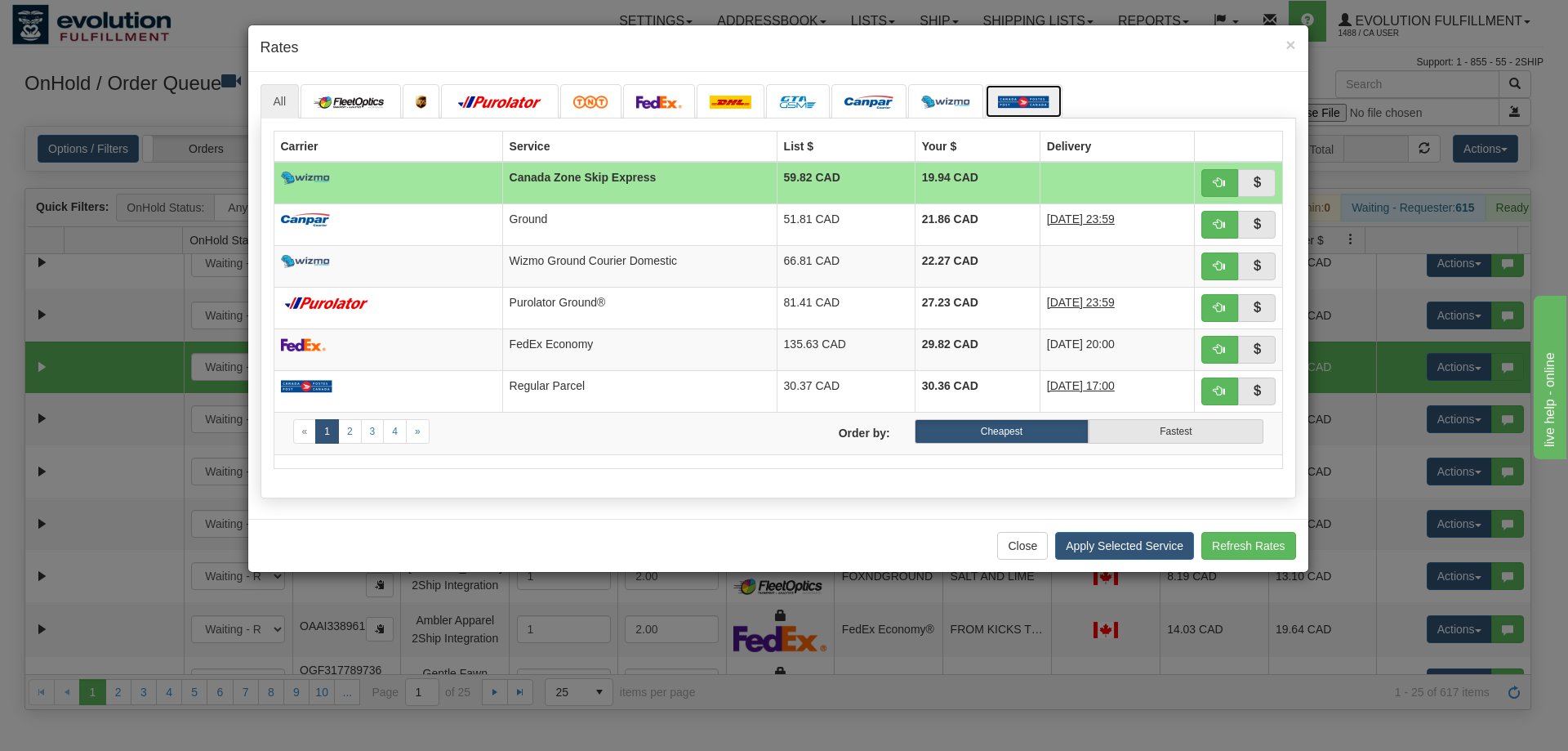
click at [1040, 96] on img at bounding box center [1023, 102] width 51 height 13
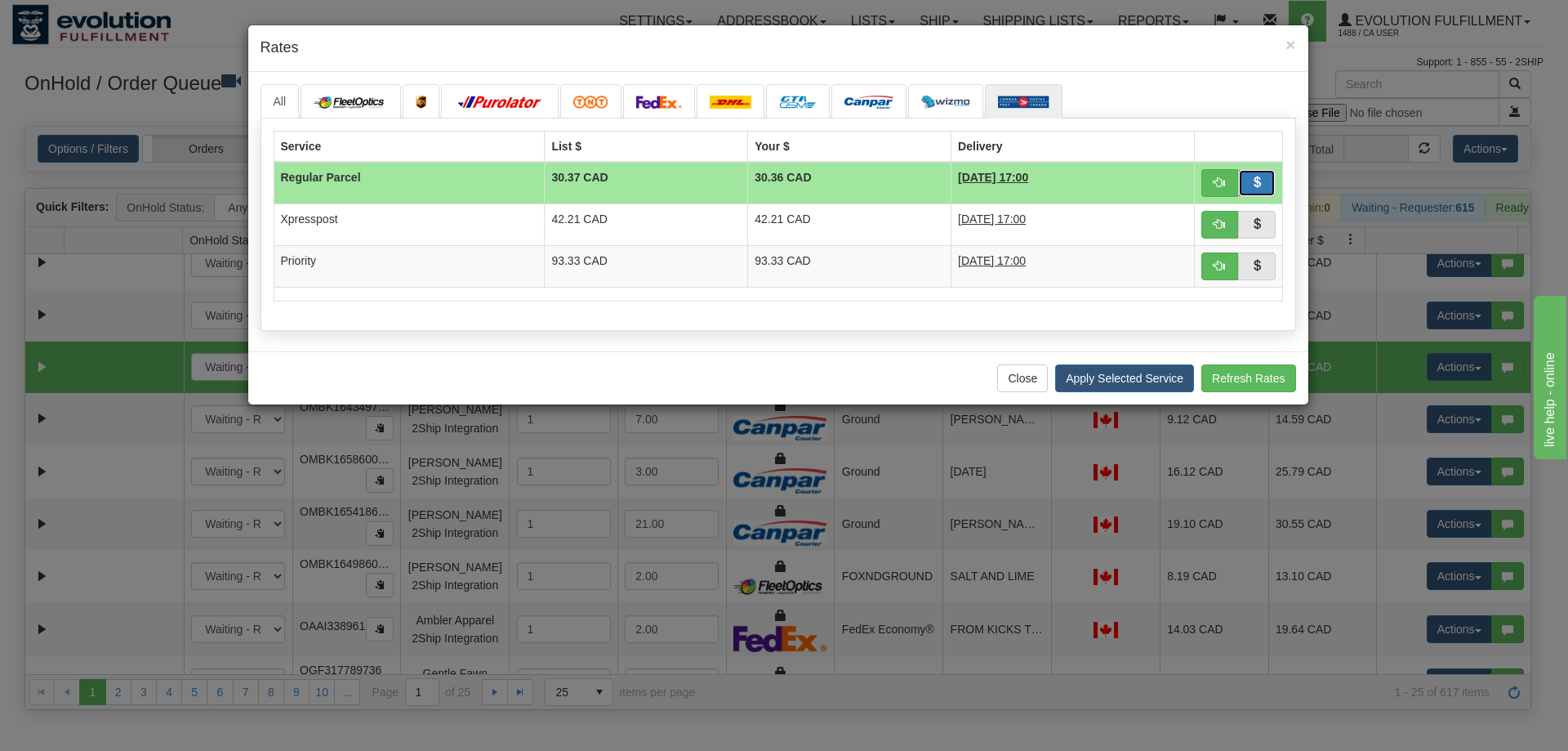
click at [1256, 176] on span "button" at bounding box center [1257, 182] width 12 height 12
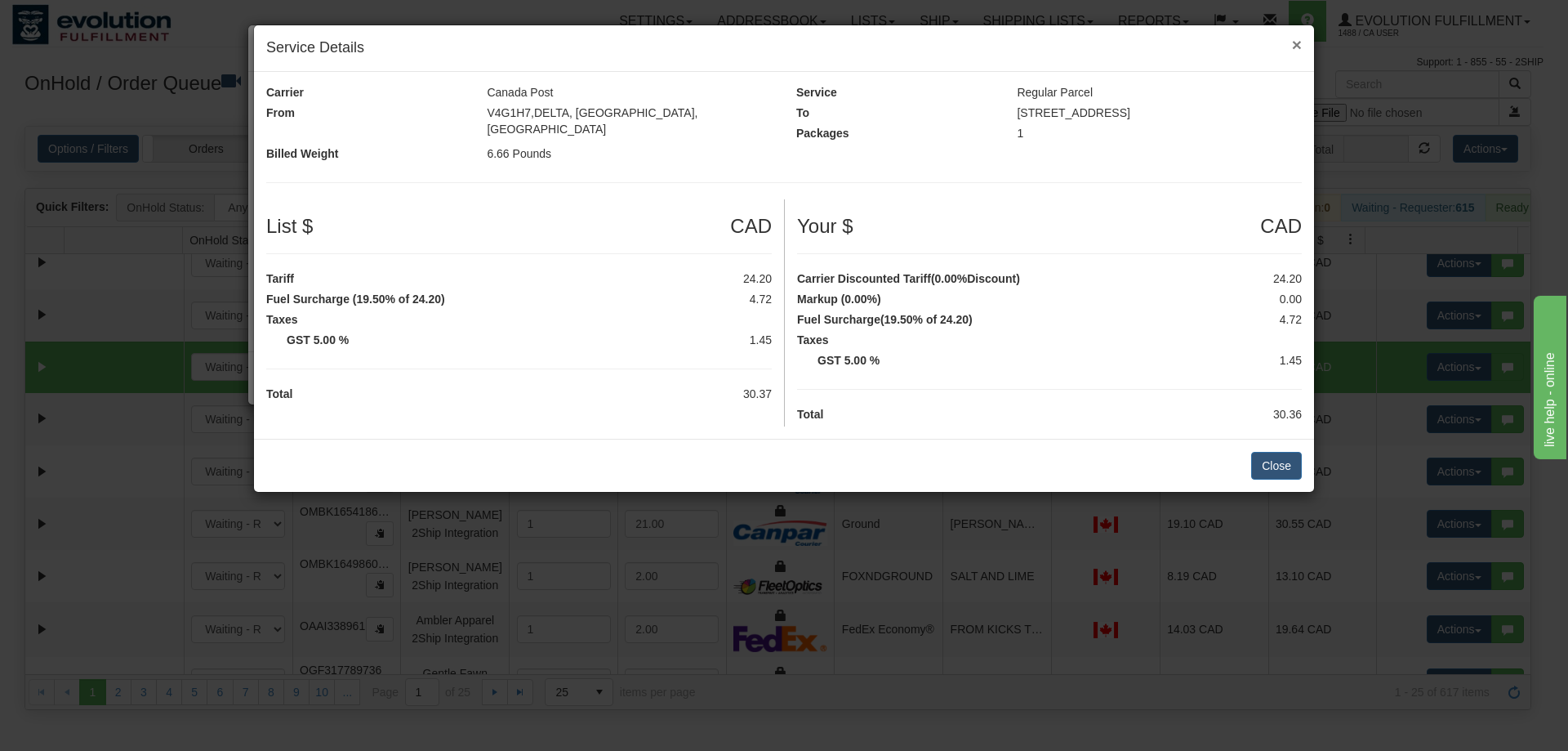
click at [1296, 46] on span "×" at bounding box center [1296, 44] width 10 height 19
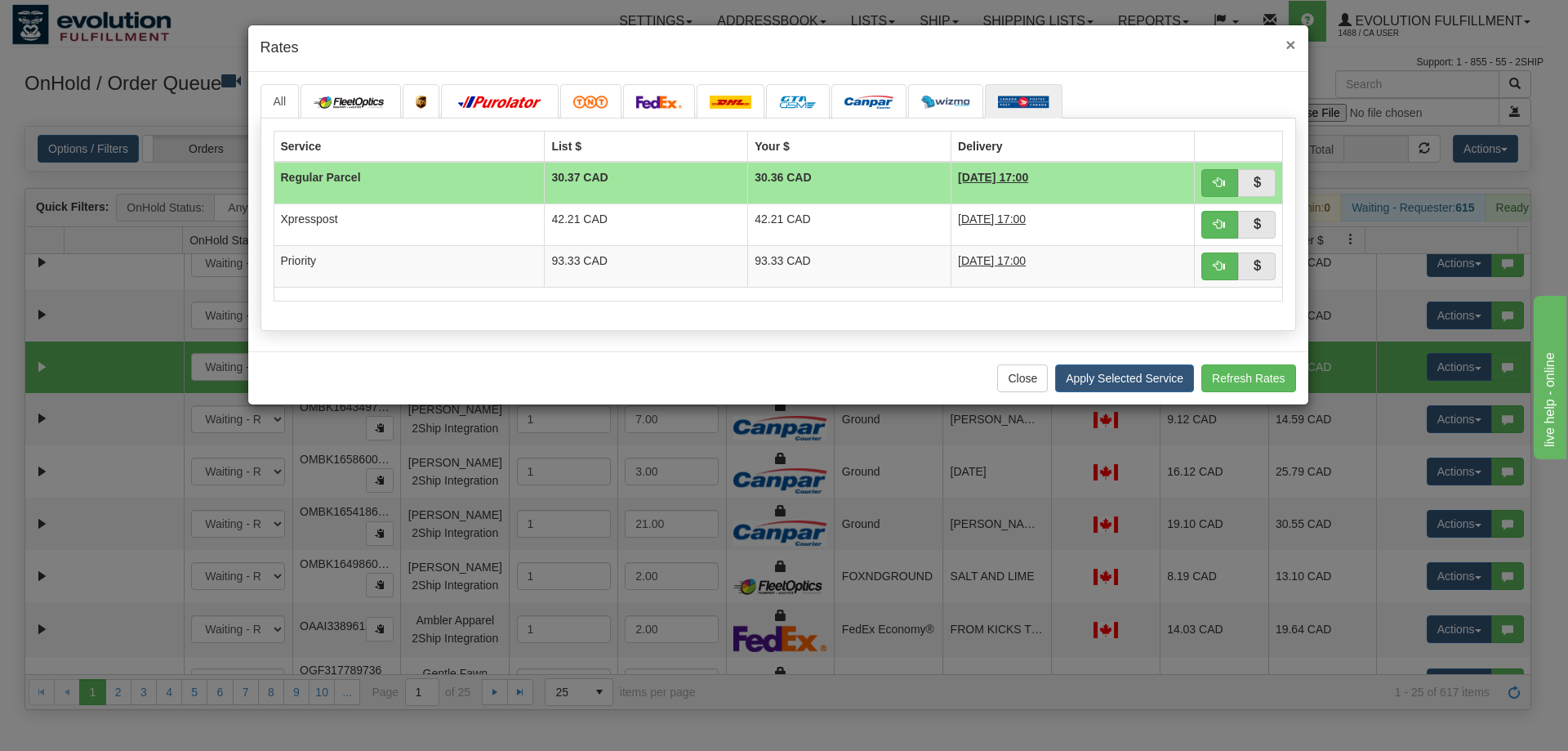
click at [1285, 41] on span "×" at bounding box center [1290, 44] width 10 height 19
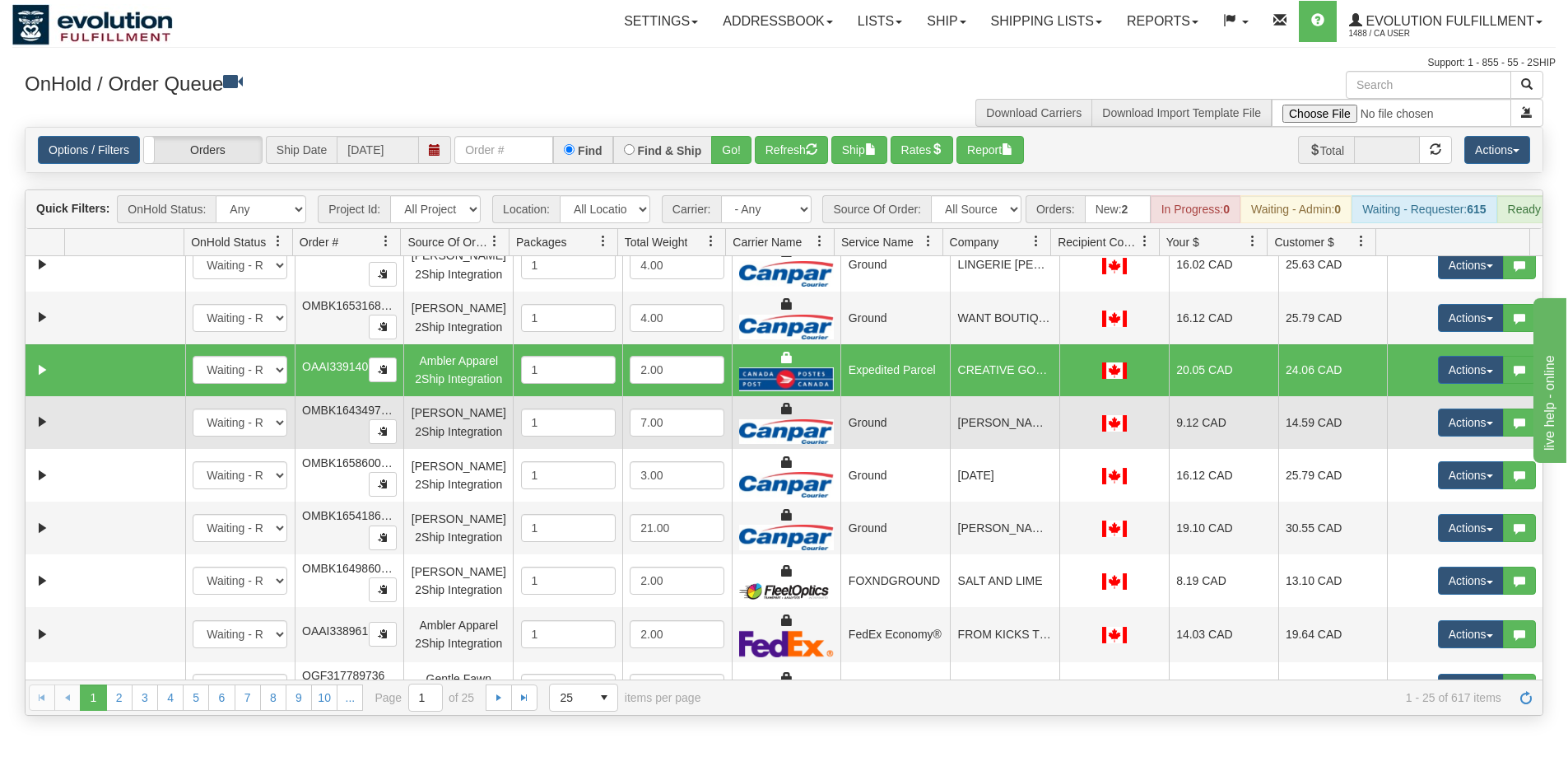
scroll to position [711, 0]
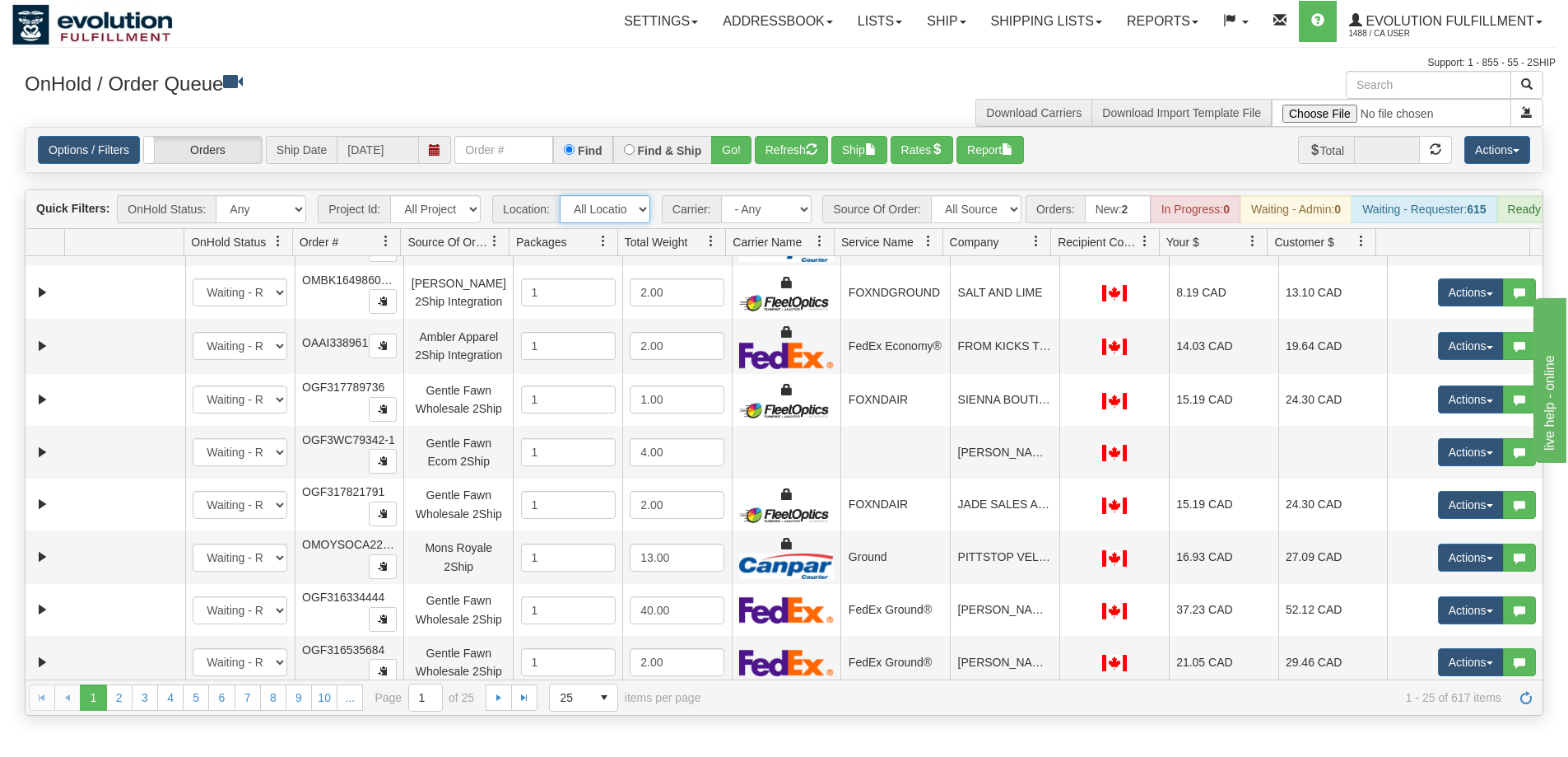
click at [596, 217] on select "All Locations Default Evolution US EVOLUTION V3 Fedex IDD Location" at bounding box center [605, 209] width 90 height 28
drag, startPoint x: 596, startPoint y: 217, endPoint x: 584, endPoint y: 217, distance: 12.0
click at [596, 217] on select "All Locations Default Evolution US EVOLUTION V3 Fedex IDD Location" at bounding box center [605, 209] width 90 height 28
click at [1147, 248] on span at bounding box center [1145, 242] width 13 height 13
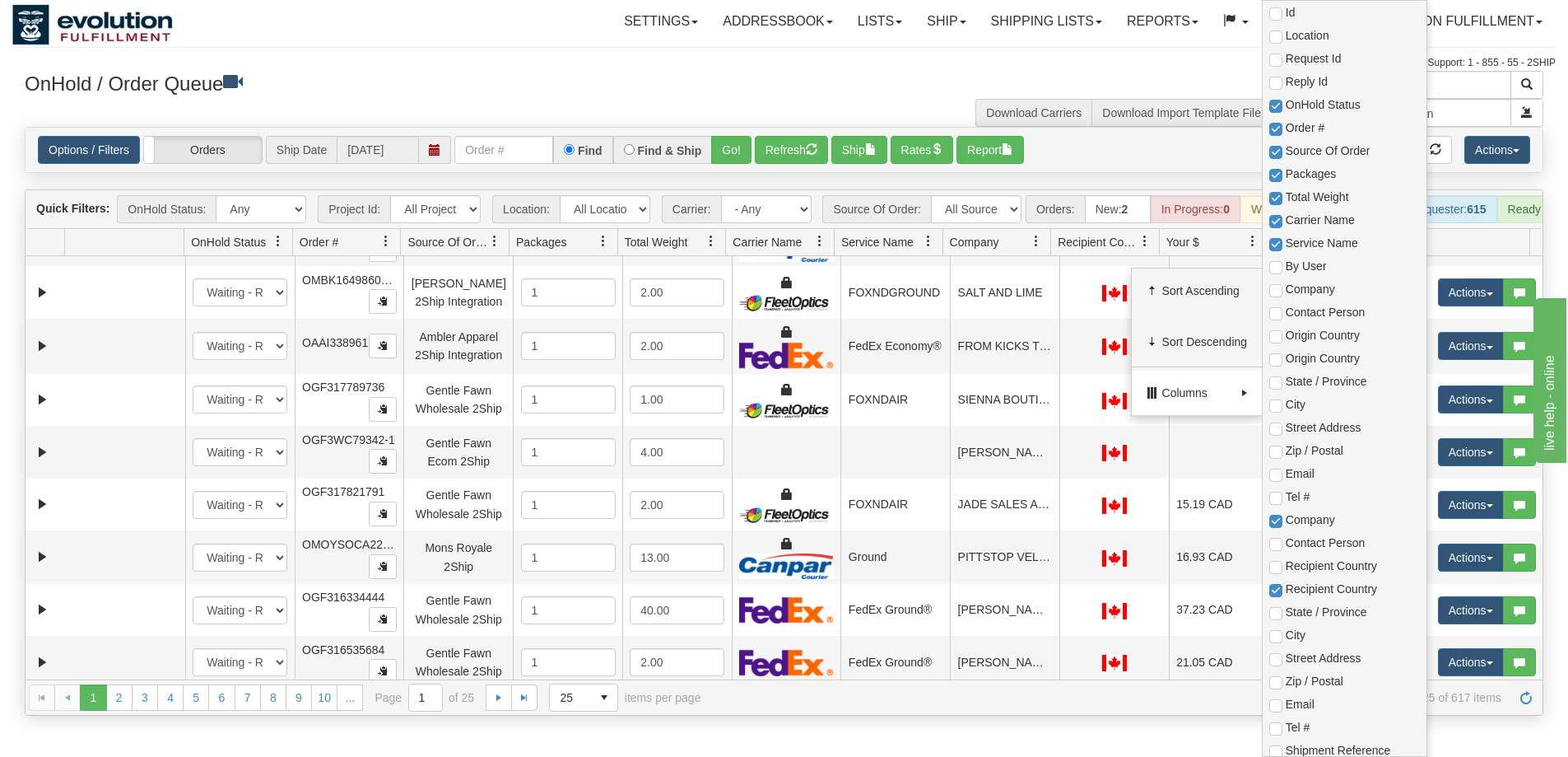
click at [1187, 393] on span "Columns" at bounding box center [1198, 393] width 72 height 17
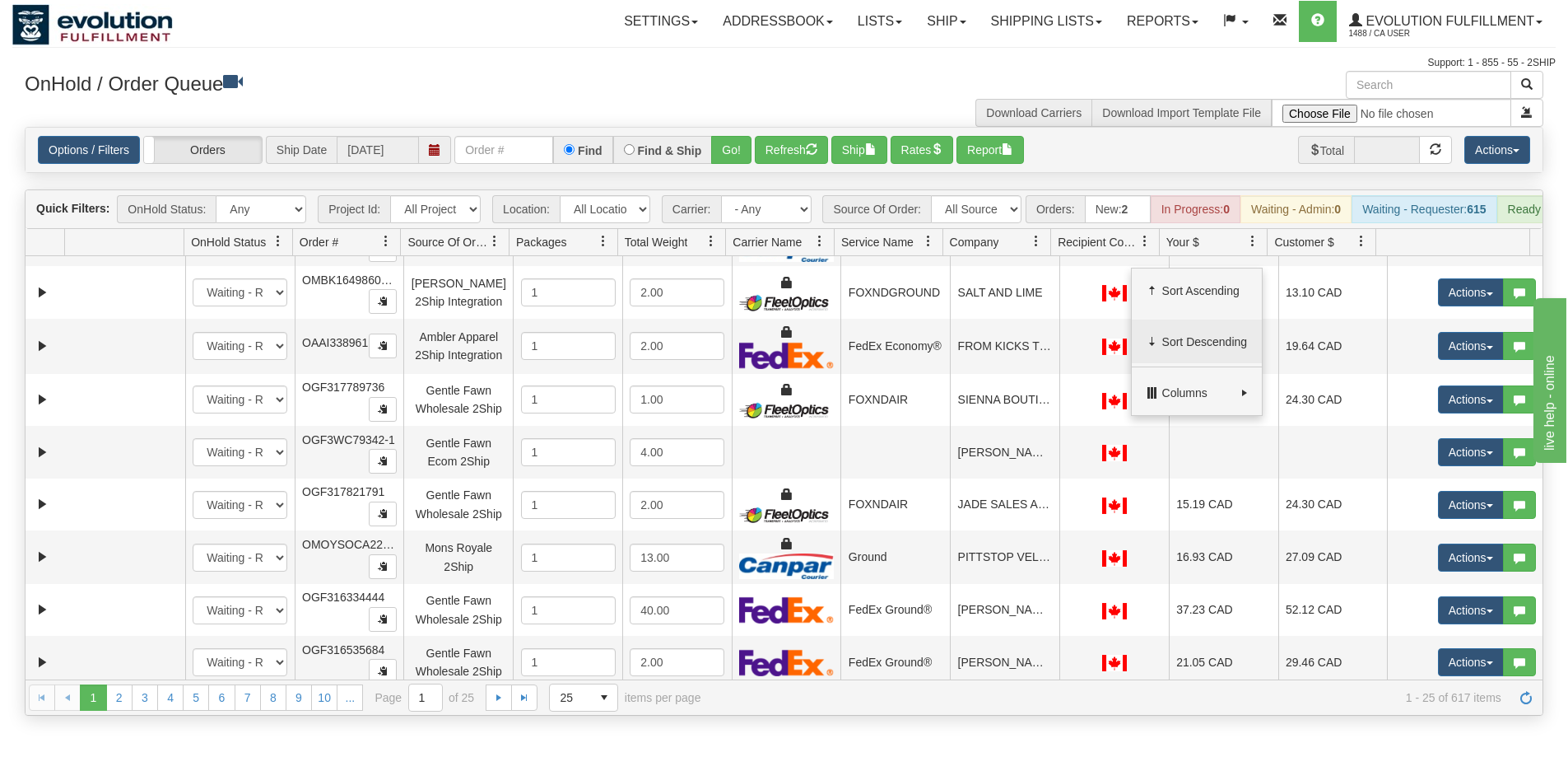
click at [1188, 350] on span "Sort Descending" at bounding box center [1196, 342] width 130 height 45
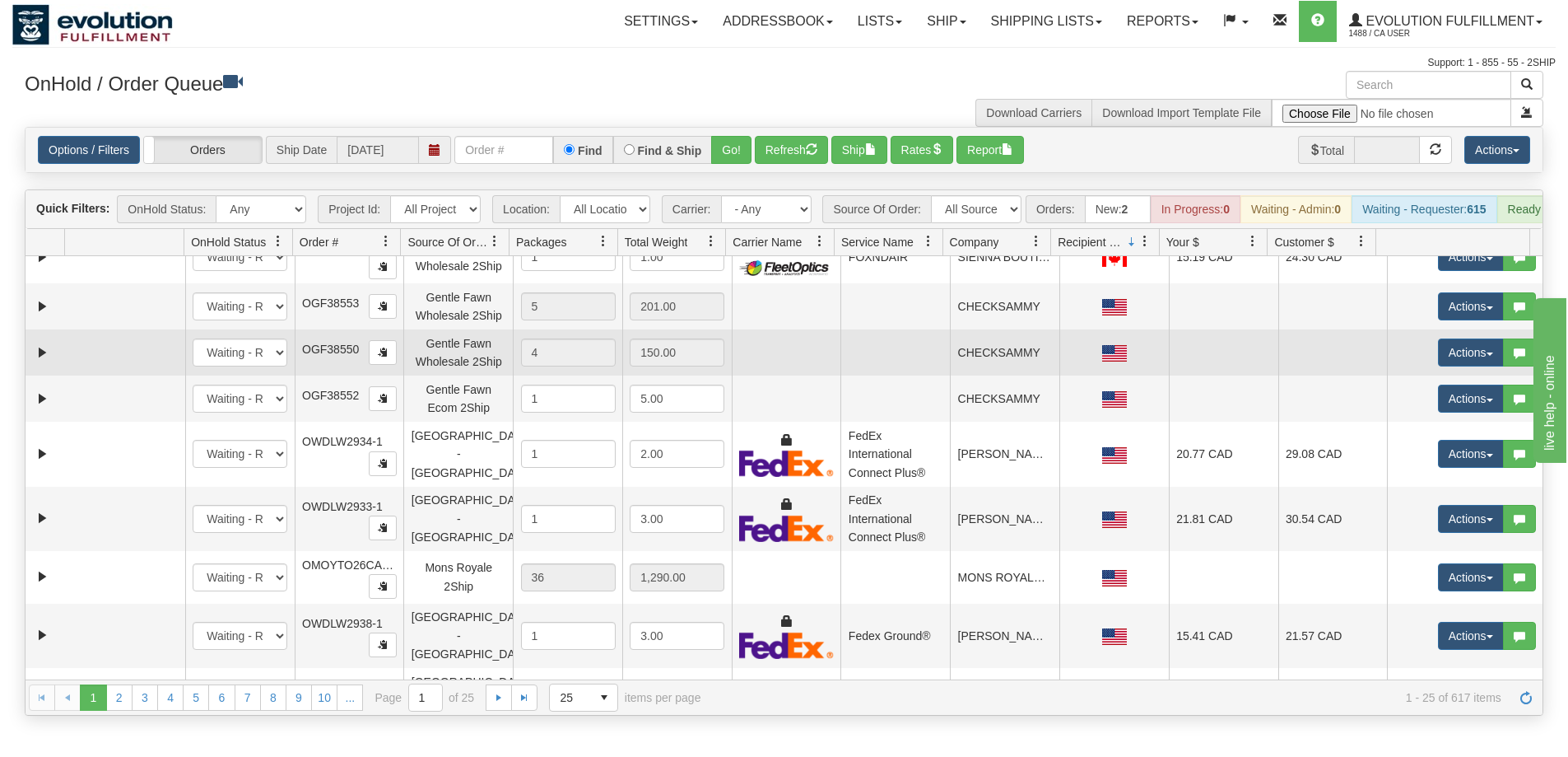
scroll to position [883, 0]
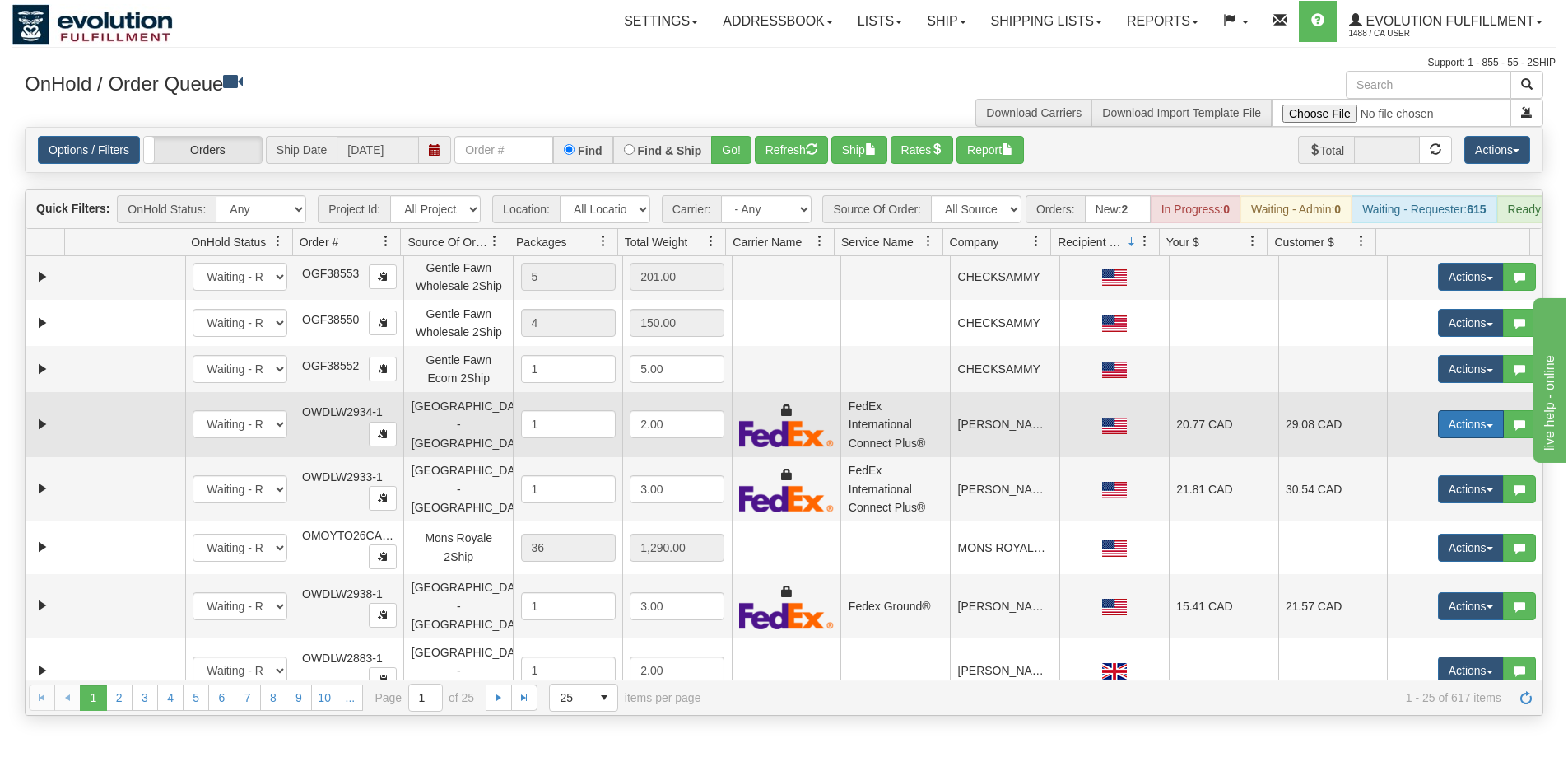
click at [1445, 428] on button "Actions" at bounding box center [1470, 424] width 66 height 28
click at [1418, 505] on span "Rate All Services" at bounding box center [1437, 498] width 99 height 13
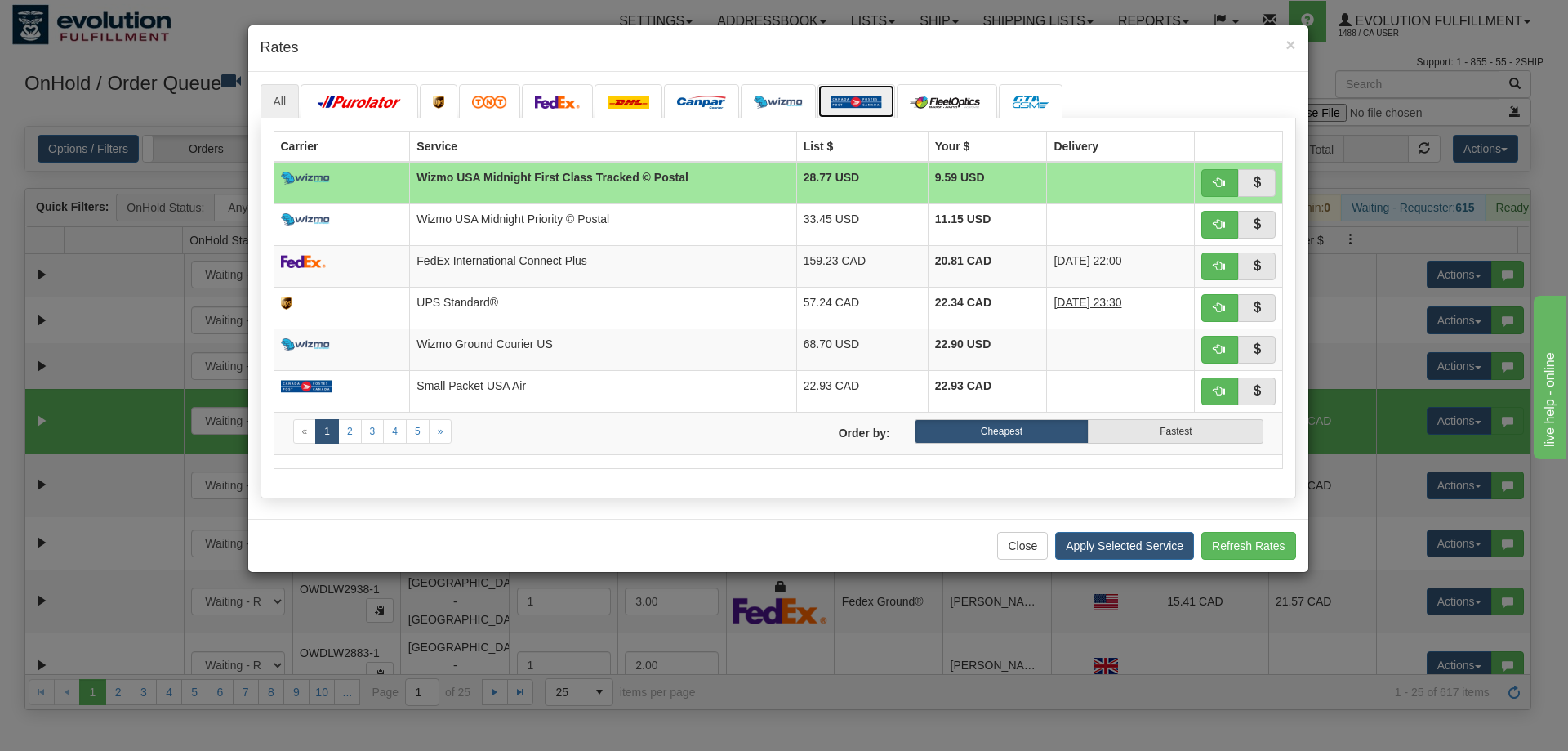
click at [859, 100] on img at bounding box center [856, 102] width 51 height 13
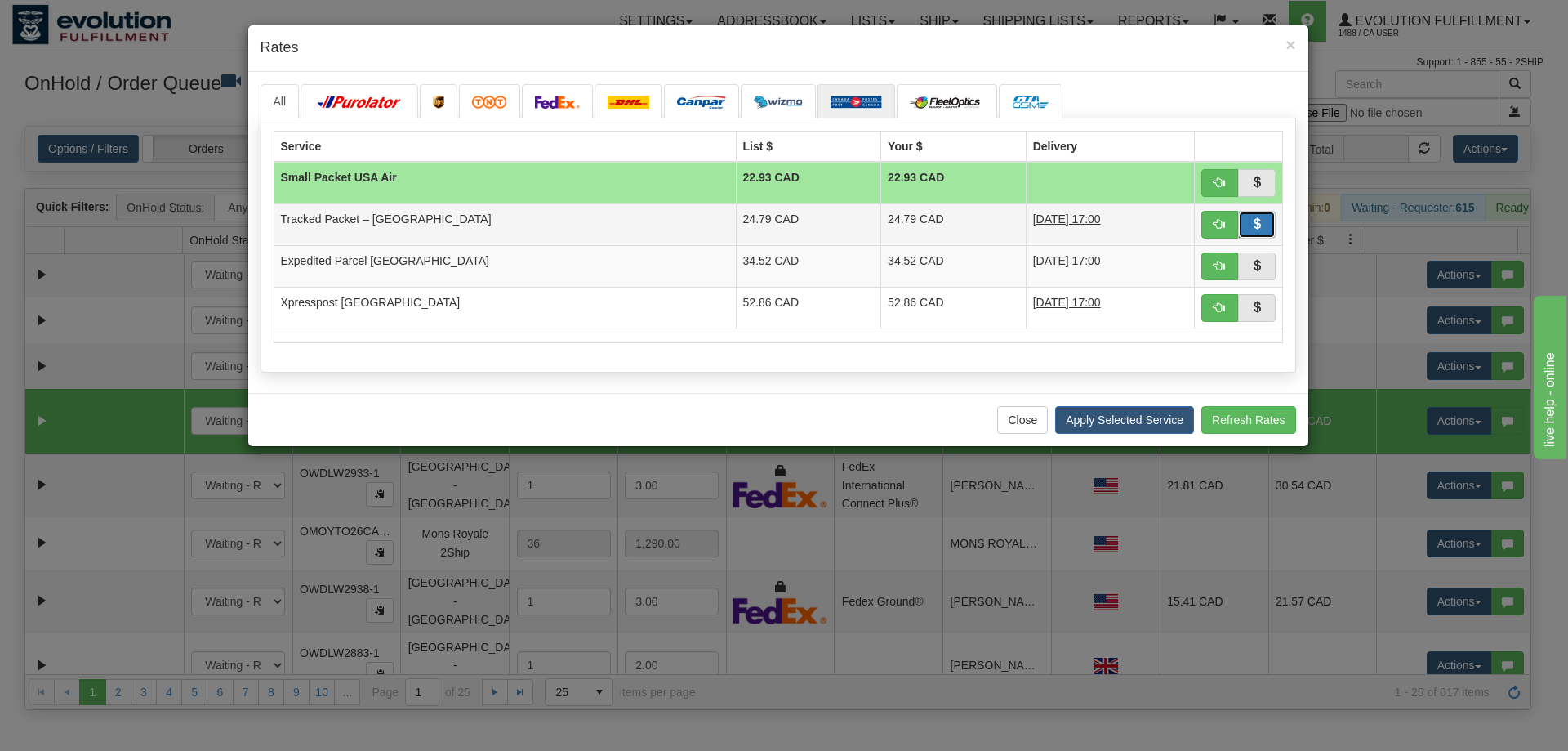
click at [1263, 215] on button "button" at bounding box center [1257, 225] width 38 height 28
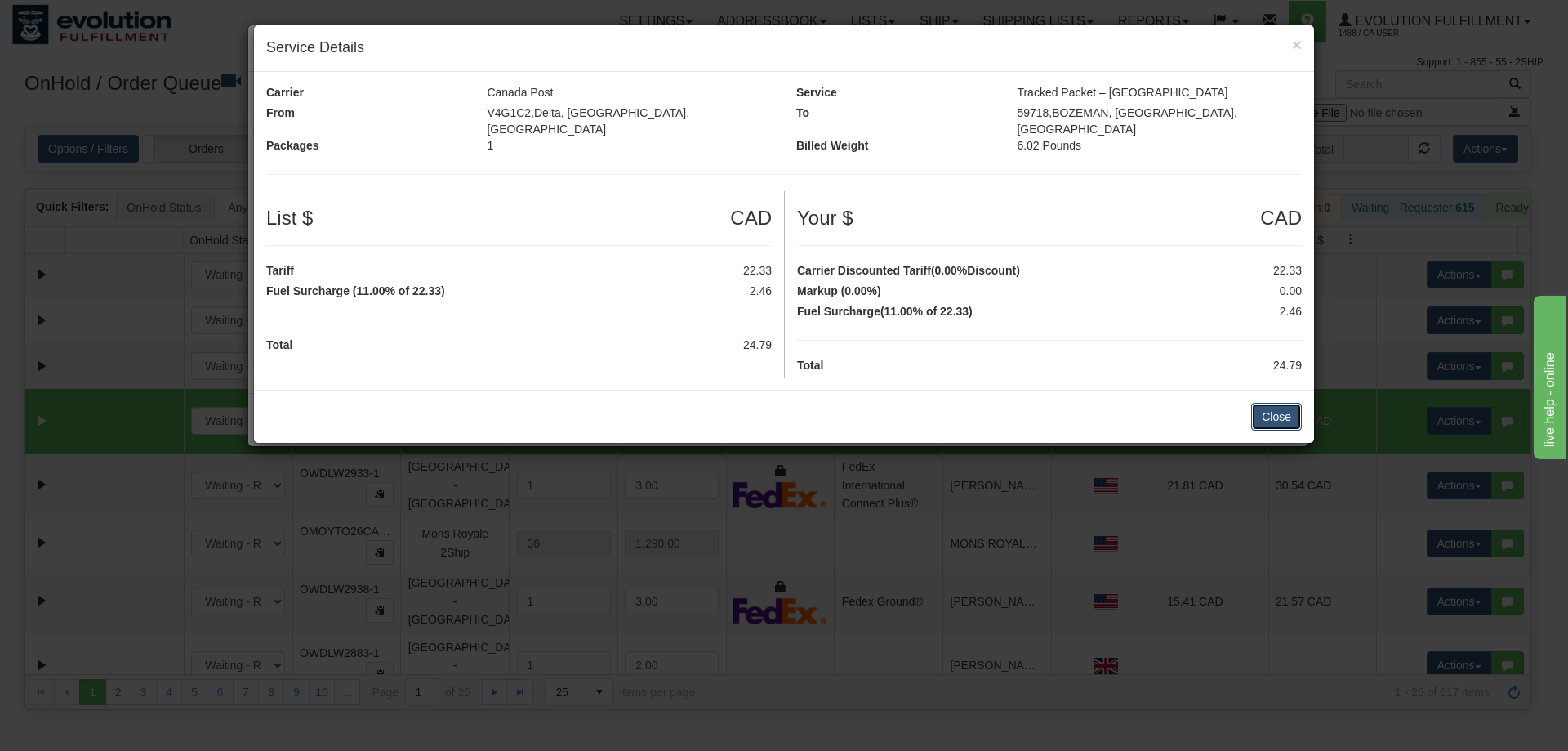
click at [1281, 403] on button "Close" at bounding box center [1277, 417] width 51 height 28
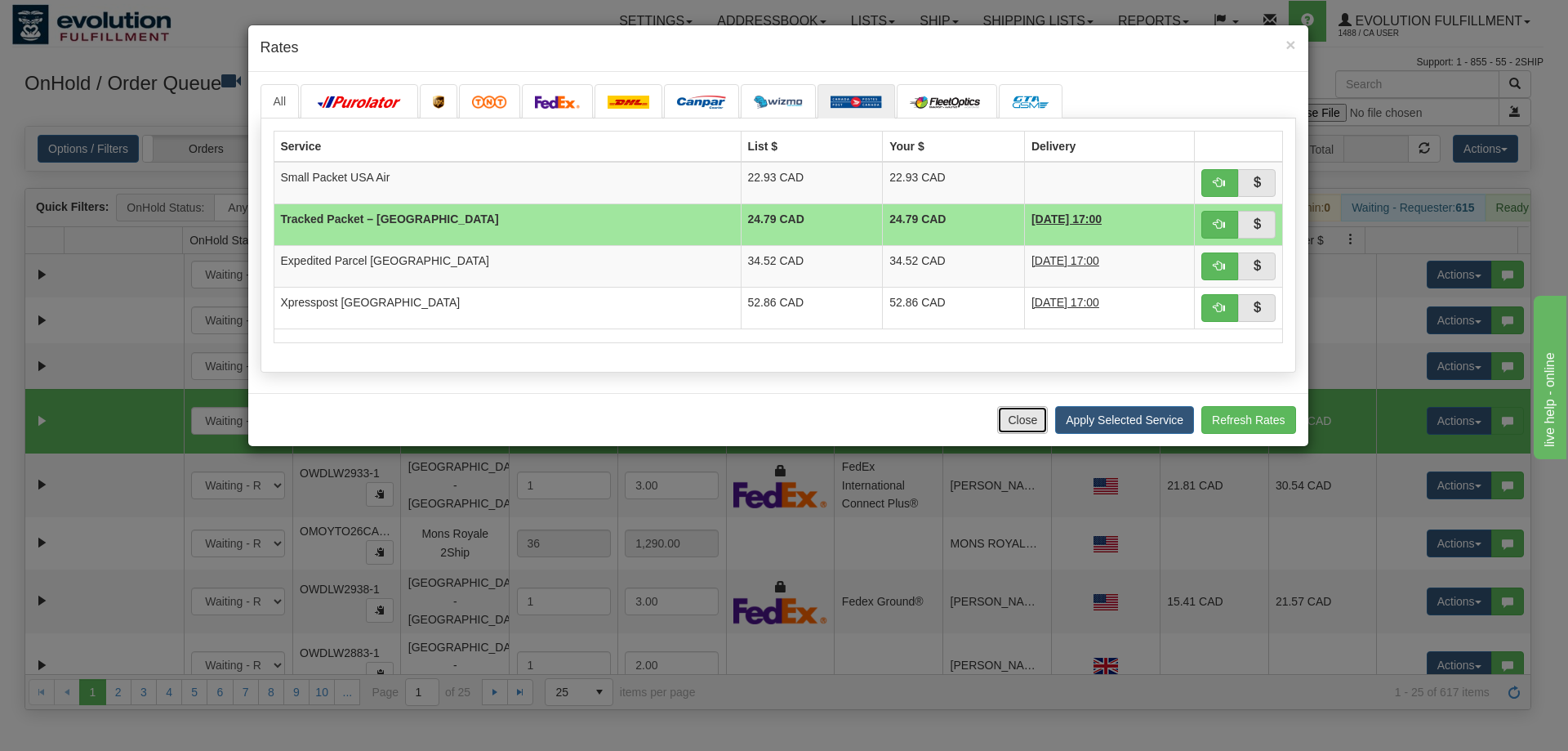
click at [1024, 415] on button "Close" at bounding box center [1022, 420] width 51 height 28
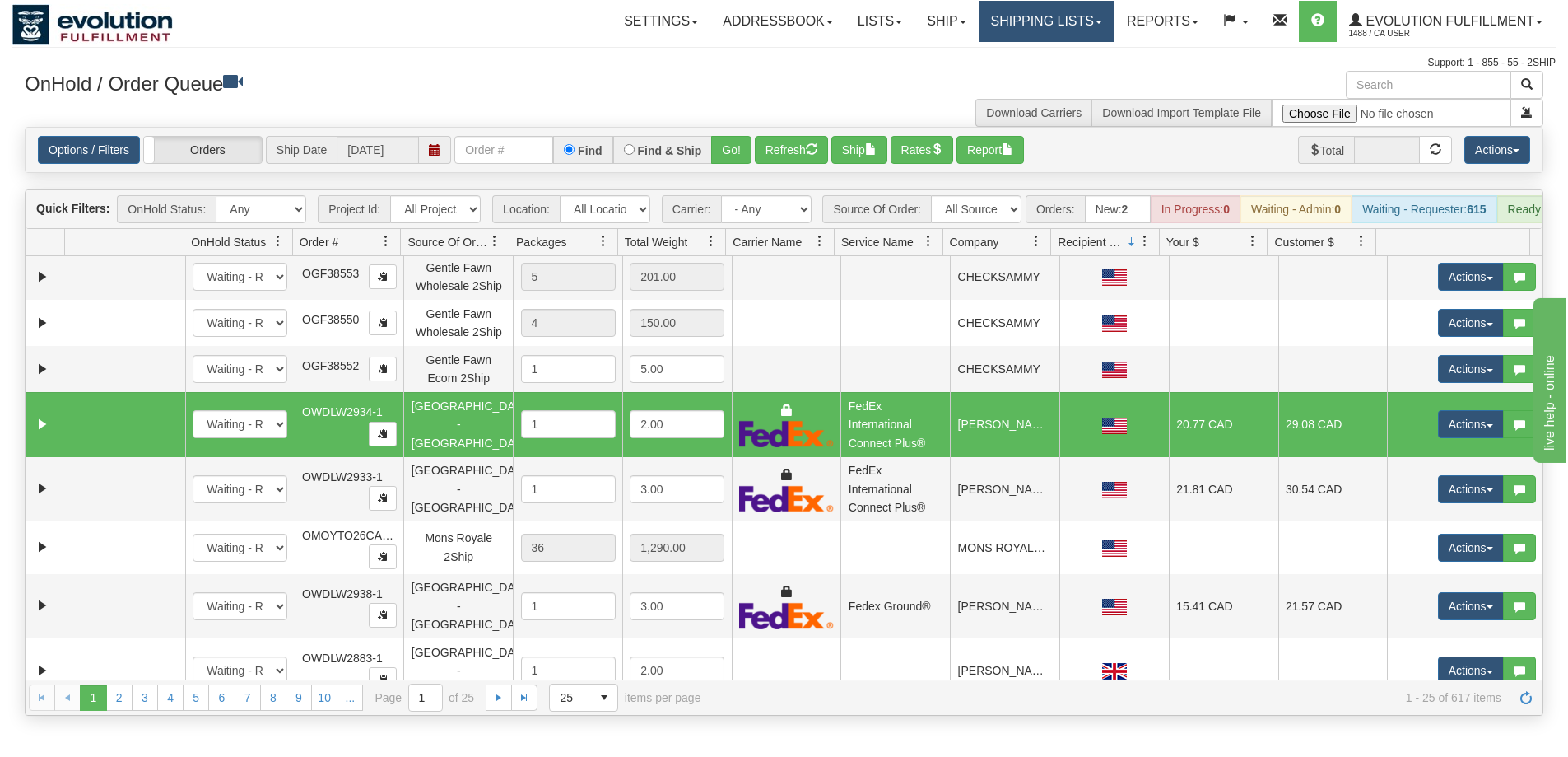
click at [1006, 20] on link "Shipping lists" at bounding box center [1047, 22] width 136 height 42
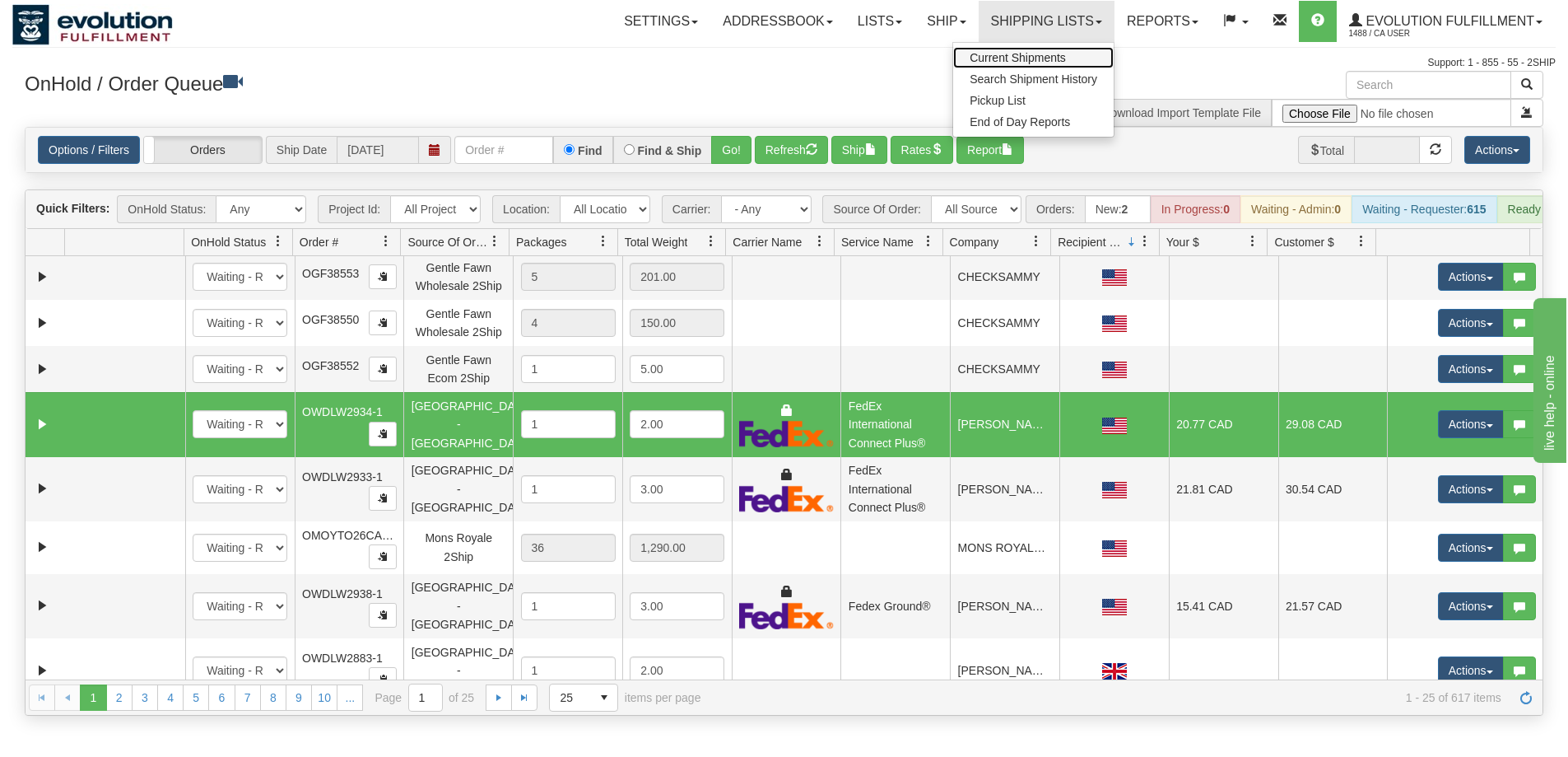
click at [1011, 59] on span "Current Shipments" at bounding box center [1018, 58] width 96 height 13
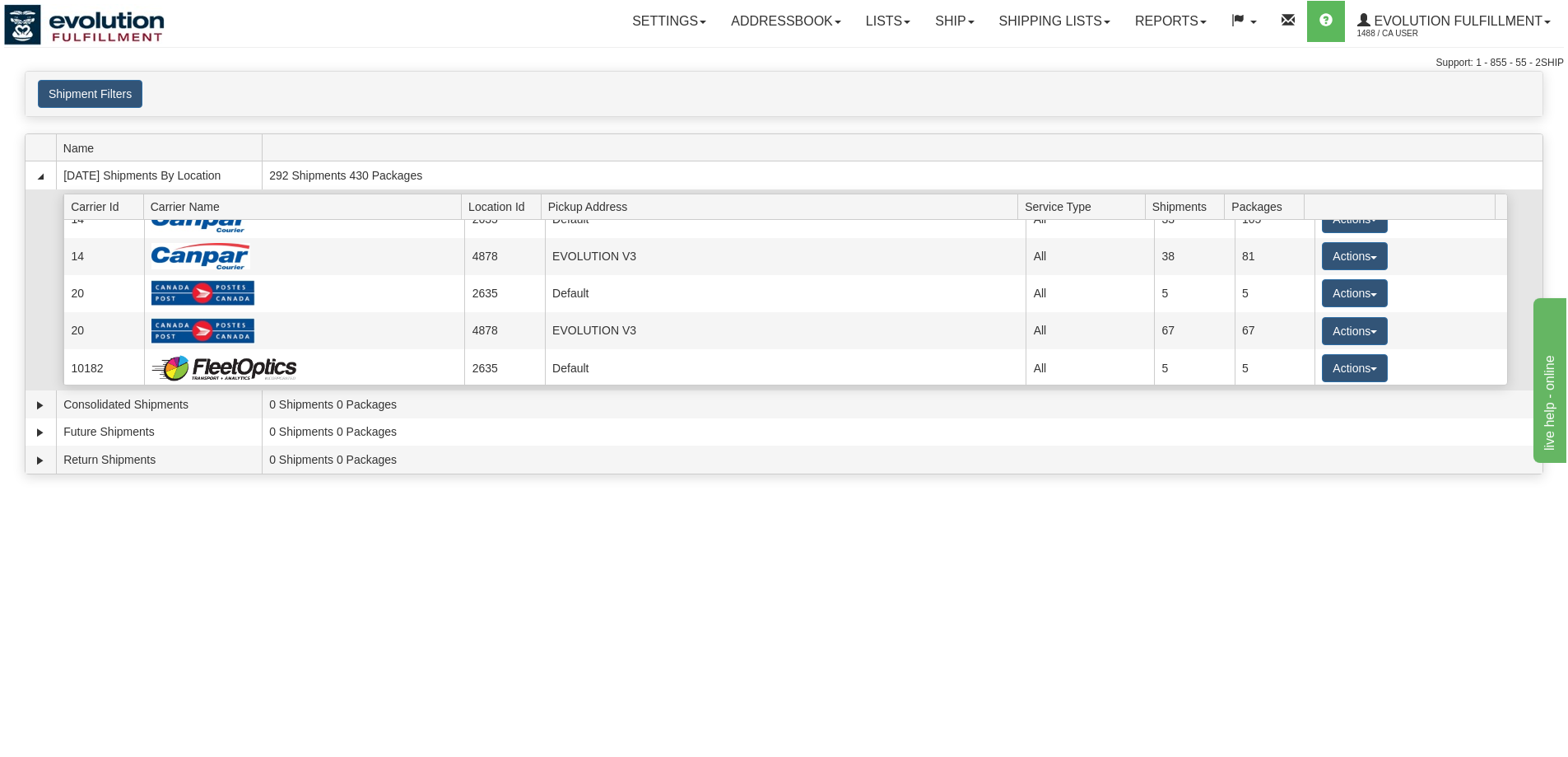
scroll to position [281, 0]
